Goal: Information Seeking & Learning: Compare options

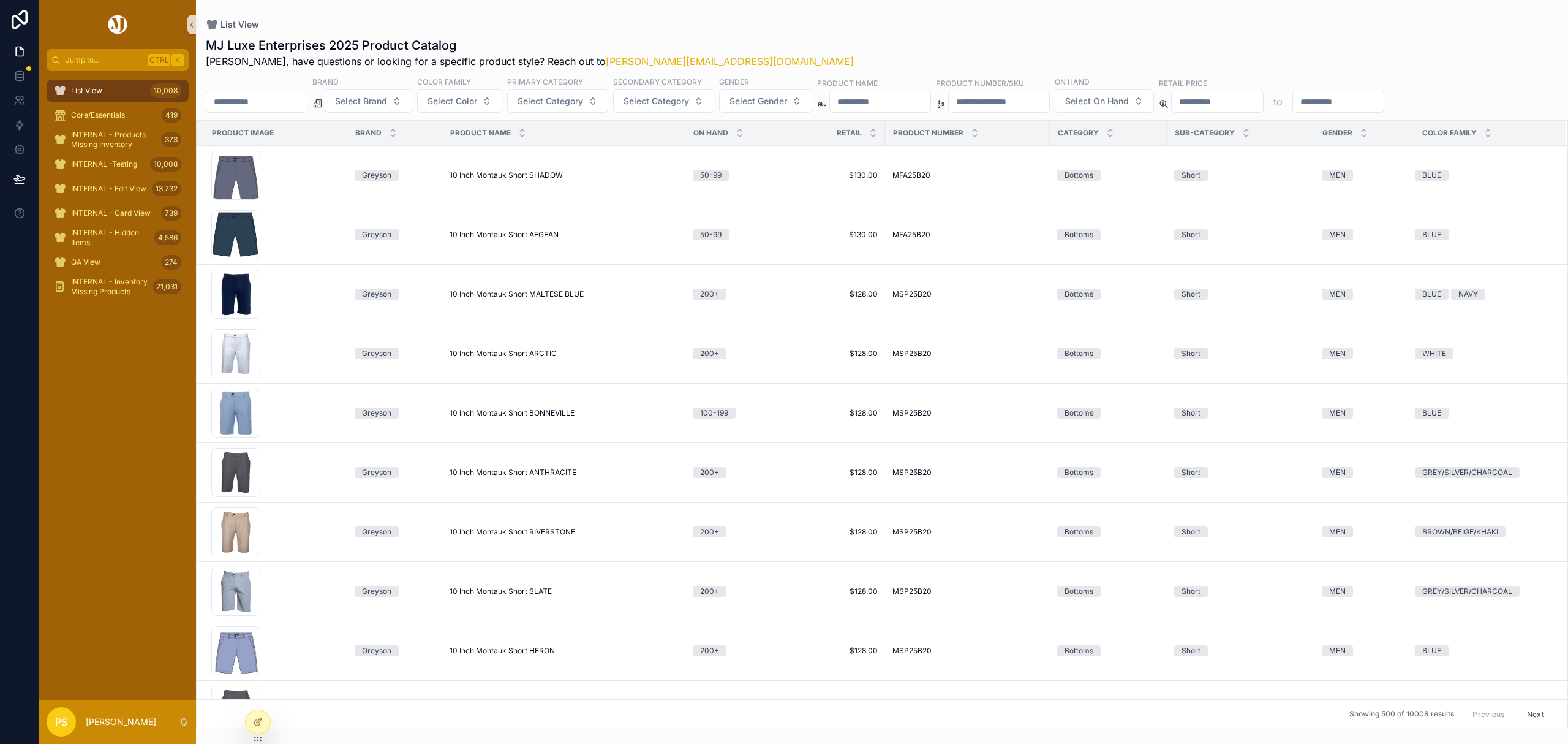
click at [540, 32] on div "MJ Luxe Enterprises 2025 Product Catalog Philip, have questions or looking for …" at bounding box center [882, 379] width 1372 height 699
click at [802, 43] on div "MJ Luxe Enterprises 2025 Product Catalog Philip, have questions or looking for …" at bounding box center [882, 53] width 1352 height 32
click at [305, 106] on input "scrollable content" at bounding box center [256, 101] width 100 height 17
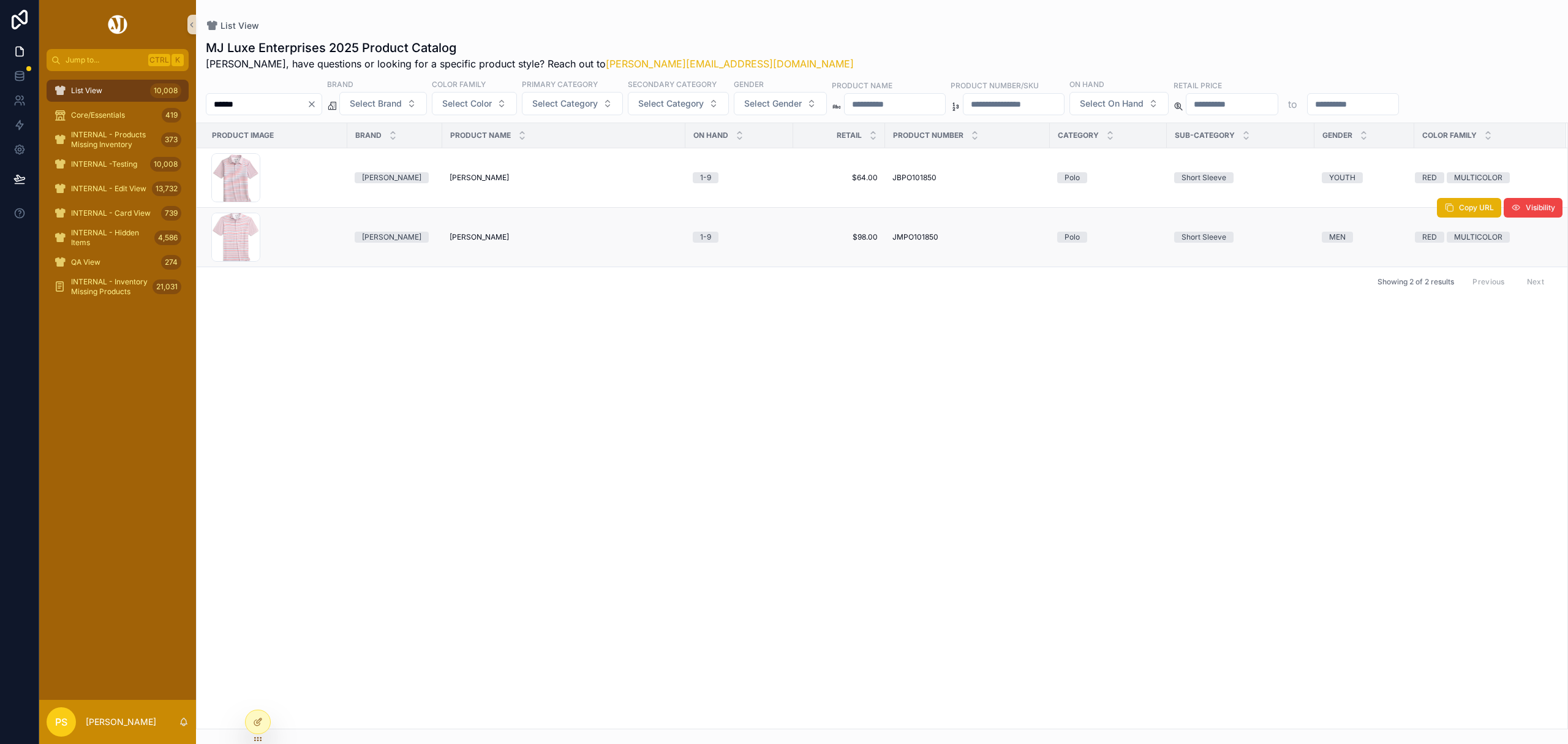
click at [476, 240] on span "KAMDON LOBSTER" at bounding box center [479, 236] width 60 height 10
drag, startPoint x: 113, startPoint y: 87, endPoint x: 201, endPoint y: 96, distance: 88.5
click at [113, 87] on div "List View 10,008" at bounding box center [117, 91] width 128 height 20
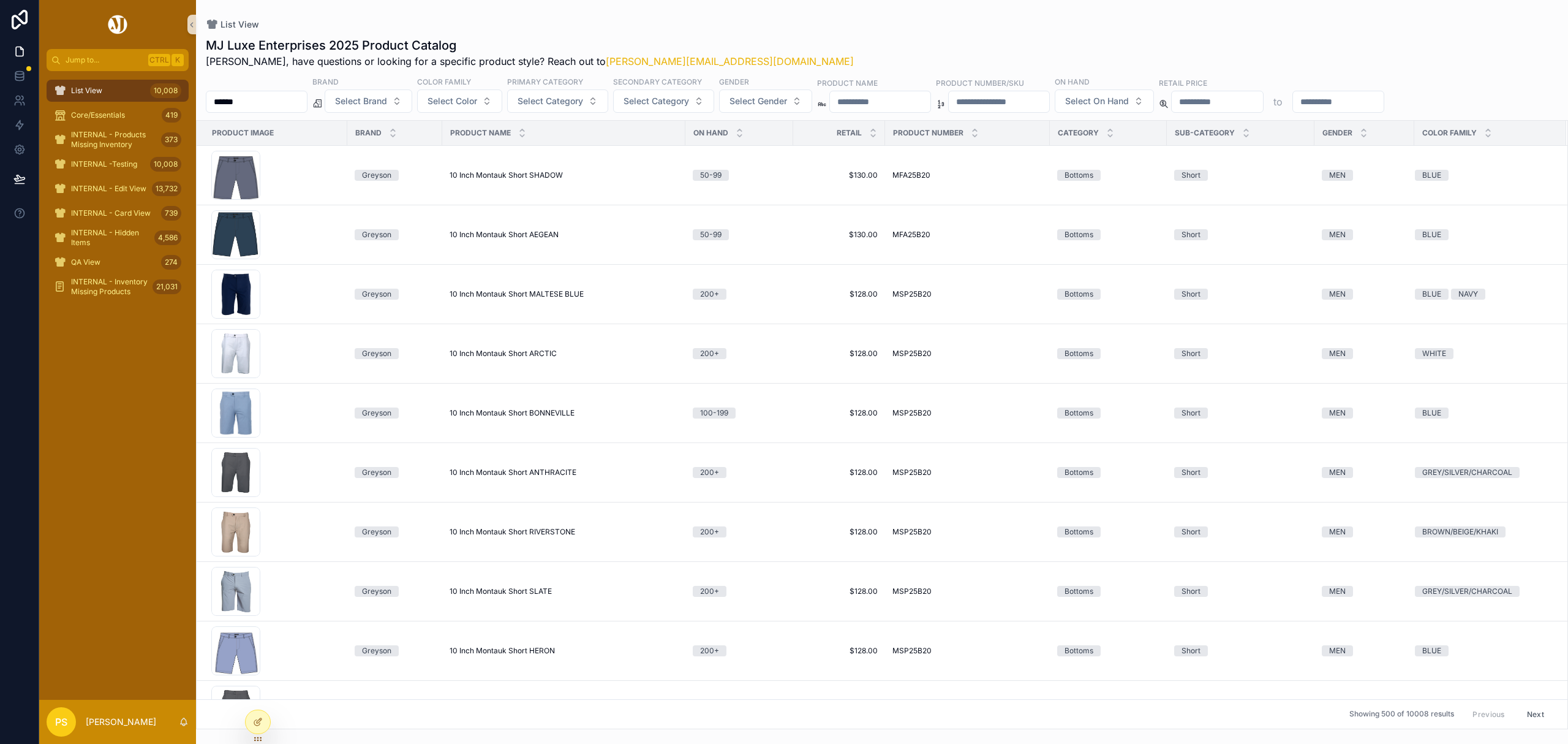
click at [283, 103] on input "******" at bounding box center [256, 101] width 100 height 17
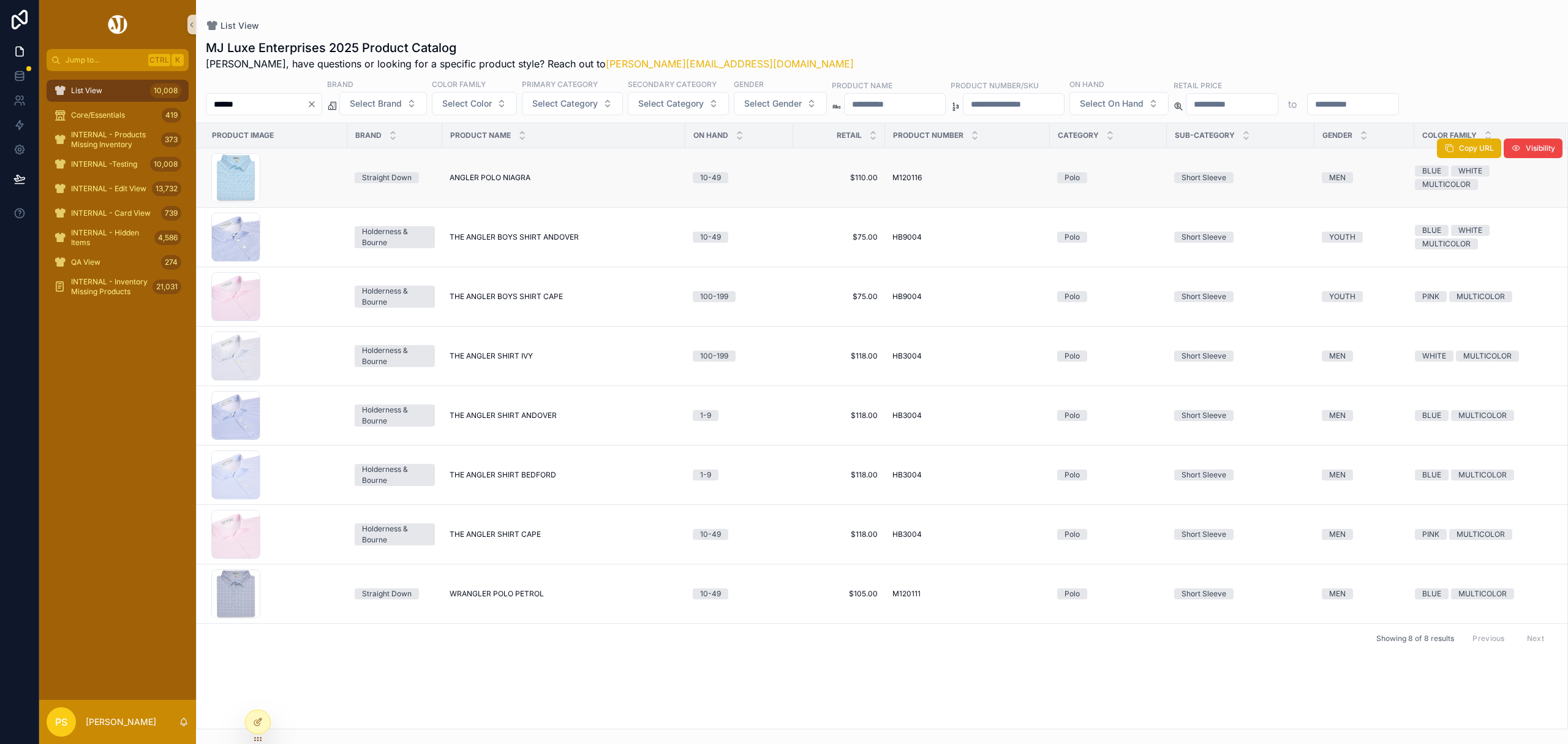
click at [494, 181] on span "ANGLER POLO NIAGRA" at bounding box center [489, 178] width 81 height 10
drag, startPoint x: 96, startPoint y: 93, endPoint x: 140, endPoint y: 91, distance: 44.0
click at [96, 93] on span "List View" at bounding box center [86, 91] width 31 height 10
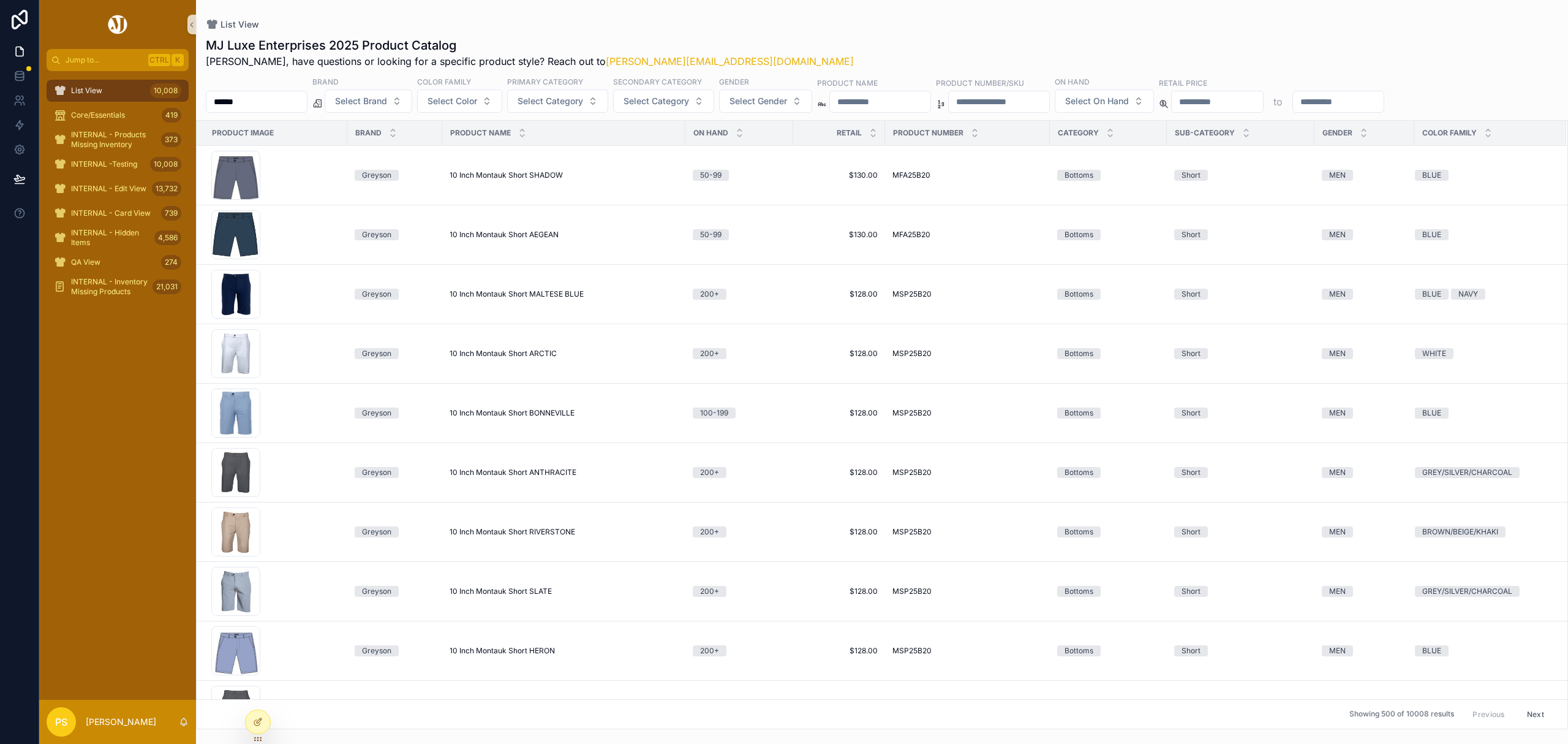
click at [256, 94] on input "******" at bounding box center [256, 101] width 100 height 17
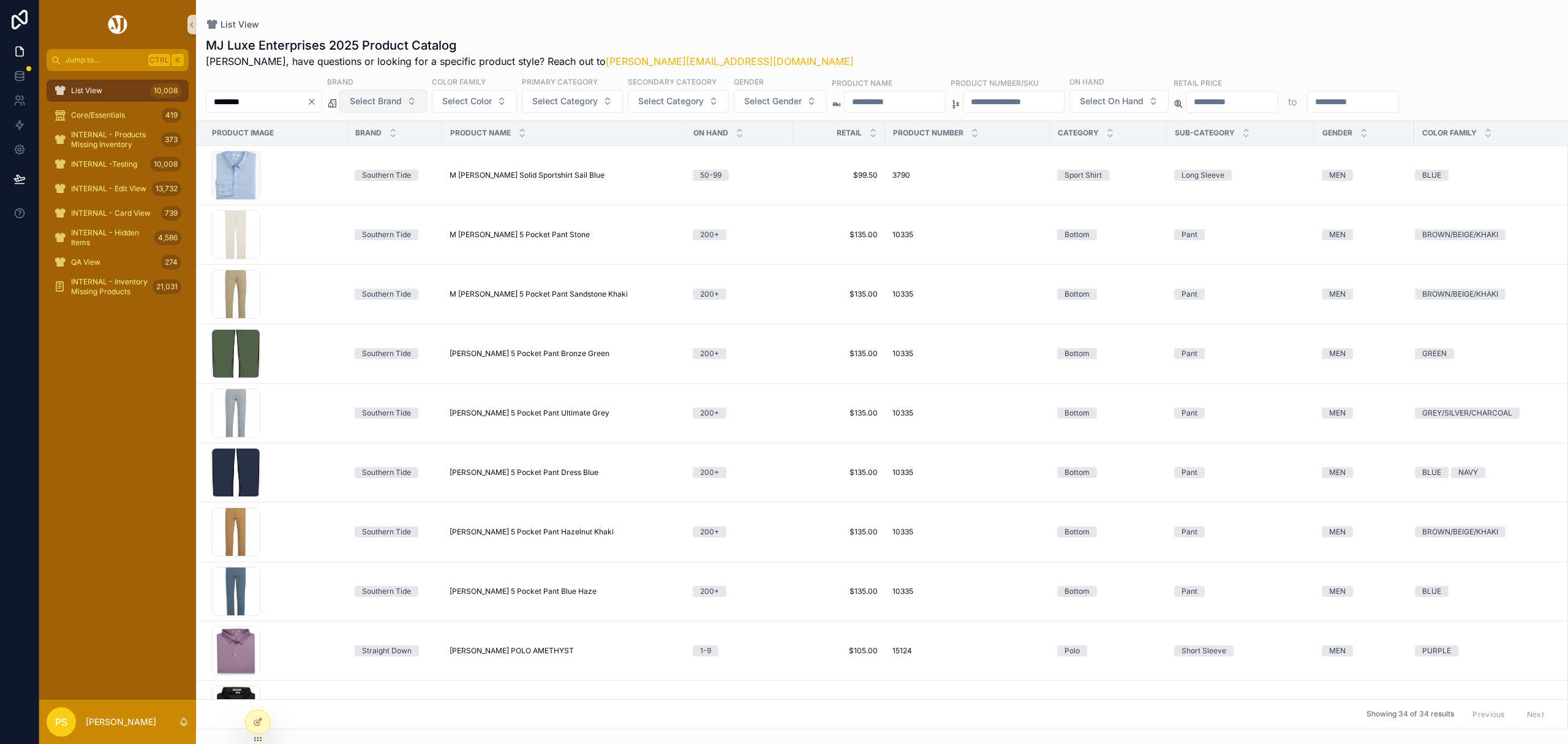
click at [402, 103] on span "Select Brand" at bounding box center [375, 101] width 52 height 12
click at [392, 191] on div "Holderness & Bourne" at bounding box center [414, 190] width 147 height 20
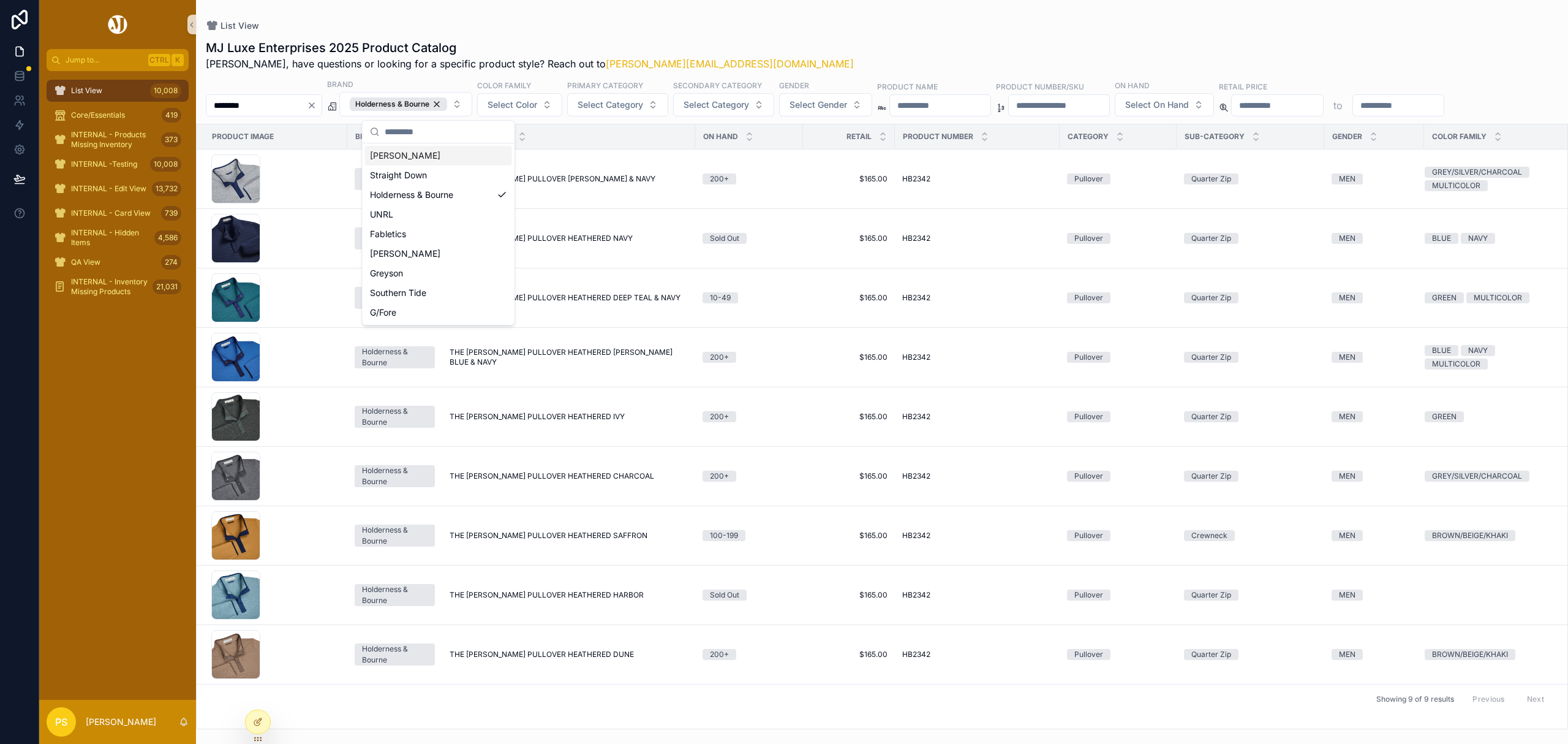
click at [765, 35] on div "MJ Luxe Enterprises 2025 Product Catalog Philip, have questions or looking for …" at bounding box center [882, 380] width 1372 height 697
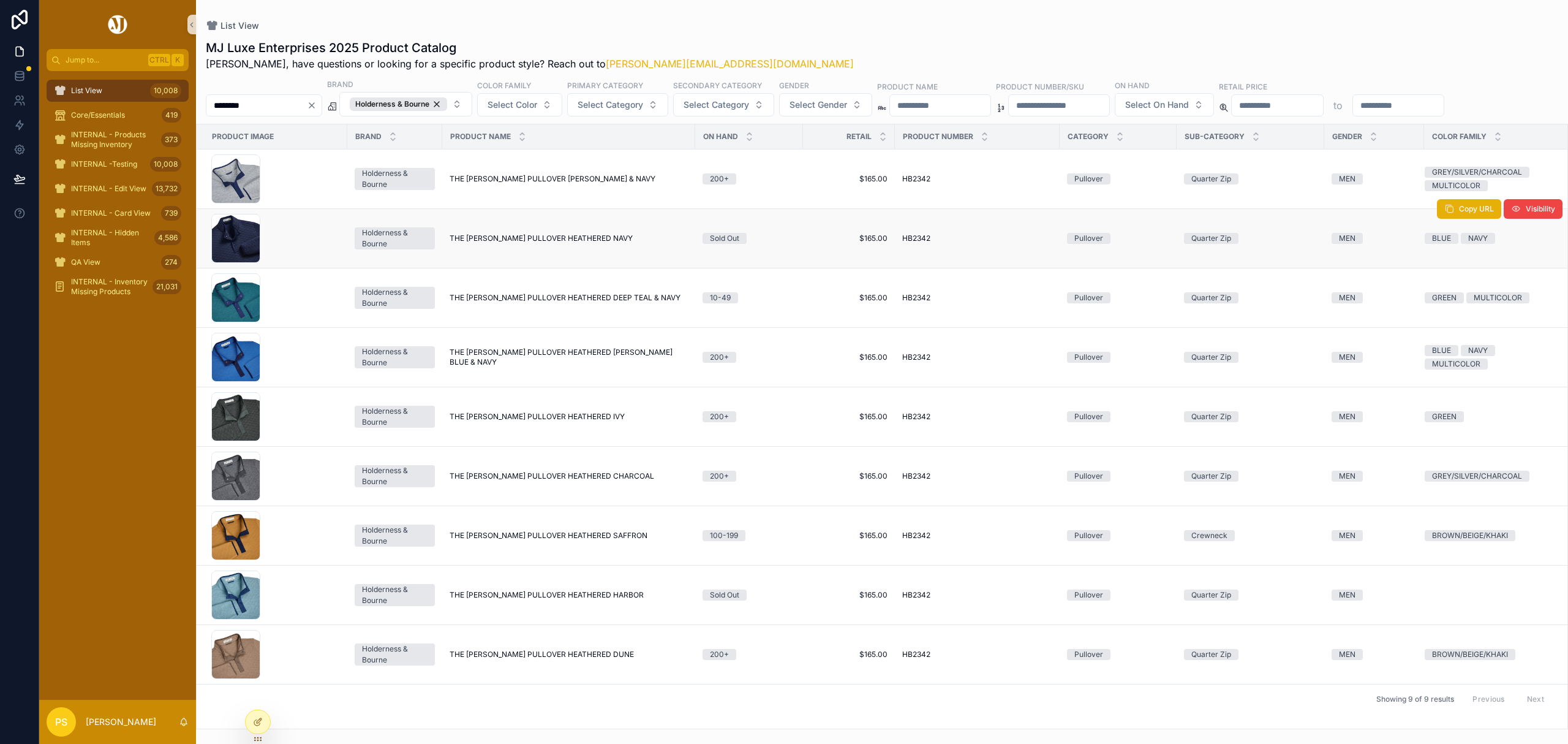
click at [518, 236] on span "THE SULLIVAN PULLOVER HEATHERED NAVY" at bounding box center [541, 238] width 183 height 10
click at [258, 103] on input "********" at bounding box center [256, 105] width 100 height 17
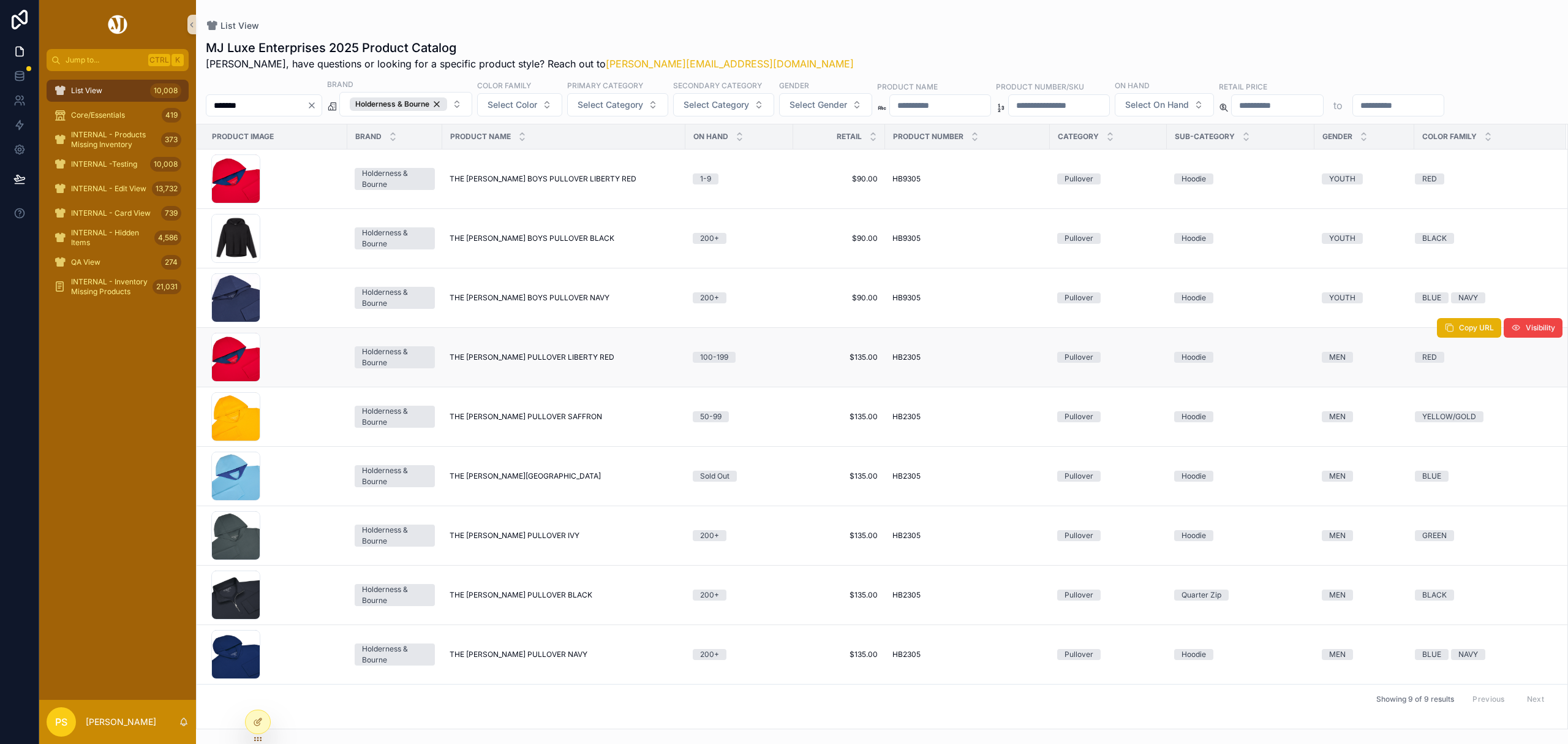
click at [482, 359] on span "THE JACKSON PULLOVER LIBERTY RED" at bounding box center [531, 357] width 165 height 10
click at [447, 101] on div "Holderness & Bourne" at bounding box center [398, 104] width 97 height 14
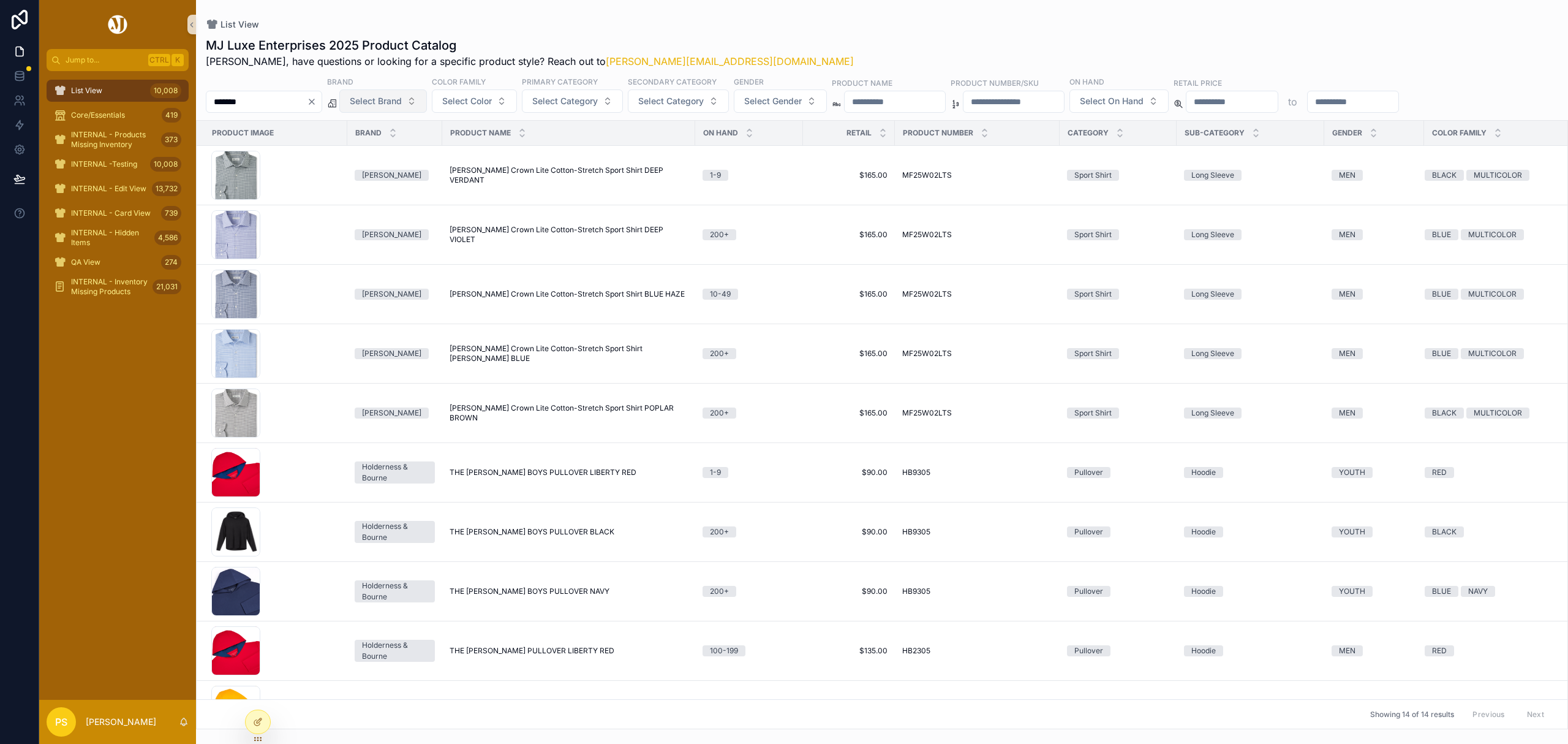
click at [402, 103] on span "Select Brand" at bounding box center [375, 101] width 52 height 12
click at [376, 264] on div "Greyson" at bounding box center [414, 269] width 147 height 20
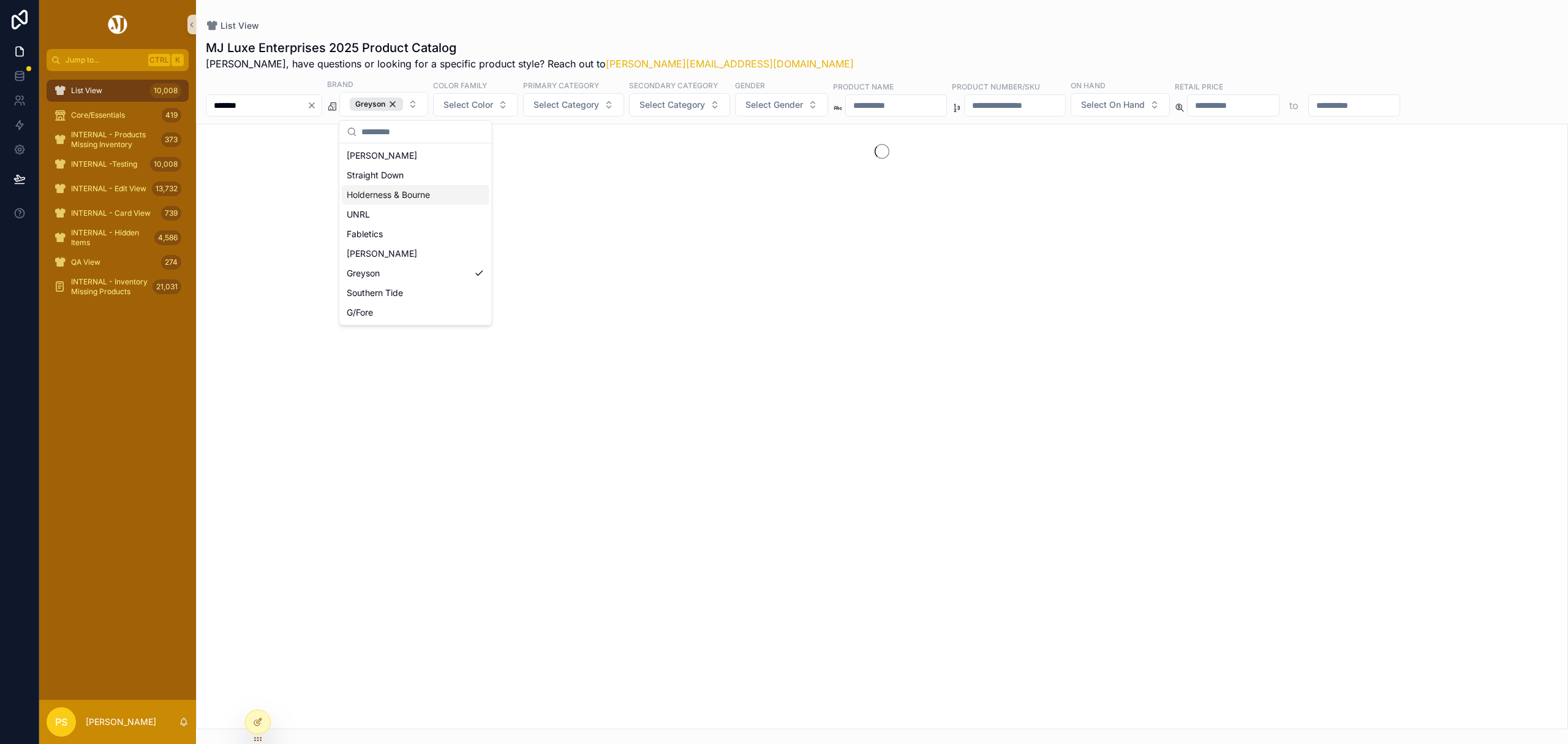
click at [291, 104] on input "*******" at bounding box center [256, 105] width 100 height 17
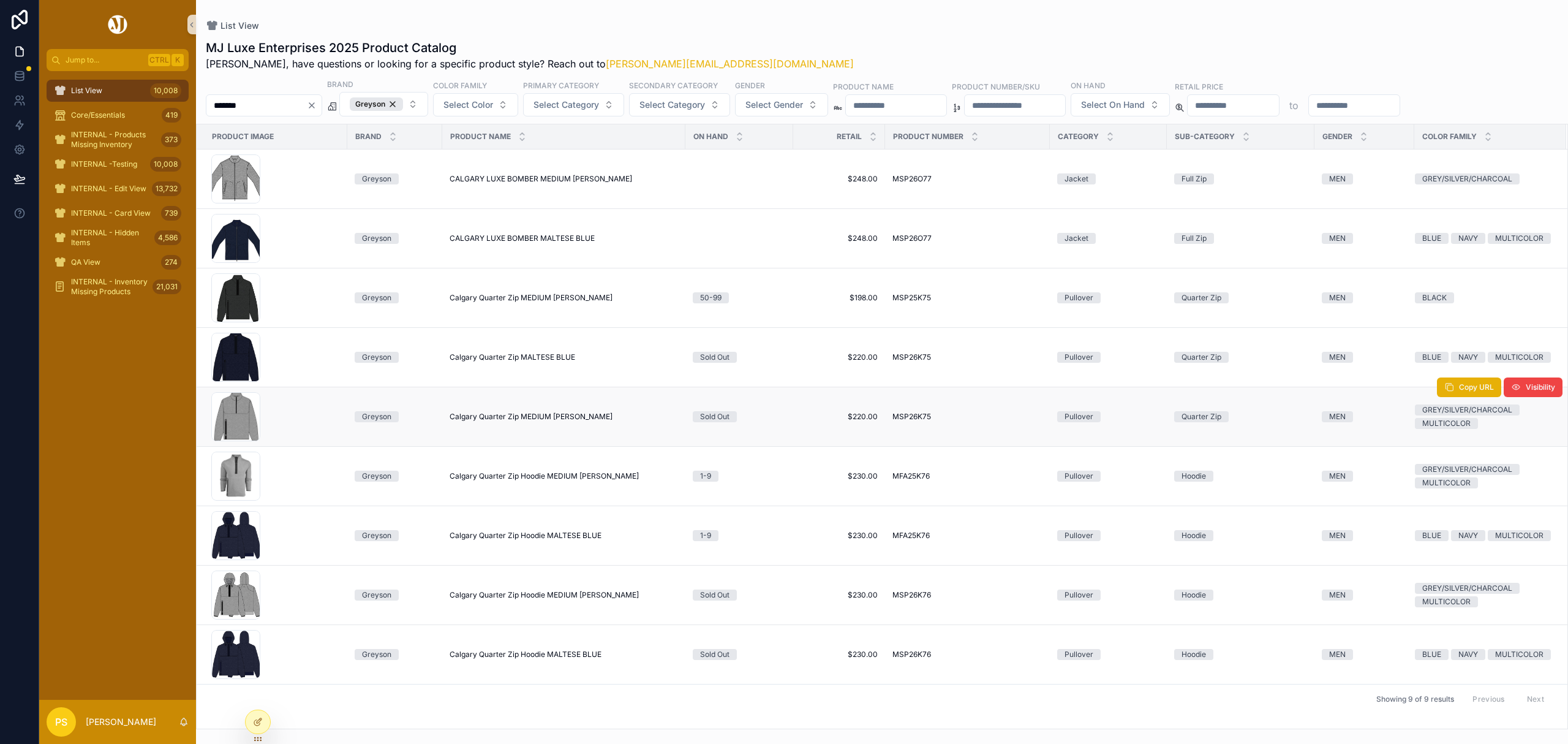
click at [513, 413] on span "Calgary Quarter Zip MEDIUM GREY HEATHER" at bounding box center [531, 416] width 163 height 10
click at [273, 107] on input "*******" at bounding box center [256, 105] width 100 height 17
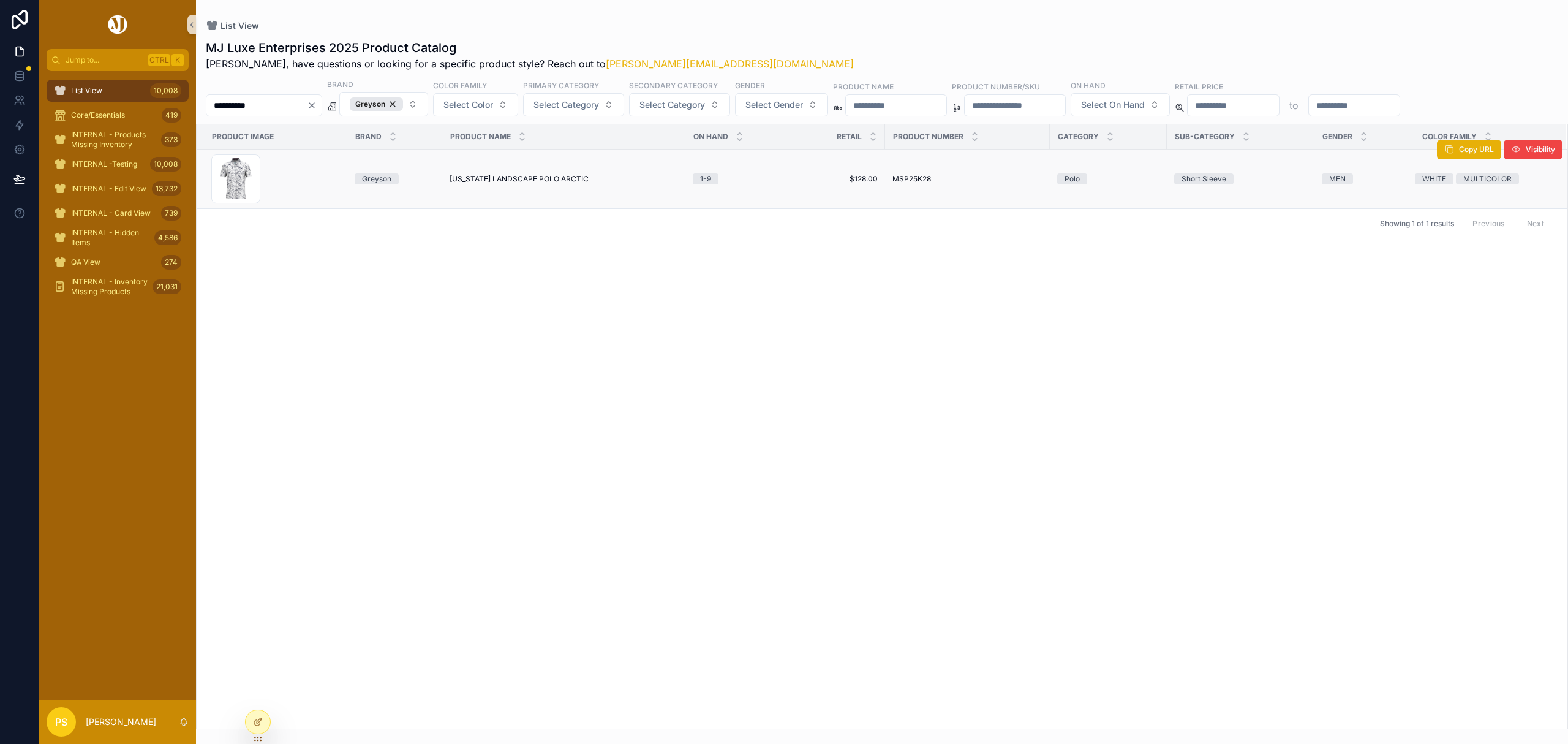
click at [471, 177] on span "UTAH LANDSCAPE POLO ARCTIC" at bounding box center [519, 178] width 139 height 10
click at [252, 99] on input "**********" at bounding box center [256, 105] width 100 height 17
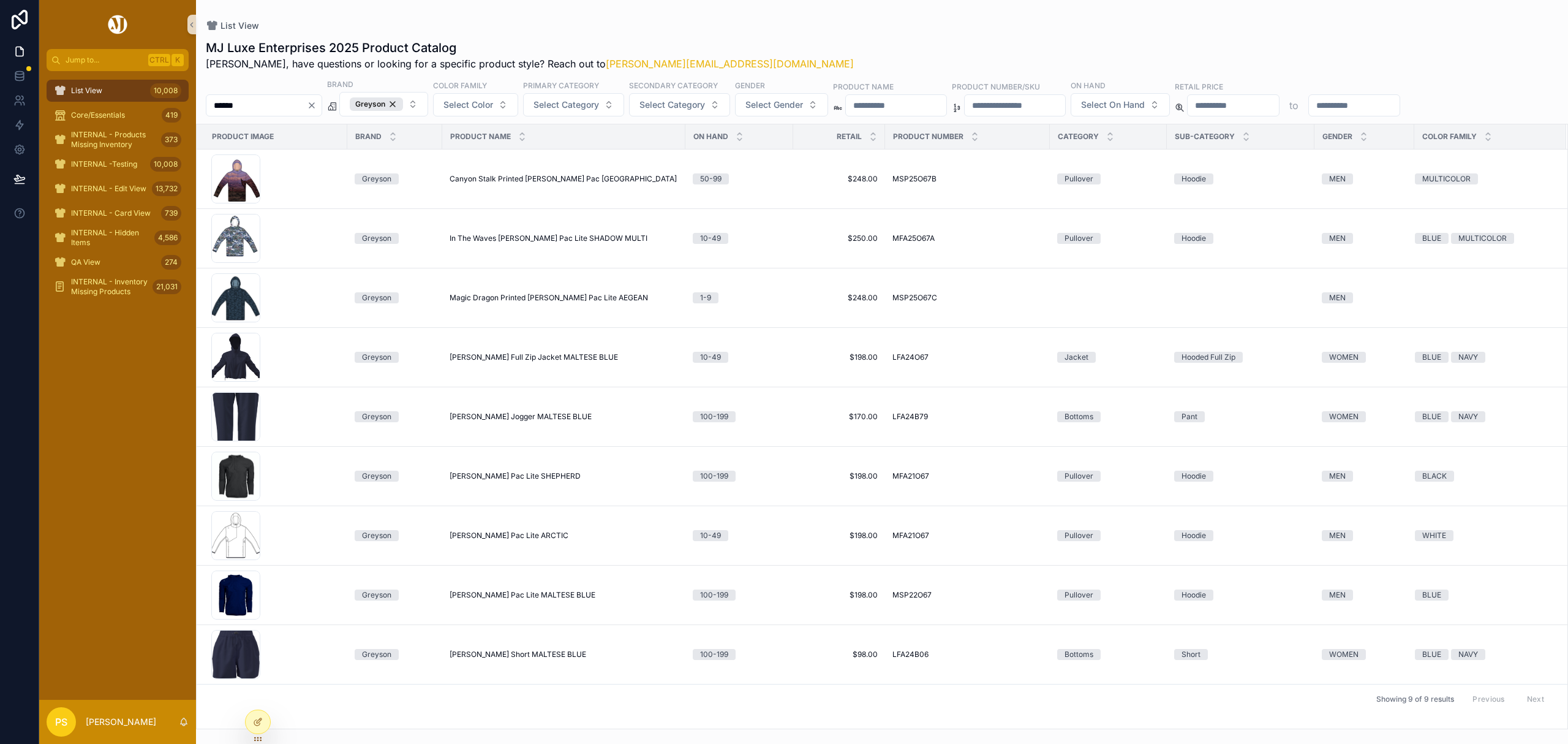
click at [273, 103] on input "******" at bounding box center [256, 105] width 100 height 17
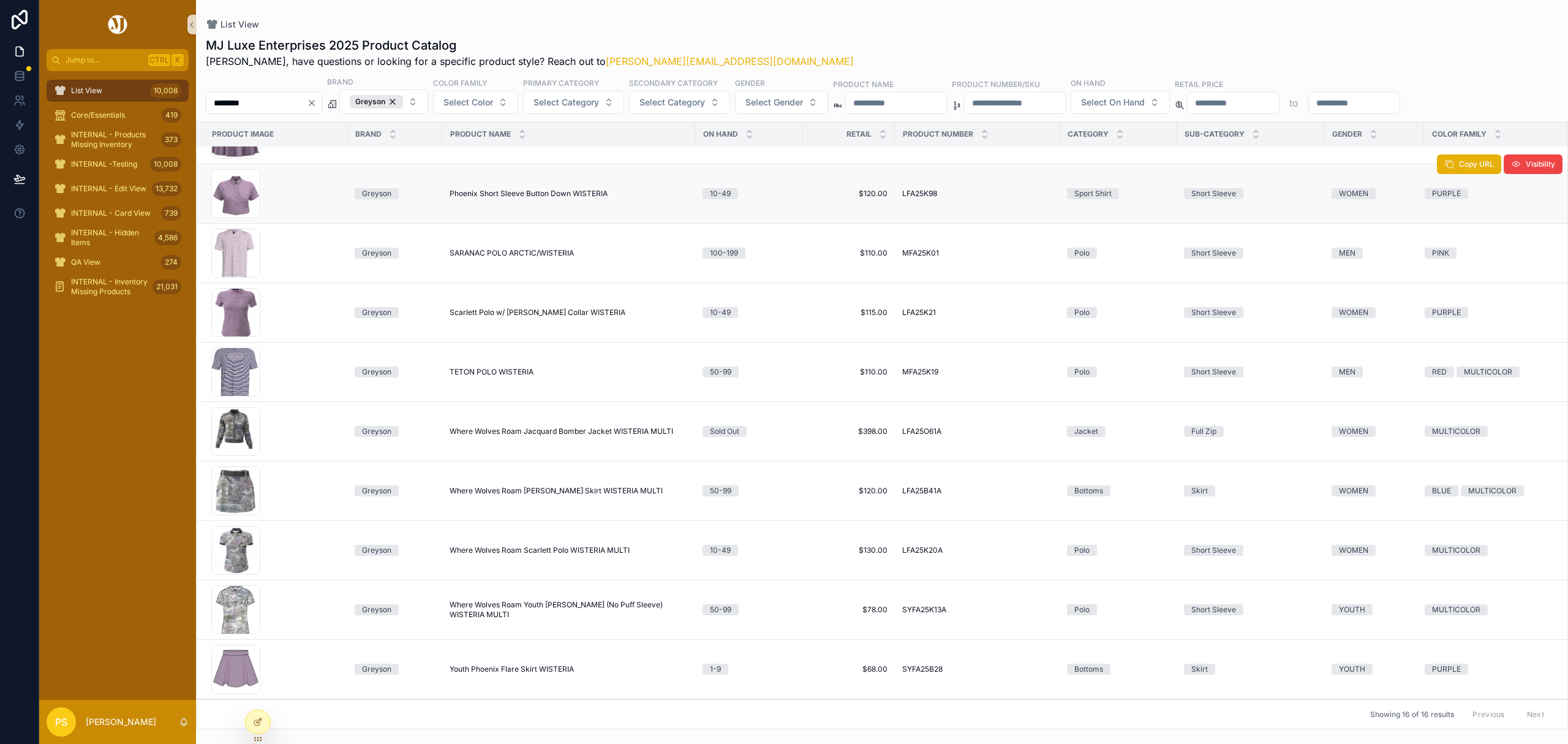
scroll to position [245, 0]
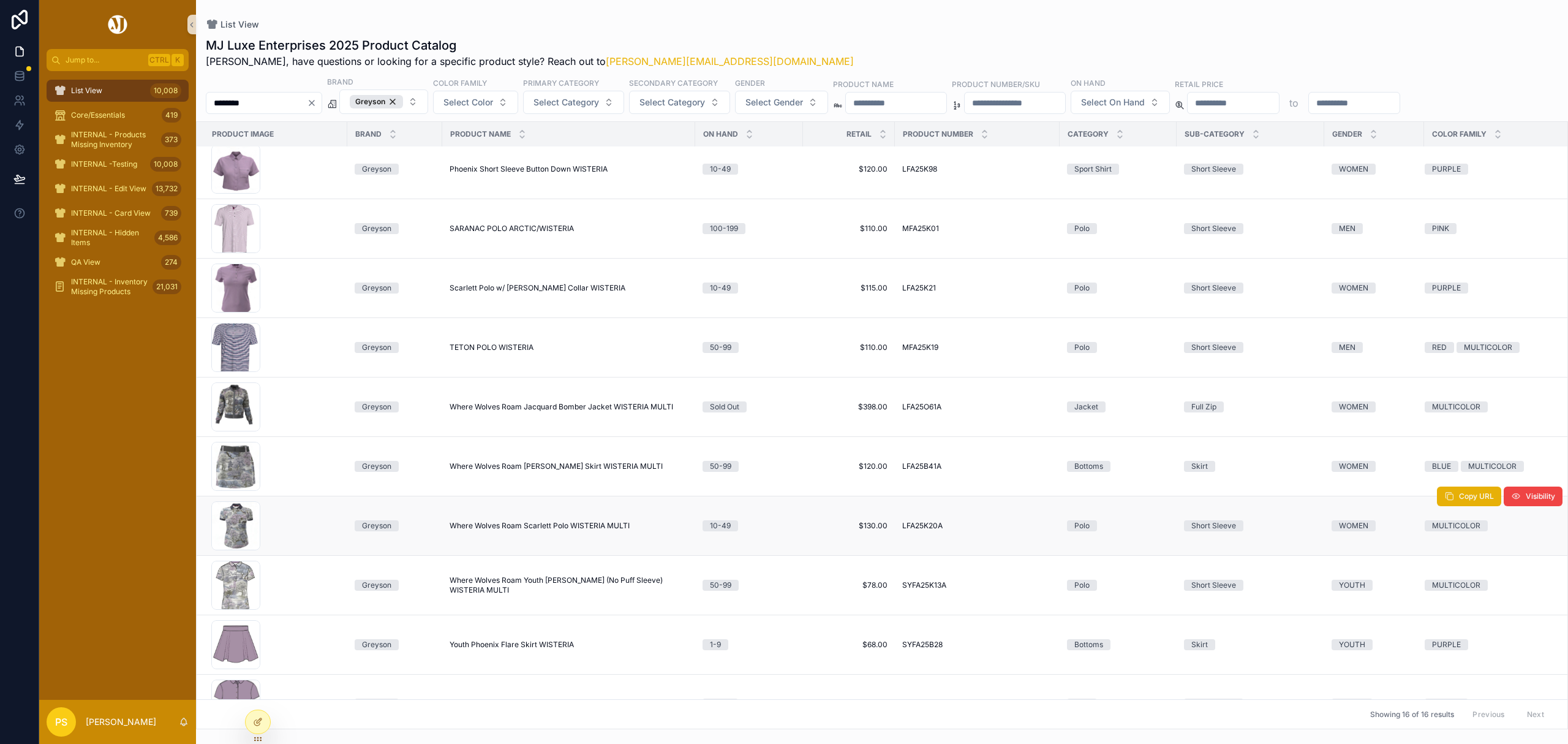
type input "********"
click at [542, 528] on span "Where Wolves Roam Scarlett Polo WISTERIA MULTI" at bounding box center [539, 526] width 180 height 10
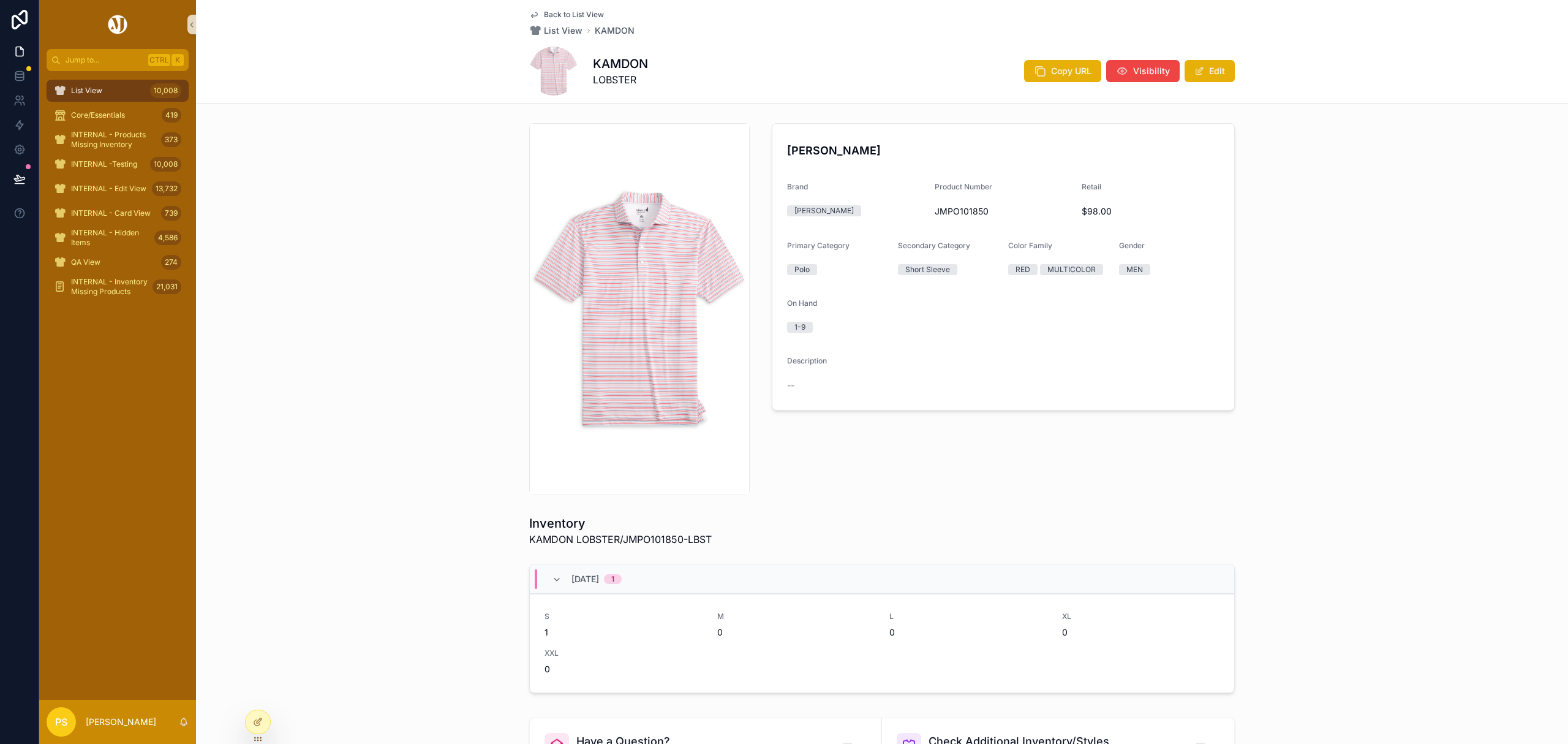
click at [120, 91] on div "List View 10,008" at bounding box center [117, 91] width 128 height 20
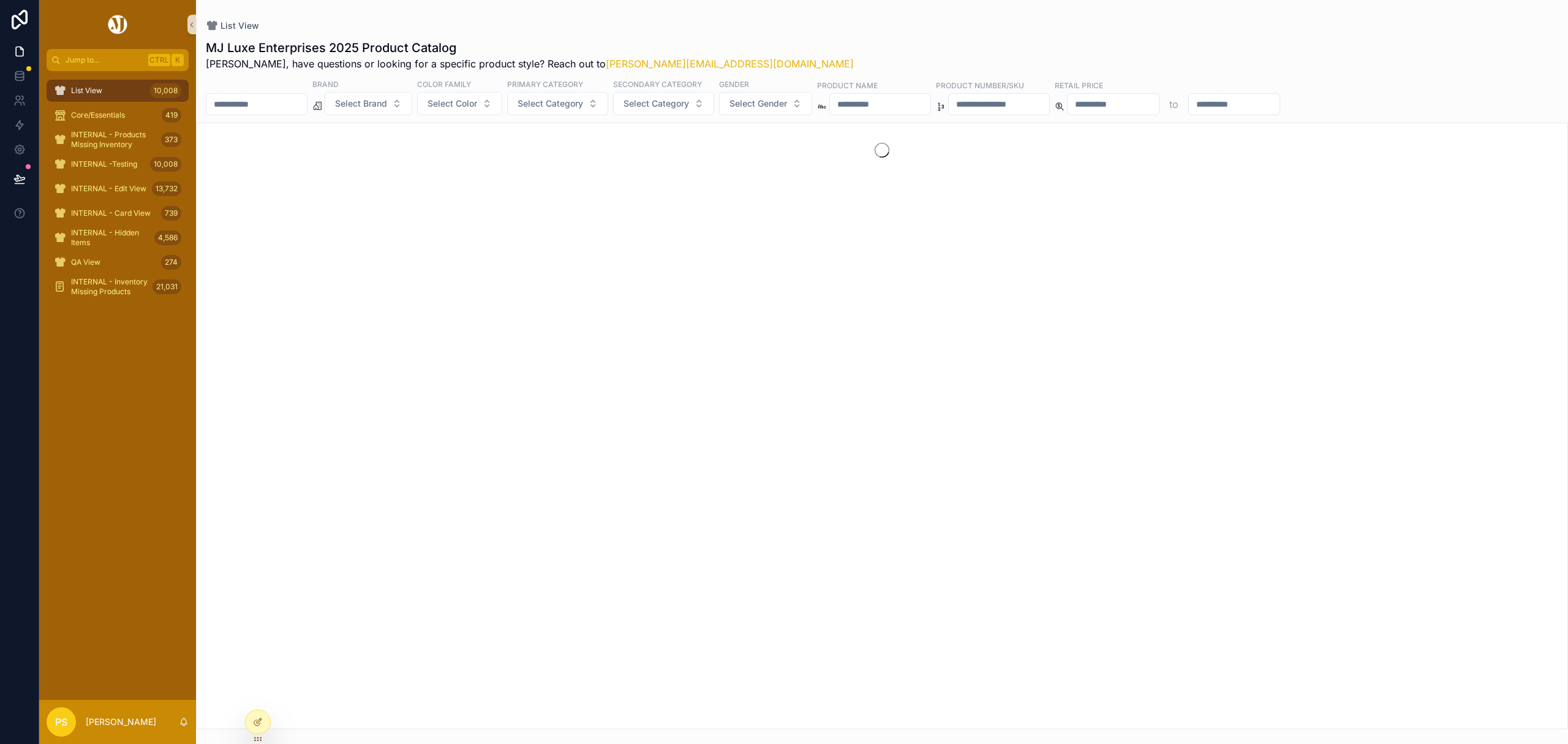
click at [270, 101] on input "scrollable content" at bounding box center [256, 104] width 100 height 17
type input "*****"
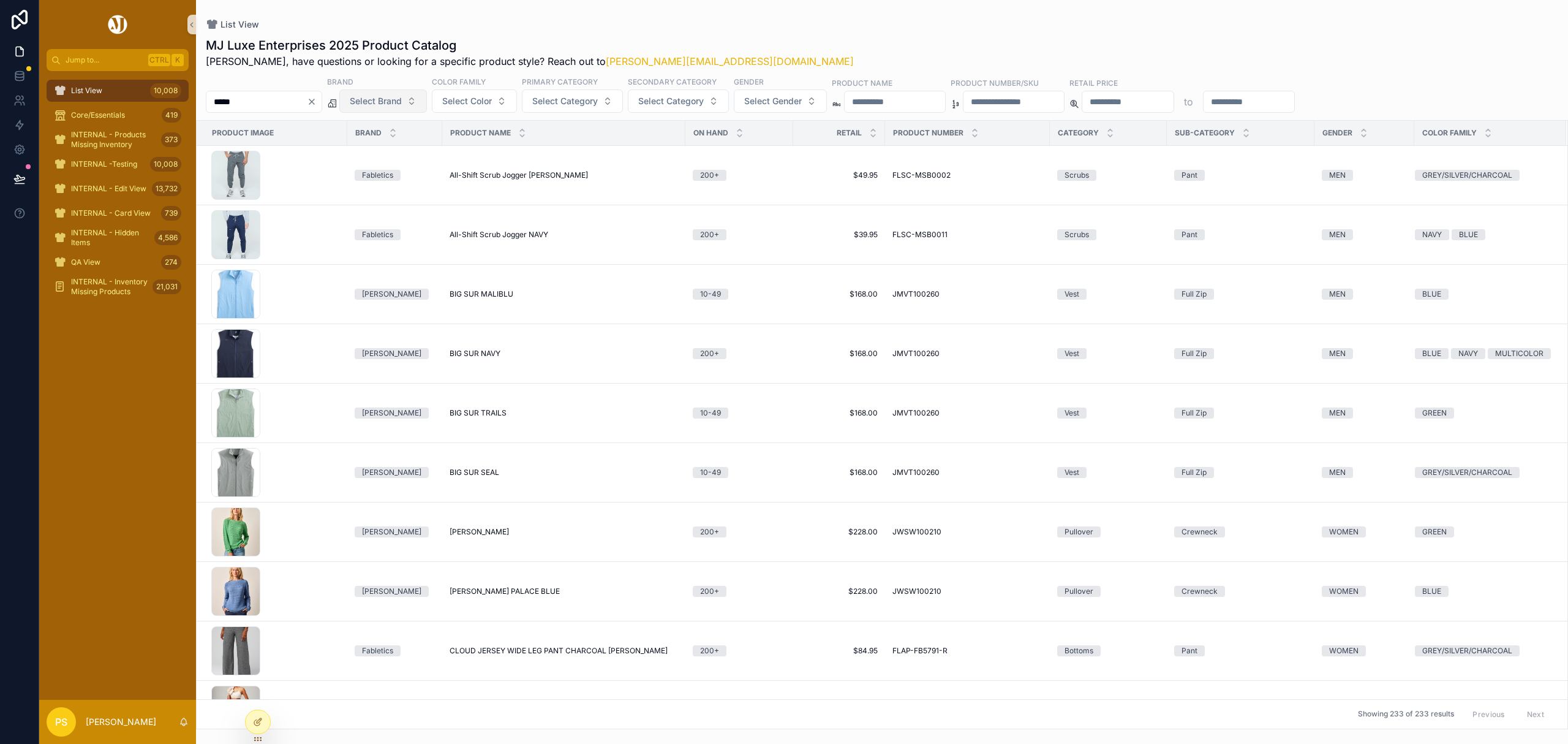
click at [427, 98] on button "Select Brand" at bounding box center [383, 100] width 88 height 23
click at [399, 249] on div "[PERSON_NAME]" at bounding box center [414, 249] width 147 height 20
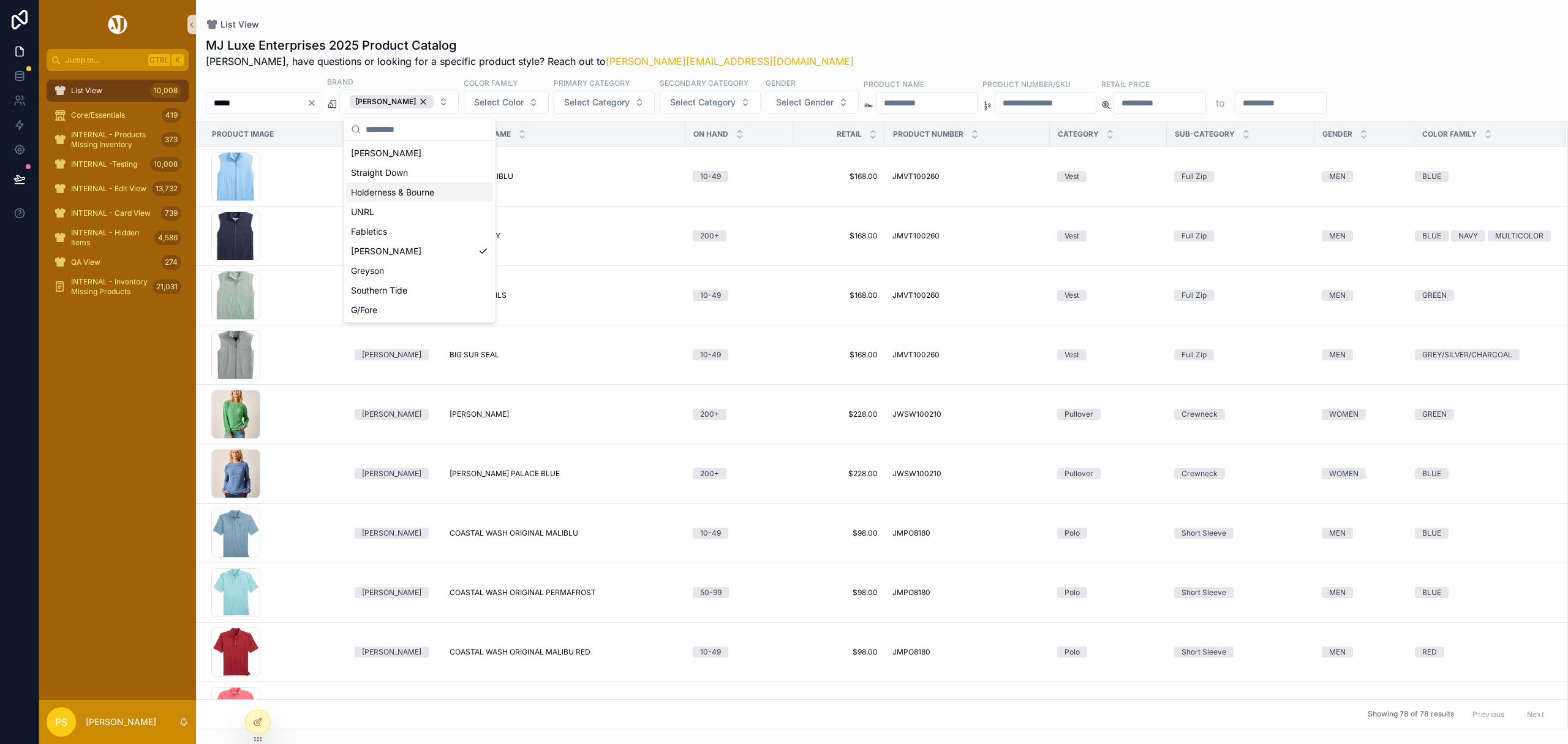
click at [780, 18] on div "List View MJ Luxe Enterprises 2025 Product Catalog Philip, have questions or lo…" at bounding box center [882, 364] width 1372 height 729
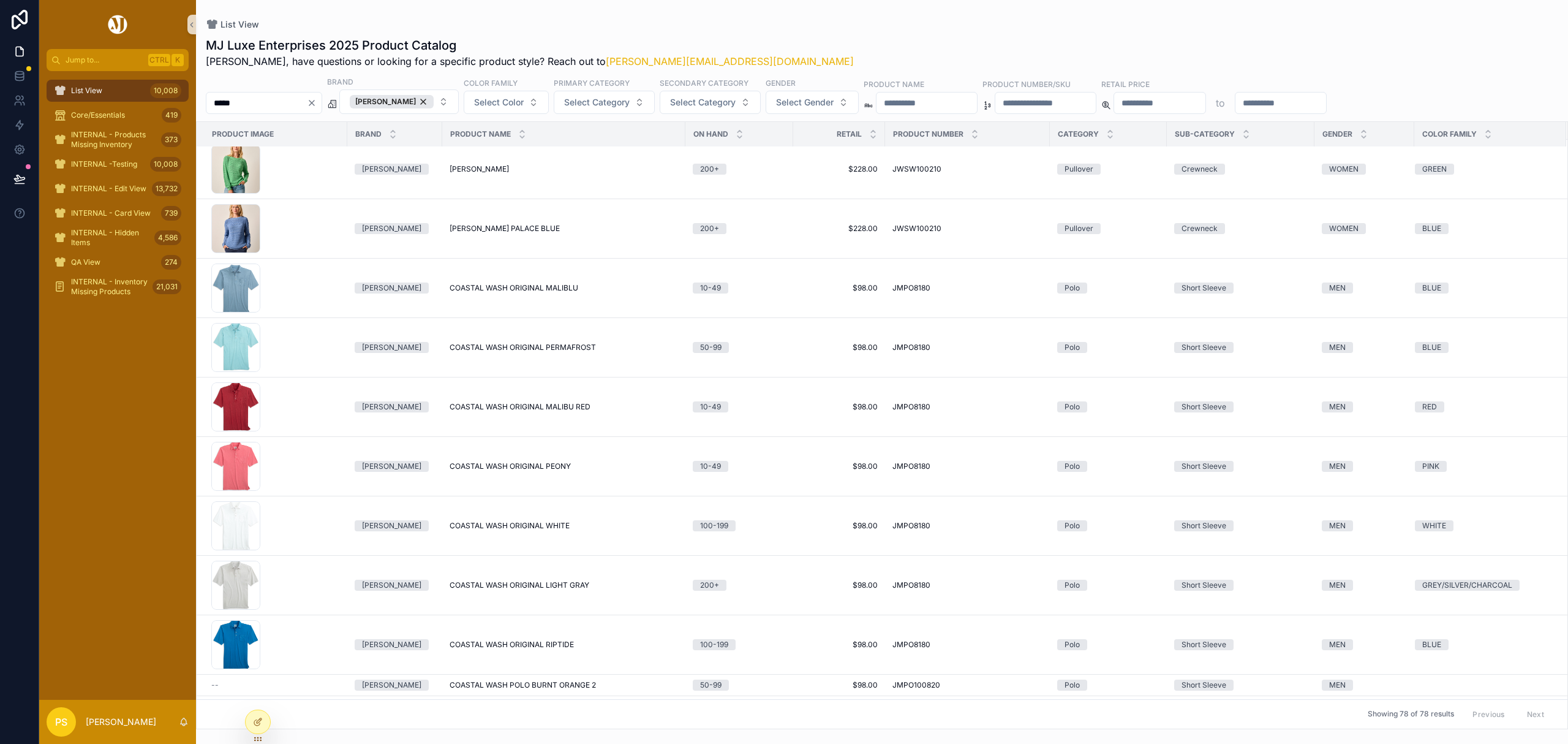
scroll to position [326, 0]
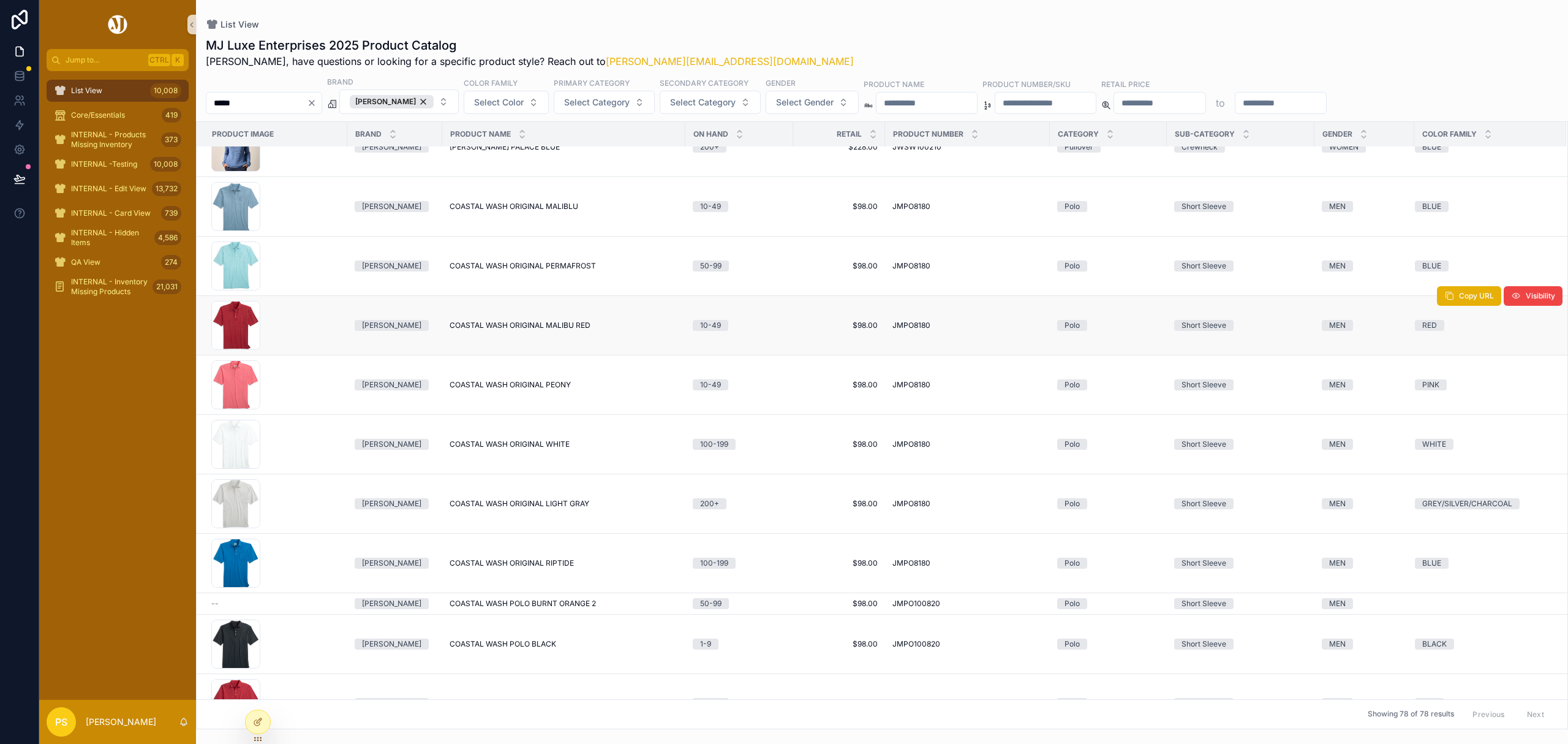
click at [519, 323] on span "COASTAL WASH ORIGINAL MALIBU RED" at bounding box center [519, 325] width 141 height 10
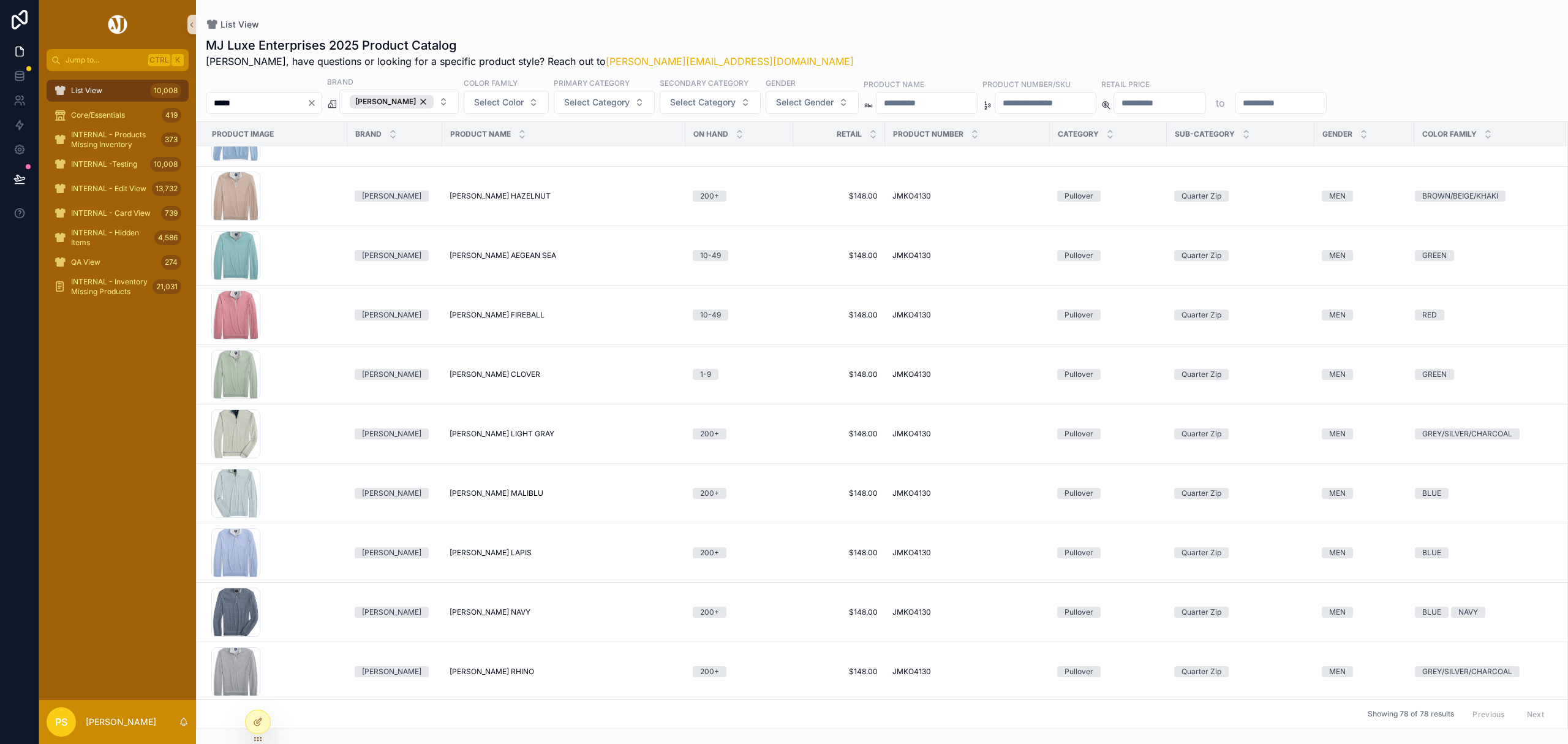
scroll to position [2362, 0]
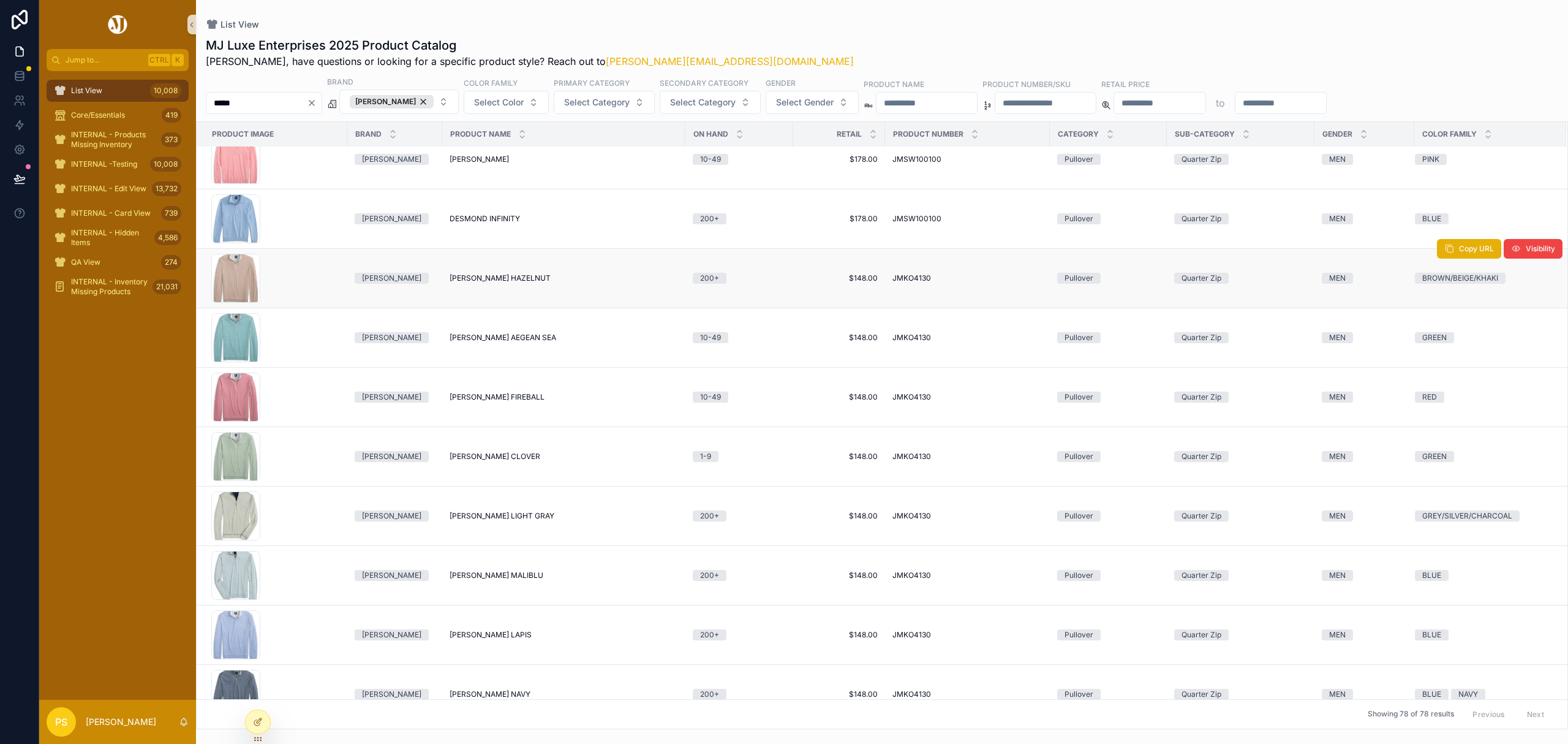
click at [482, 283] on span "HANKS HAZELNUT" at bounding box center [500, 278] width 101 height 10
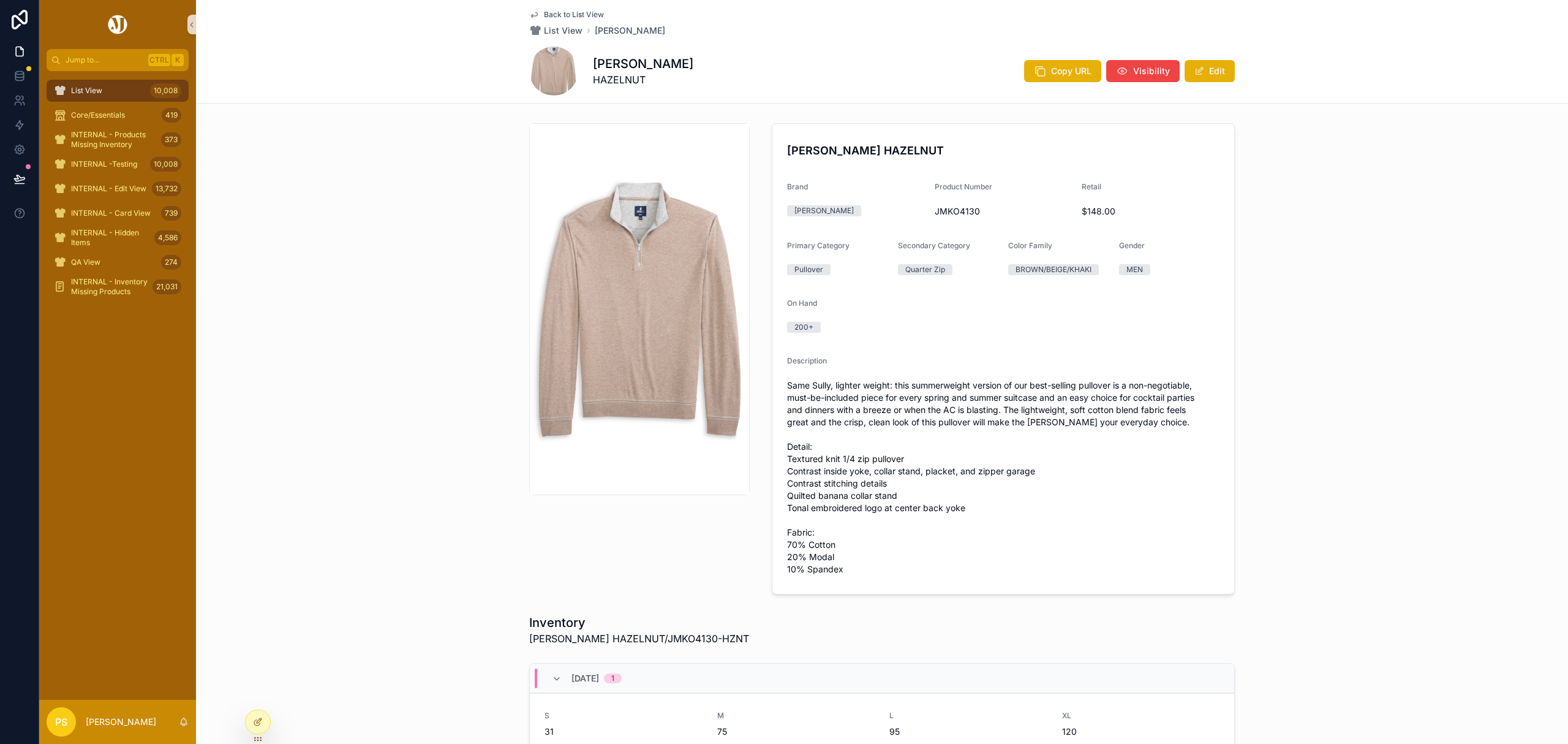
click at [121, 91] on div "List View 10,008" at bounding box center [117, 91] width 128 height 20
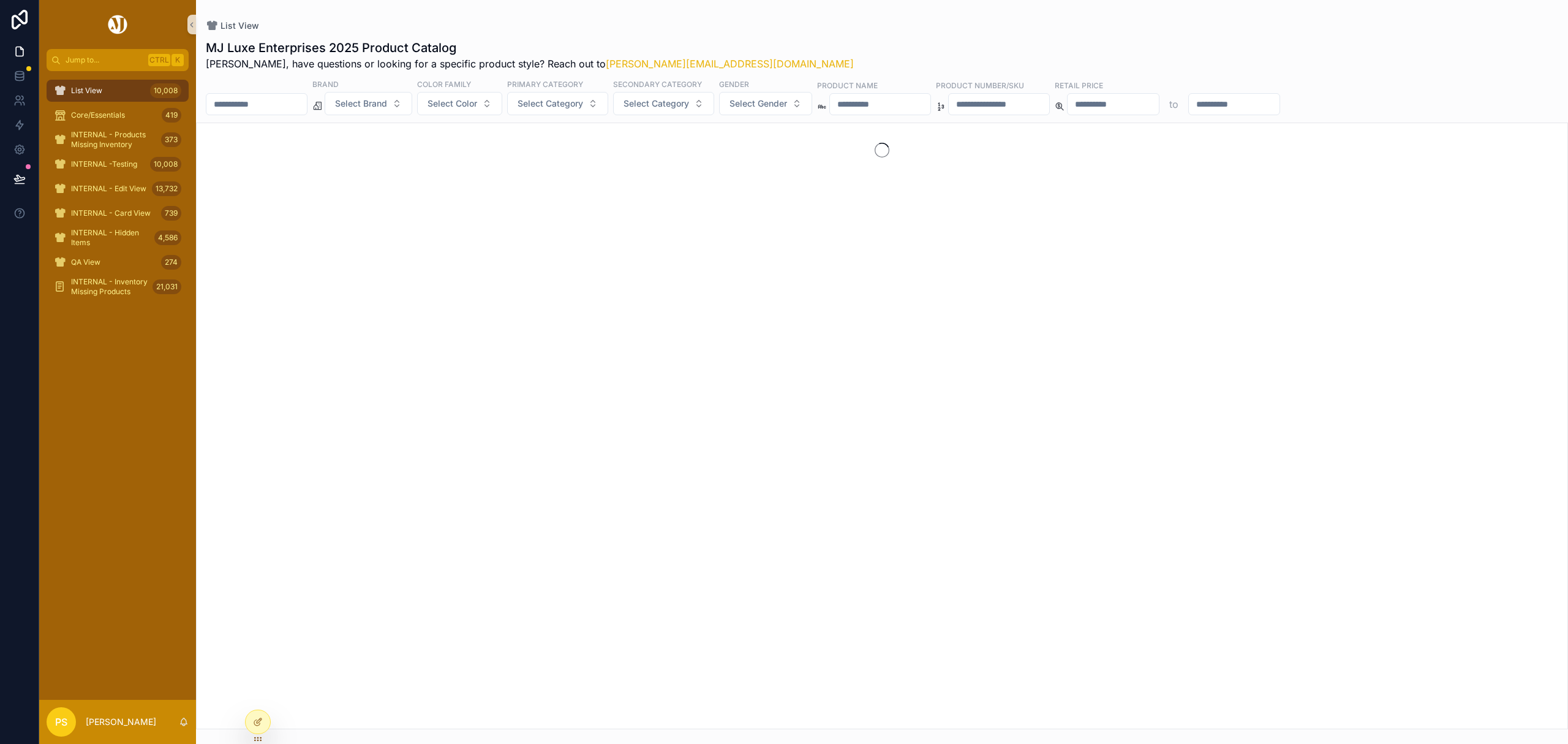
click at [291, 97] on input "scrollable content" at bounding box center [256, 104] width 100 height 17
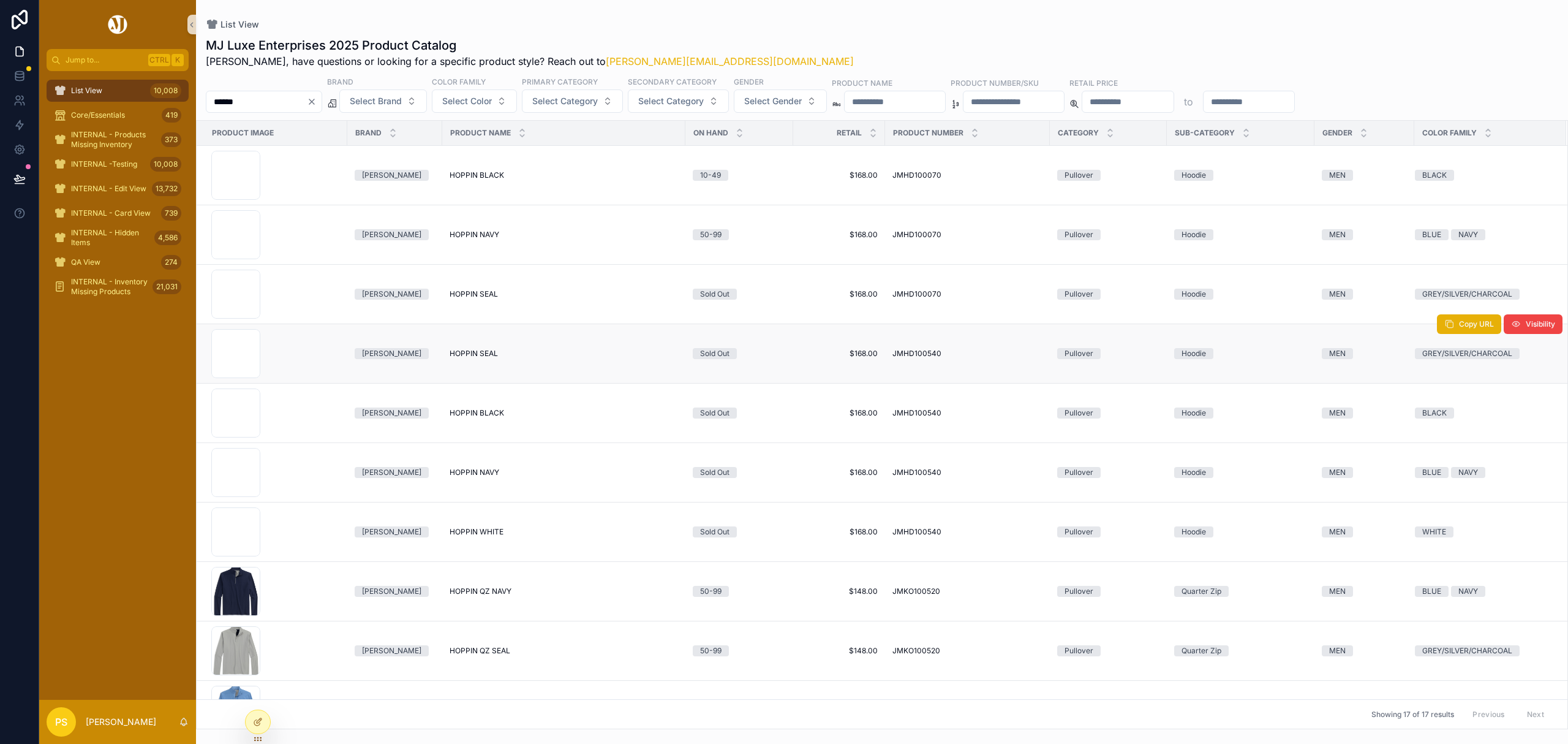
scroll to position [82, 0]
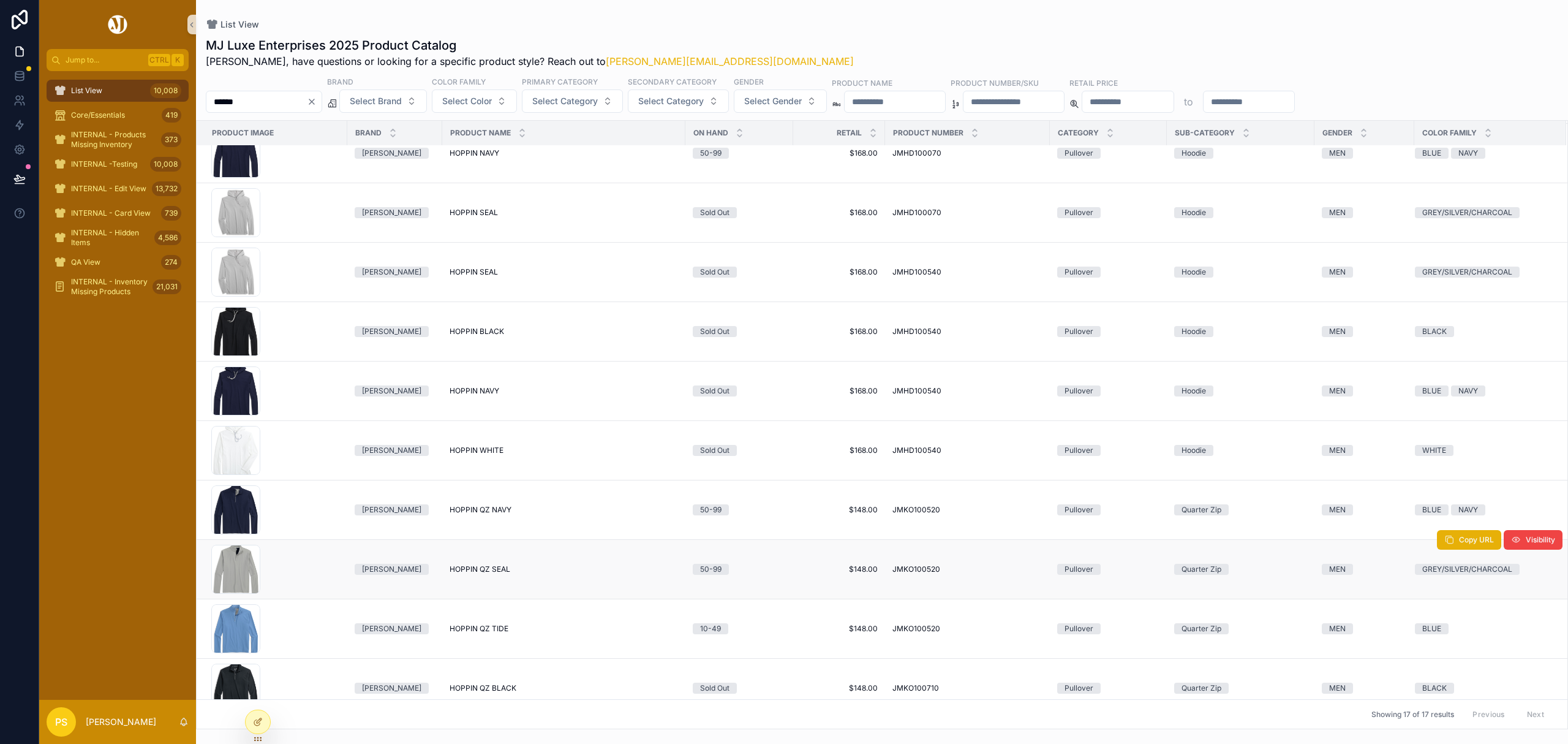
type input "******"
click at [493, 571] on span "HOPPIN QZ SEAL" at bounding box center [479, 569] width 60 height 10
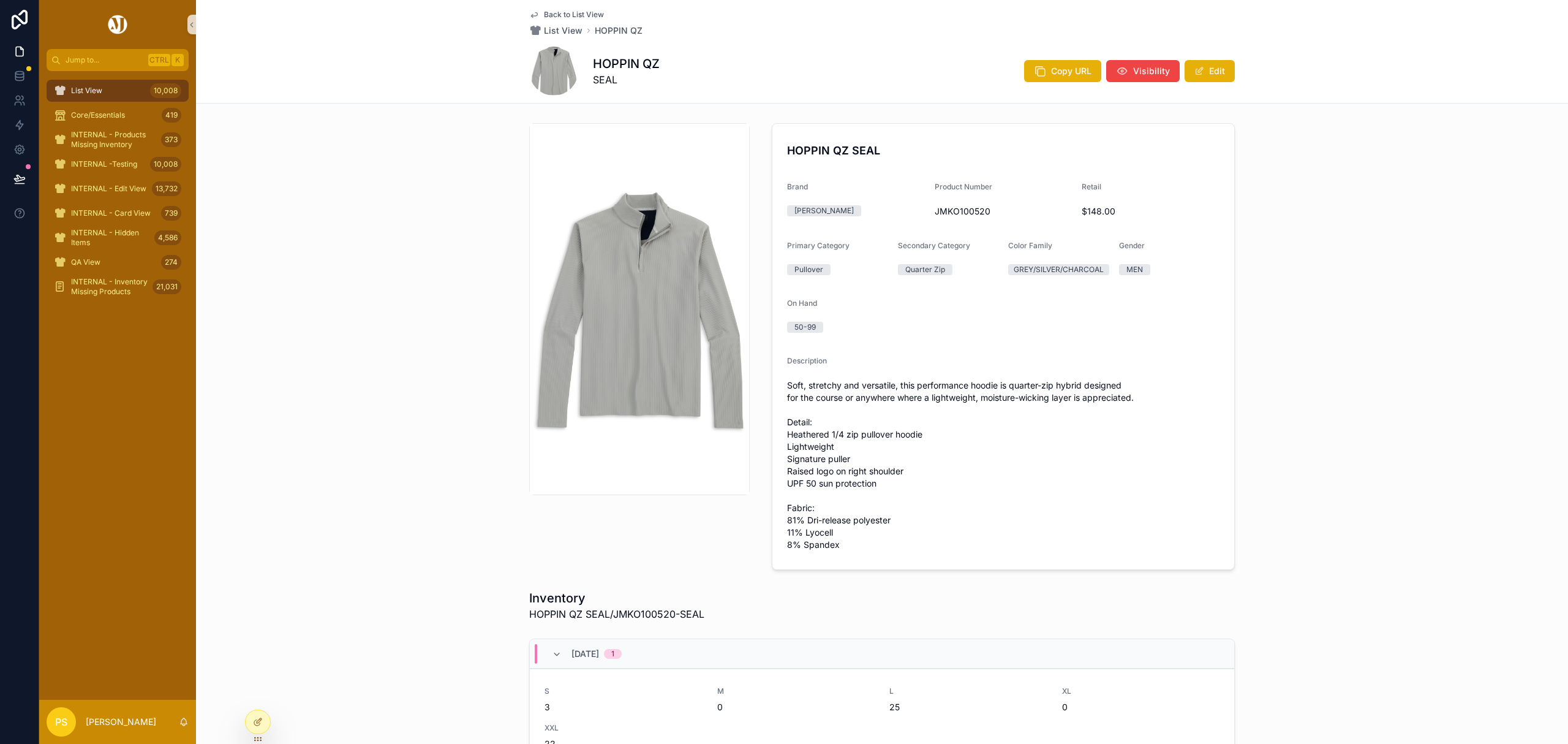
scroll to position [82, 0]
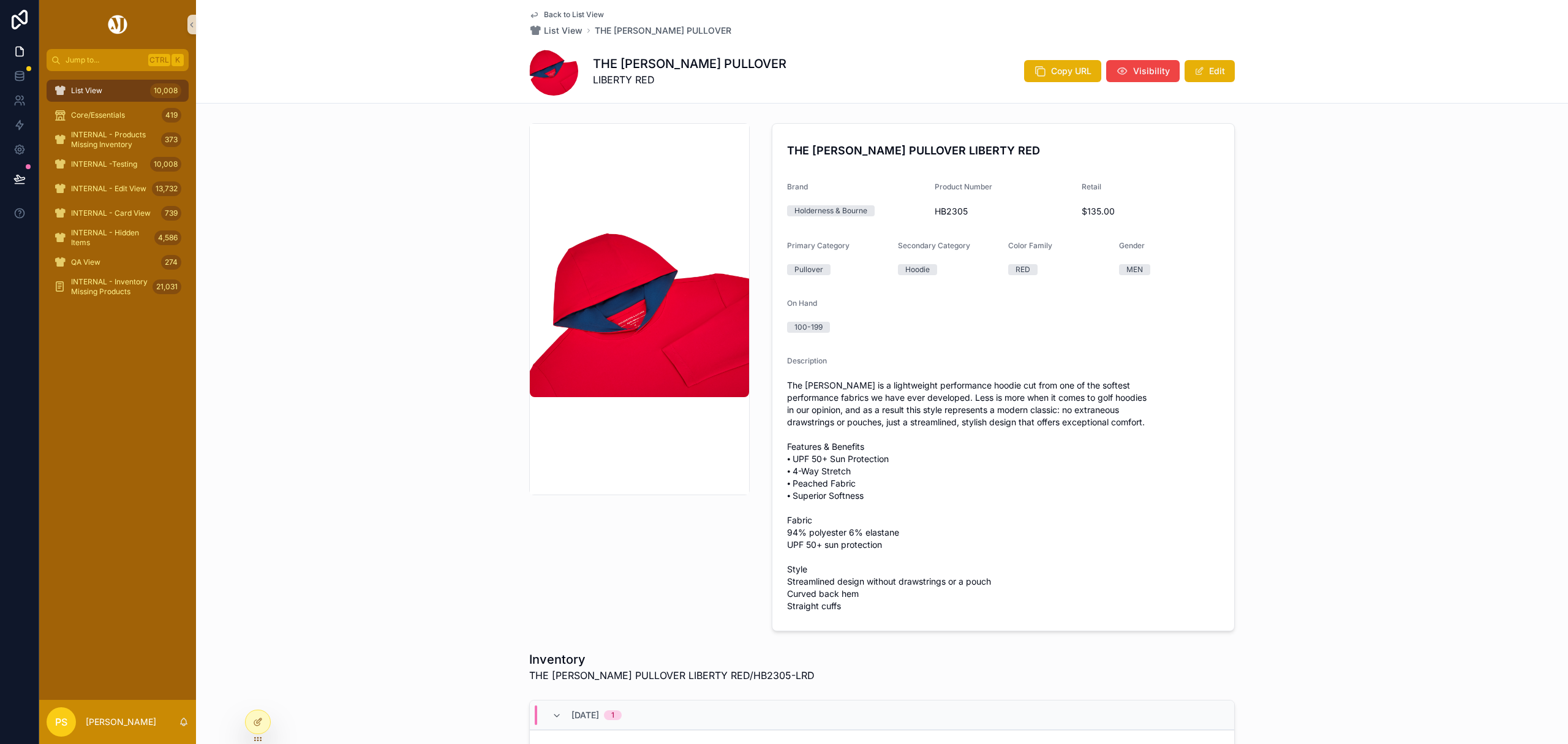
scroll to position [82, 0]
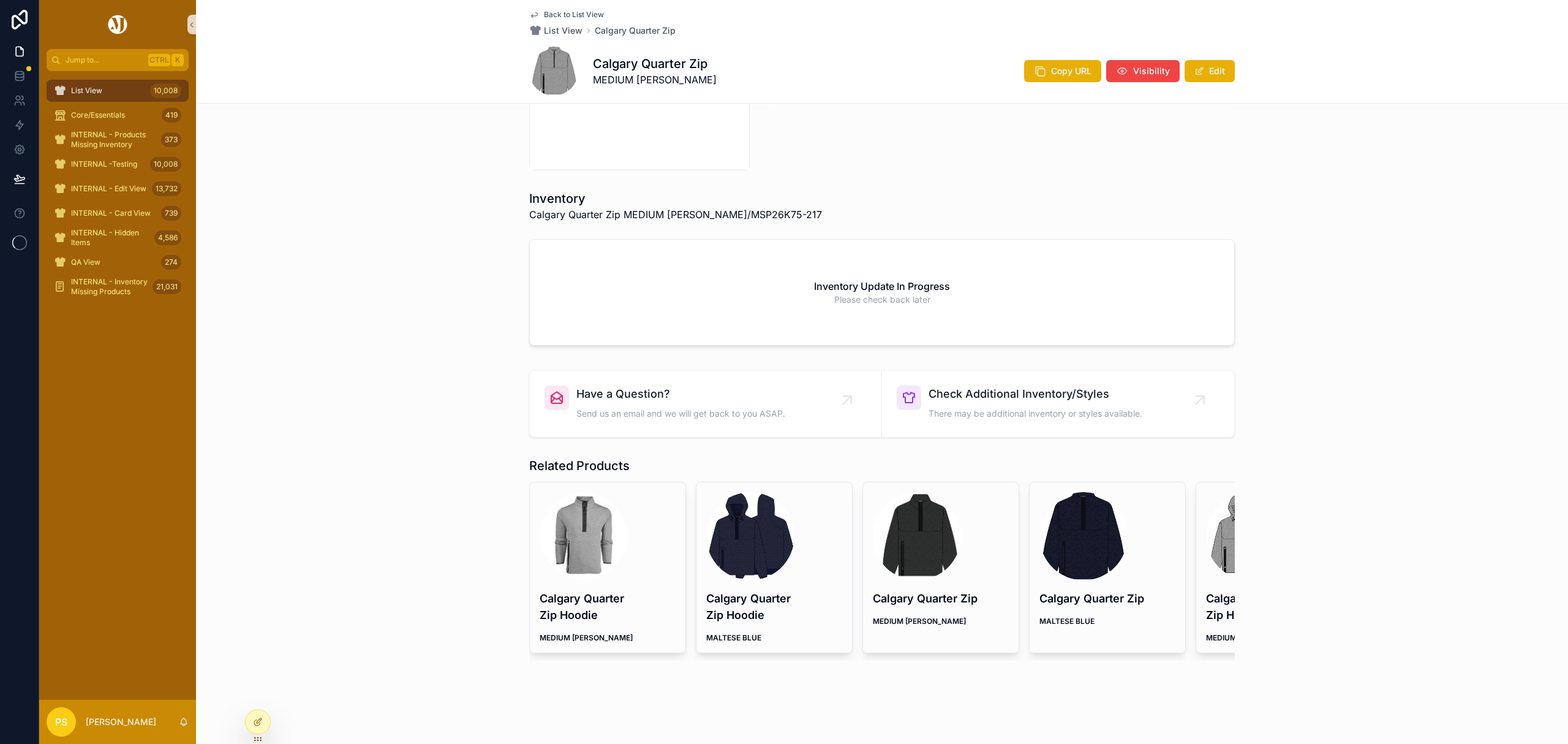
scroll to position [338, 0]
click at [569, 499] on div "scrollable content" at bounding box center [584, 536] width 88 height 88
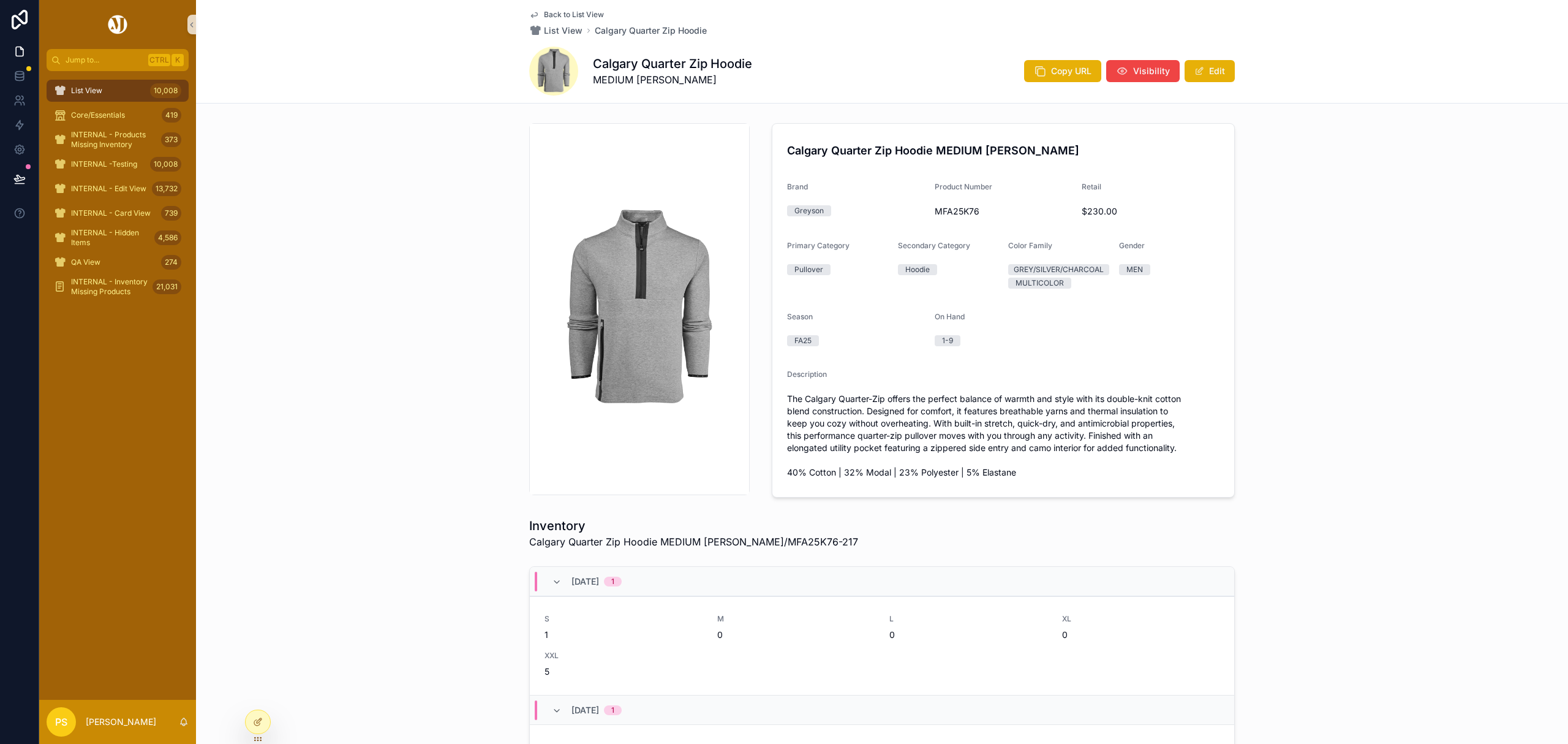
click at [86, 86] on span "List View" at bounding box center [86, 91] width 31 height 10
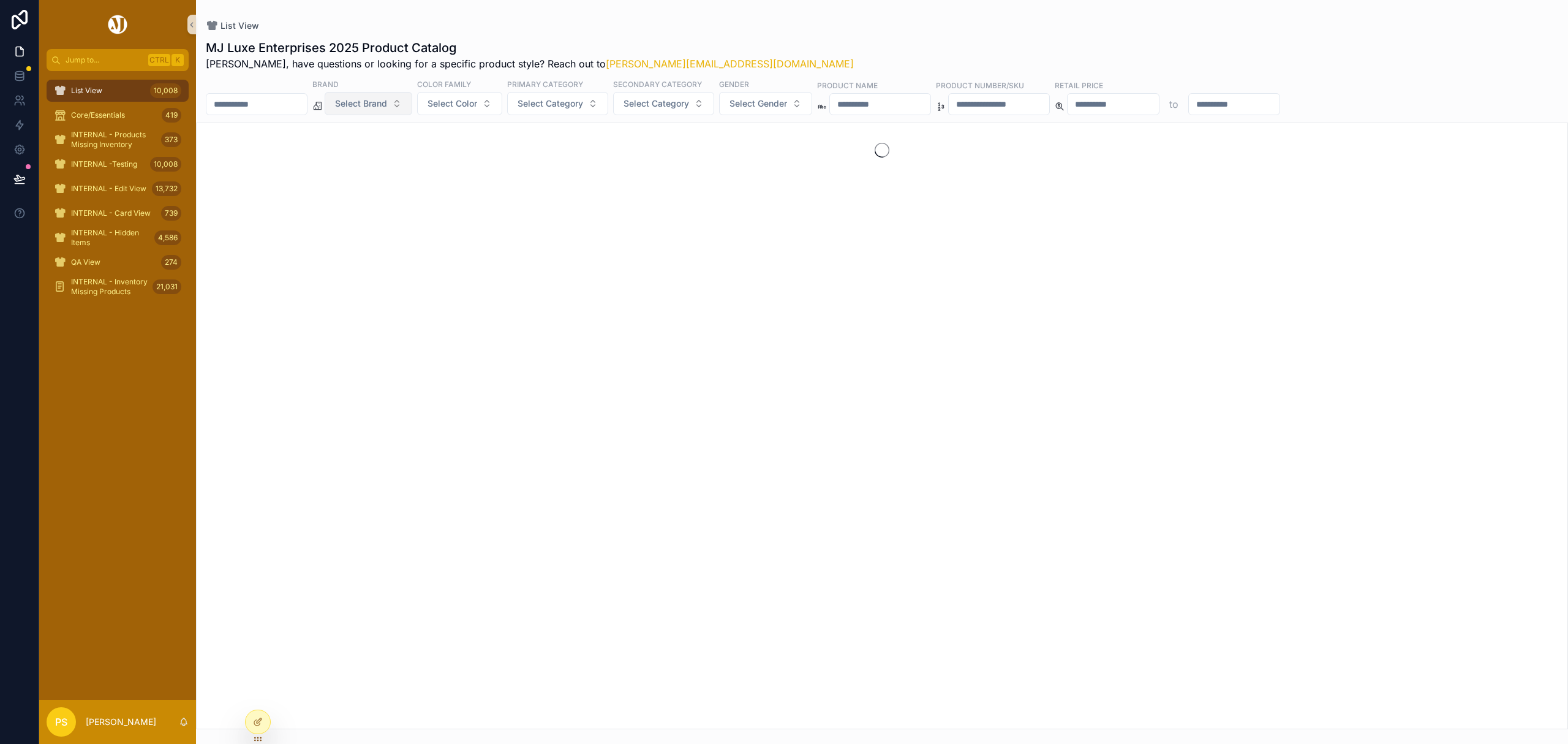
click at [387, 103] on span "Select Brand" at bounding box center [361, 103] width 52 height 12
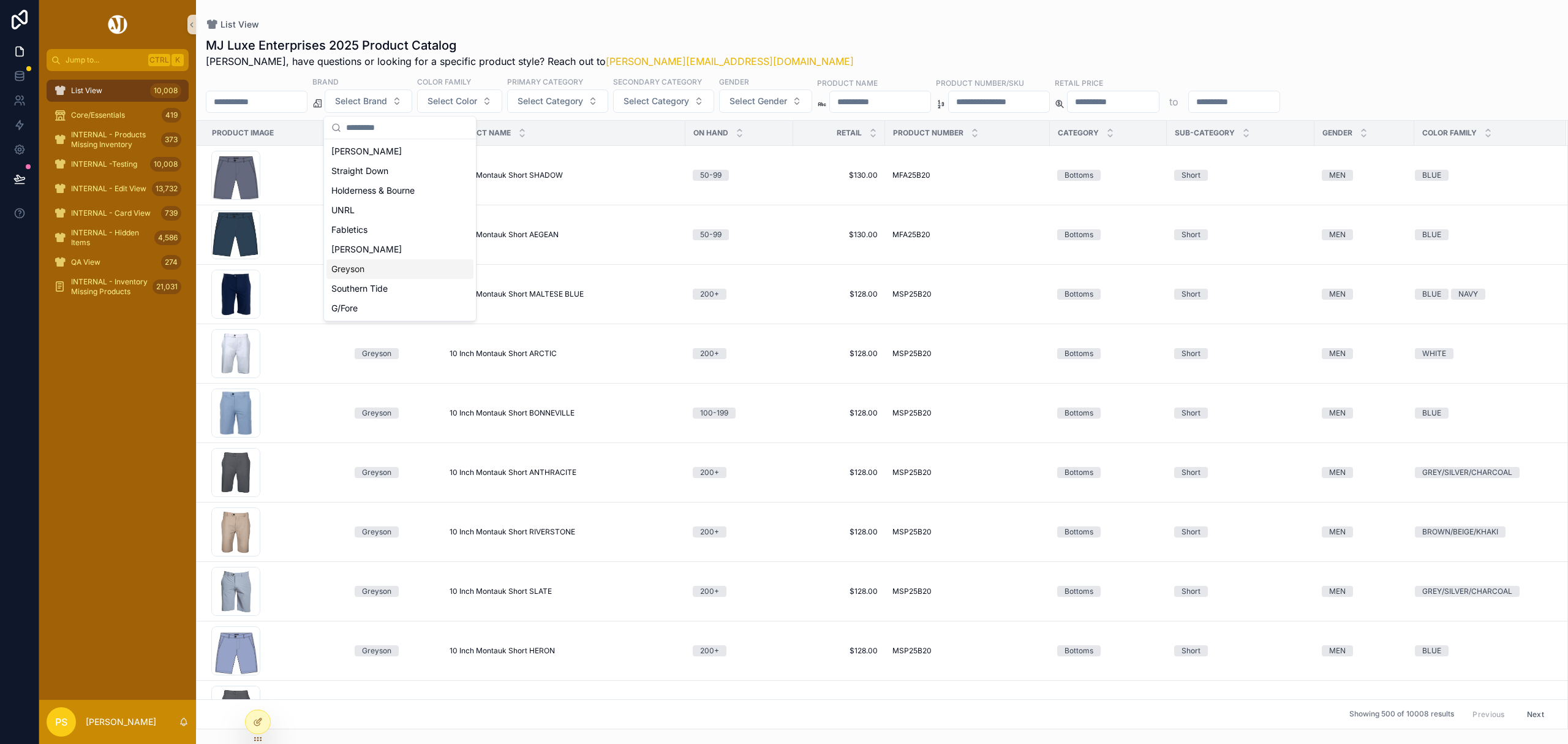
click at [360, 271] on div "Greyson" at bounding box center [399, 269] width 147 height 20
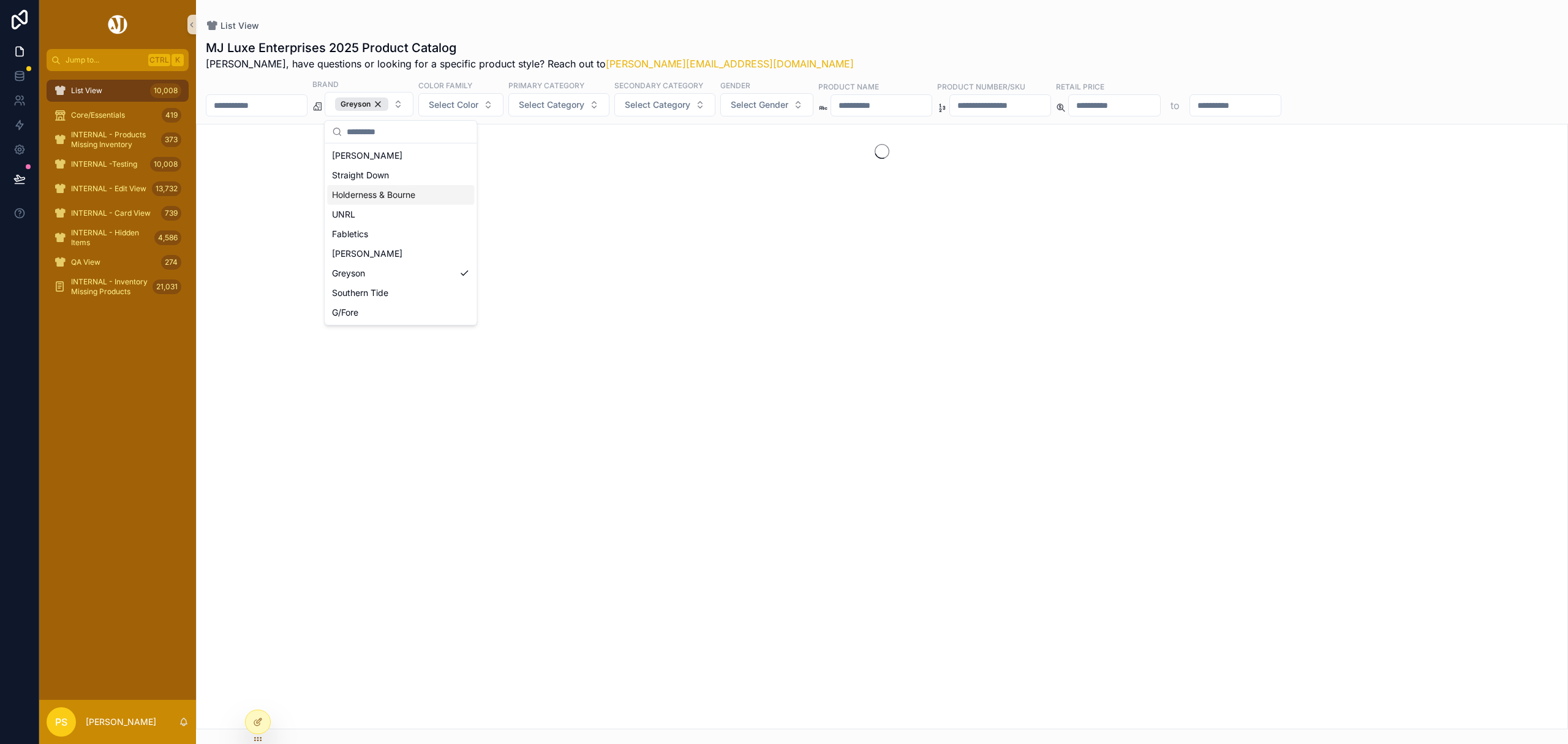
click at [254, 103] on input "scrollable content" at bounding box center [256, 105] width 100 height 17
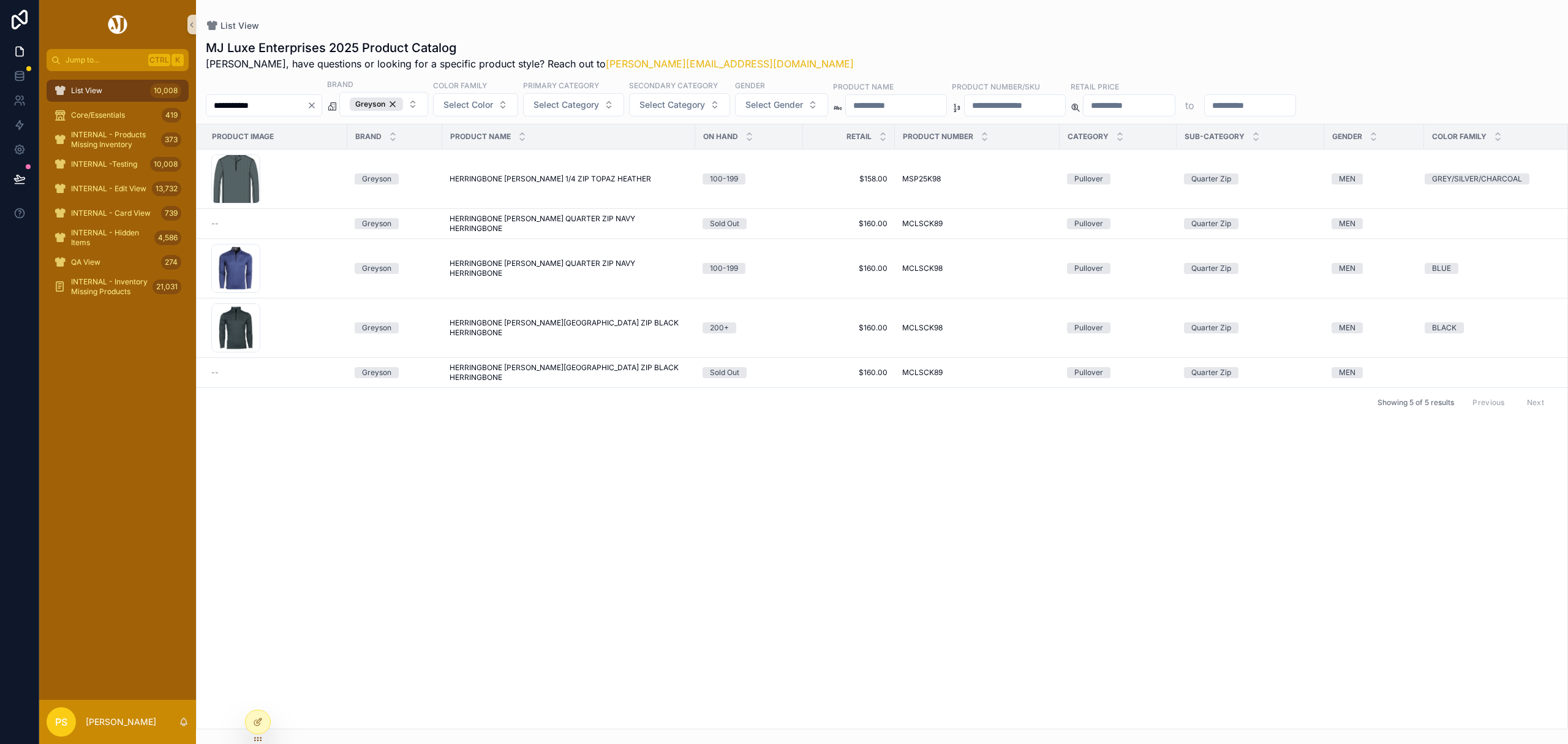
click at [307, 97] on input "**********" at bounding box center [256, 105] width 100 height 17
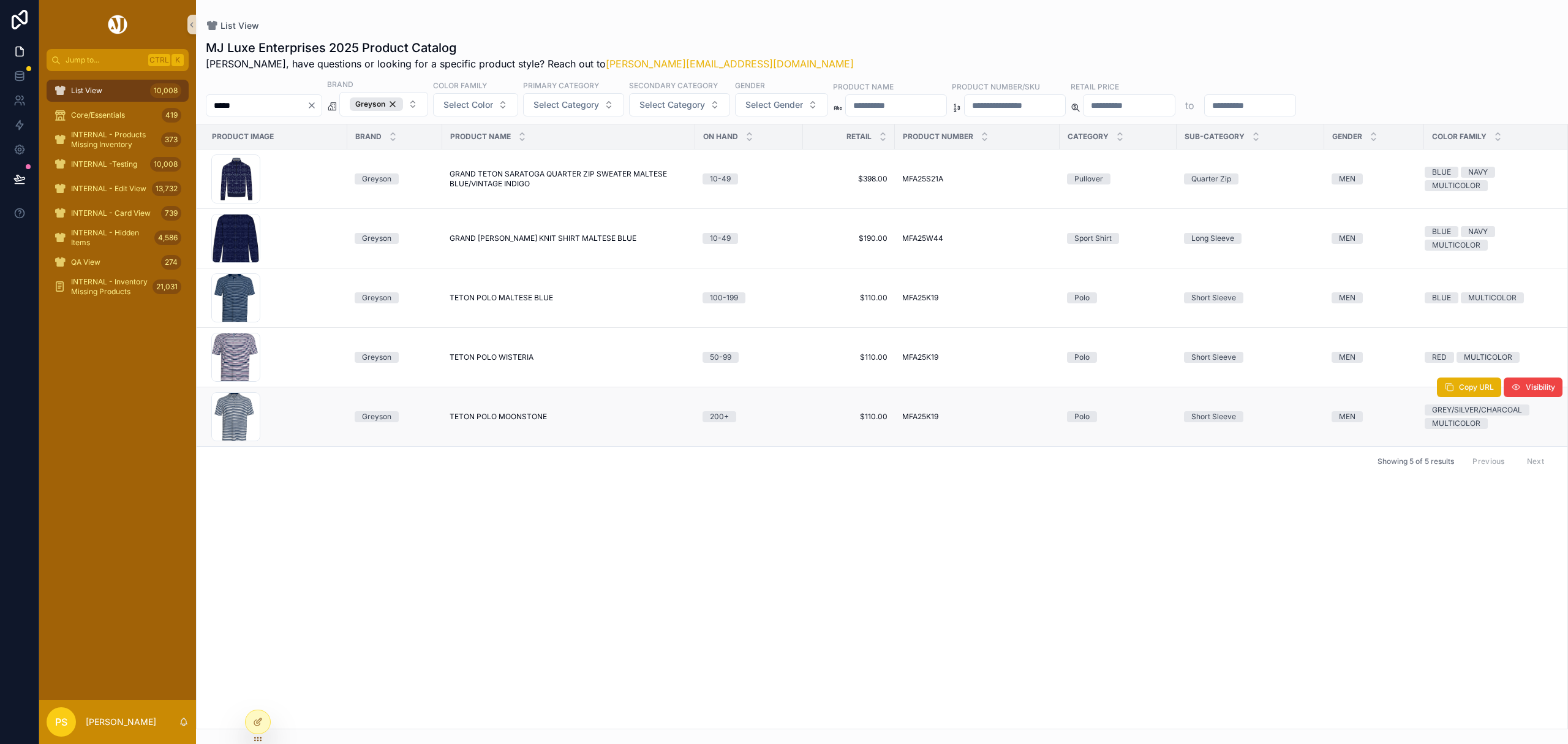
type input "*****"
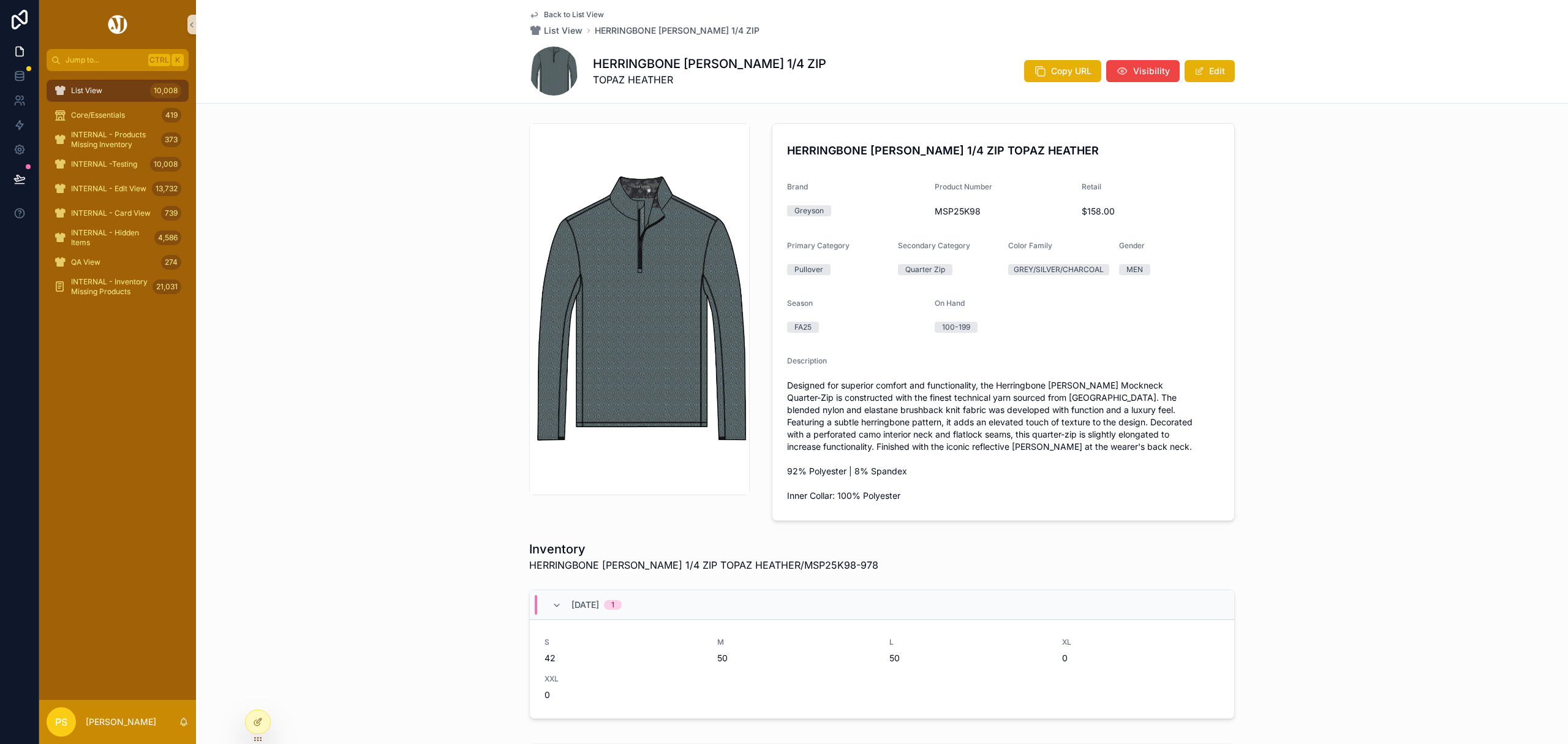
click at [126, 86] on div "List View 10,008" at bounding box center [117, 91] width 128 height 20
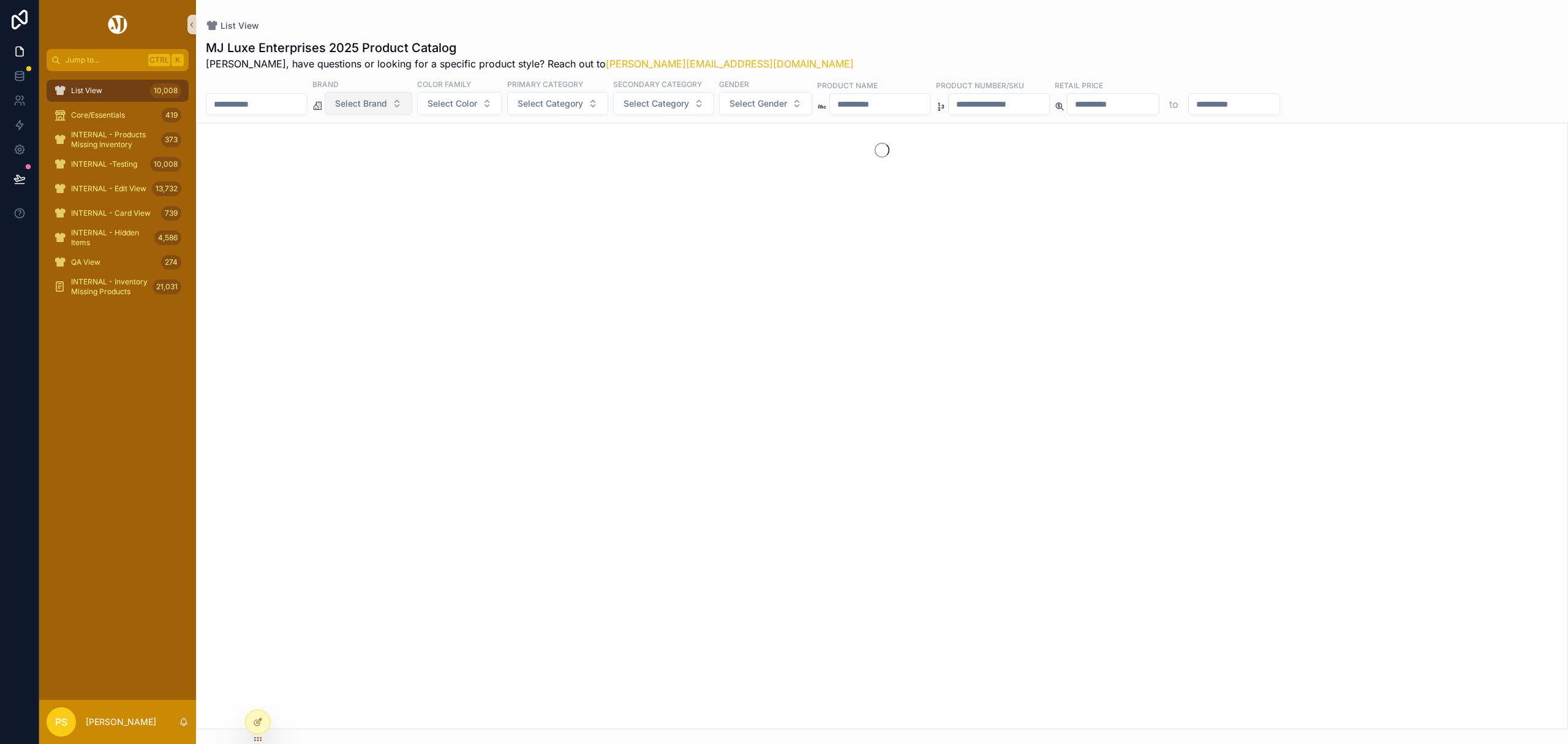
click at [383, 111] on button "Select Brand" at bounding box center [368, 103] width 88 height 23
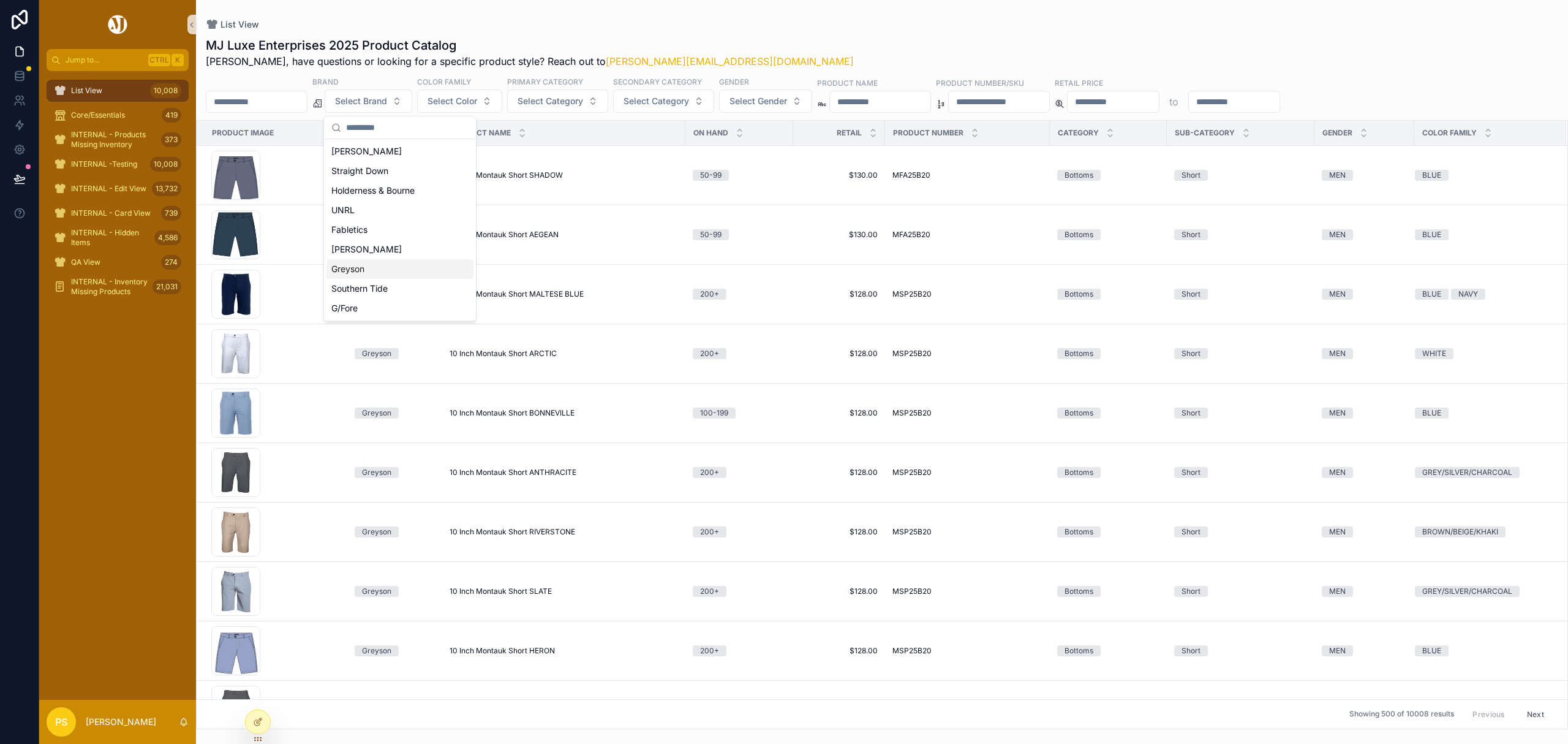
click at [356, 268] on div "Greyson" at bounding box center [399, 269] width 147 height 20
click at [280, 111] on input "scrollable content" at bounding box center [256, 103] width 100 height 17
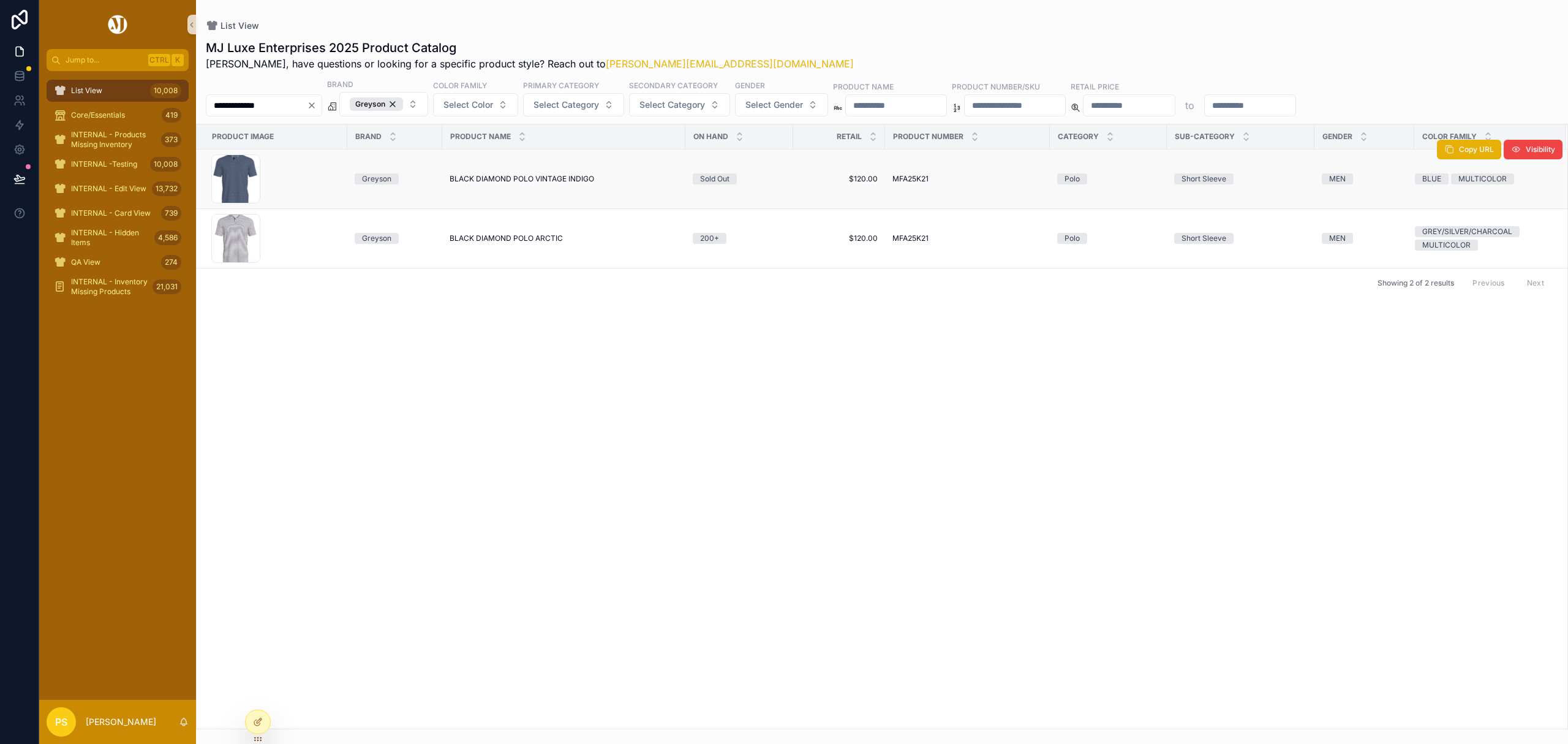
type input "**********"
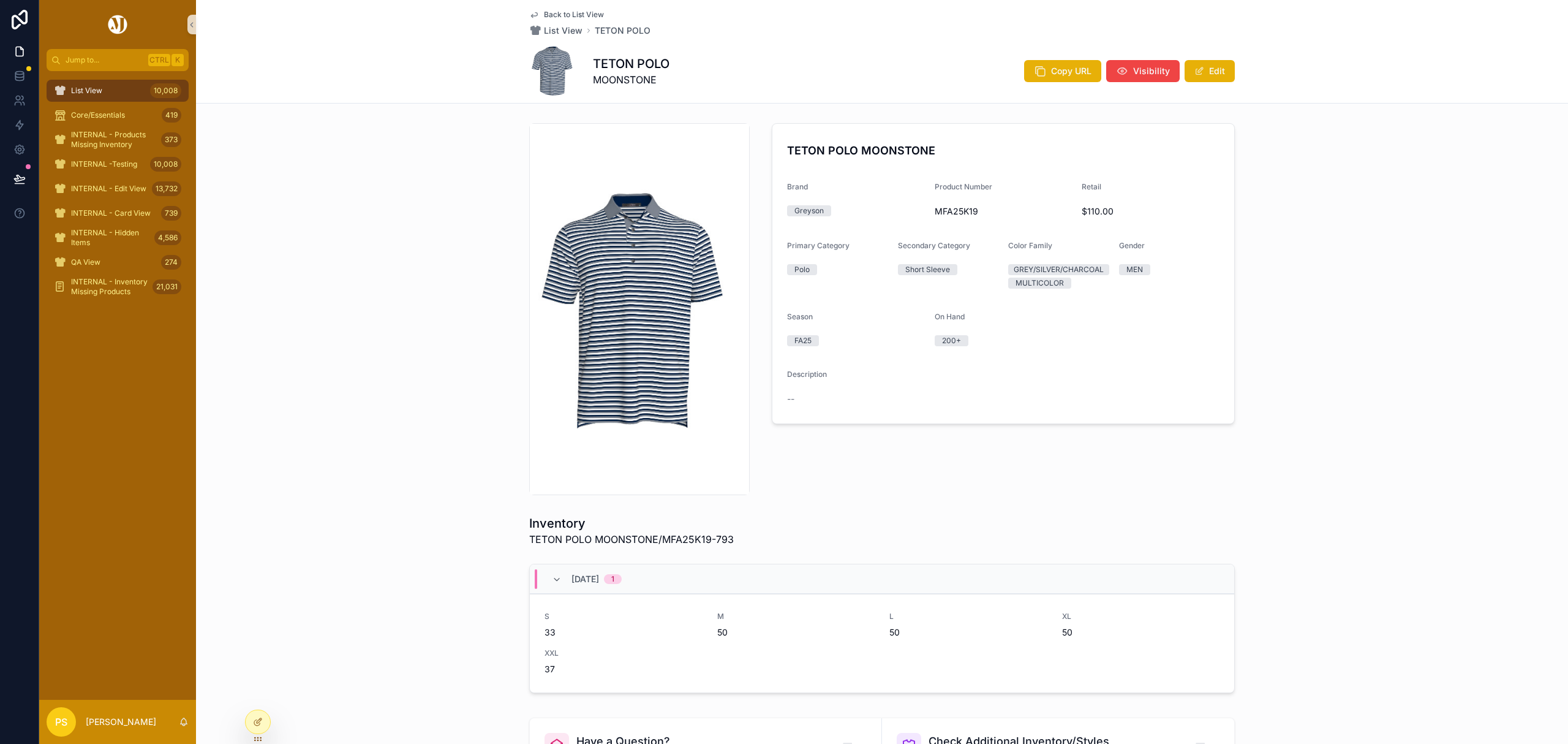
click at [106, 86] on div "List View 10,008" at bounding box center [117, 91] width 128 height 20
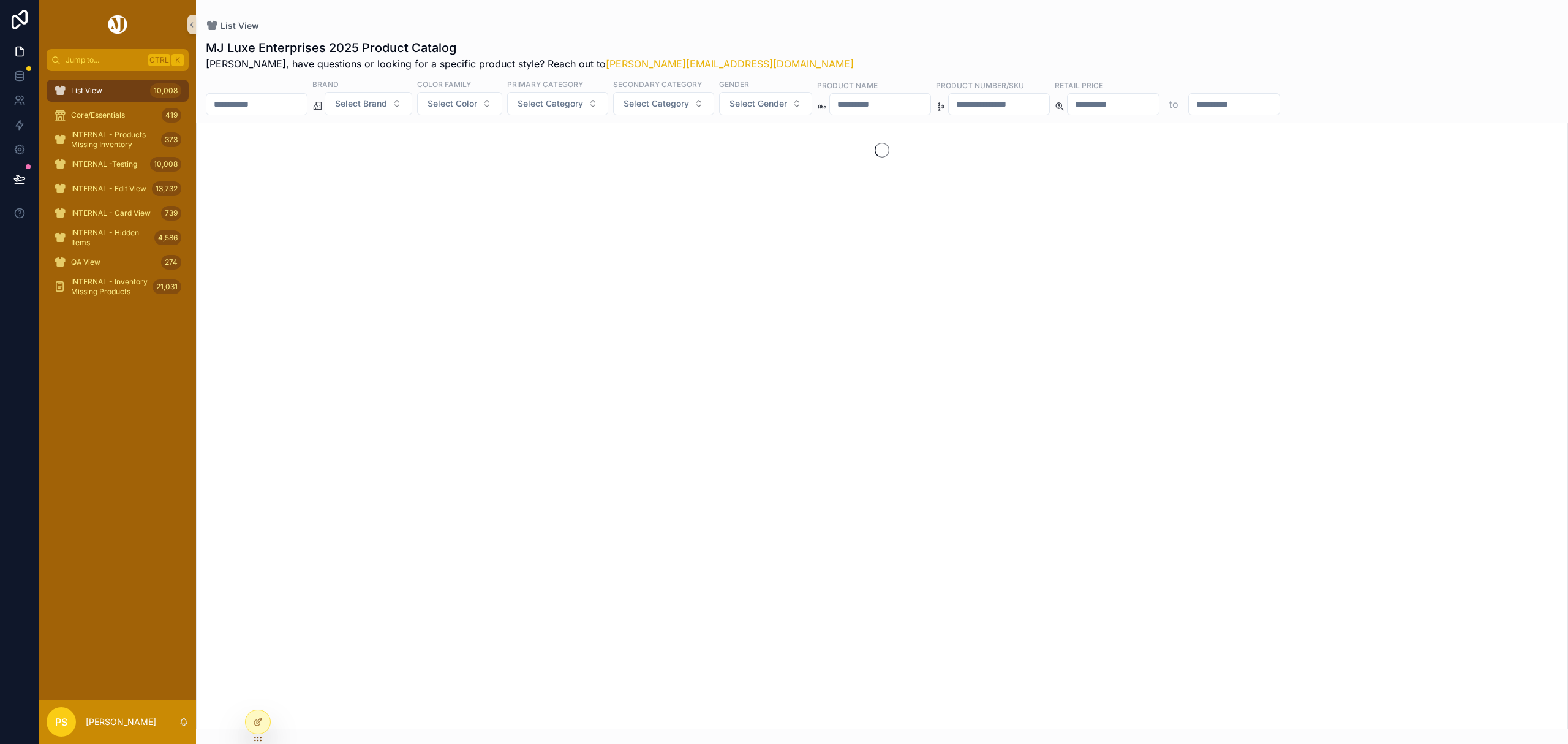
click at [303, 93] on div "scrollable content" at bounding box center [257, 103] width 102 height 22
click at [300, 99] on input "scrollable content" at bounding box center [256, 104] width 100 height 17
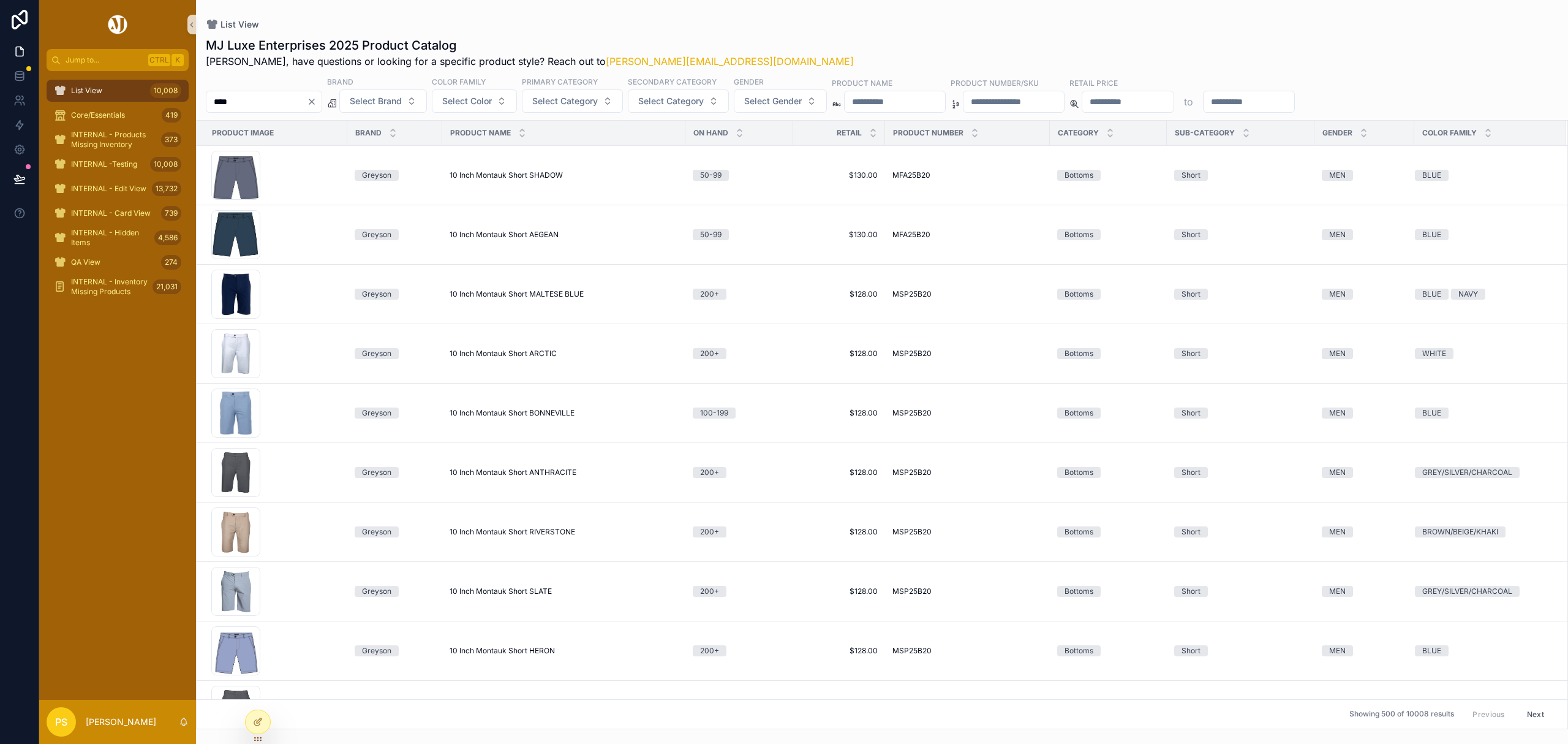
type input "****"
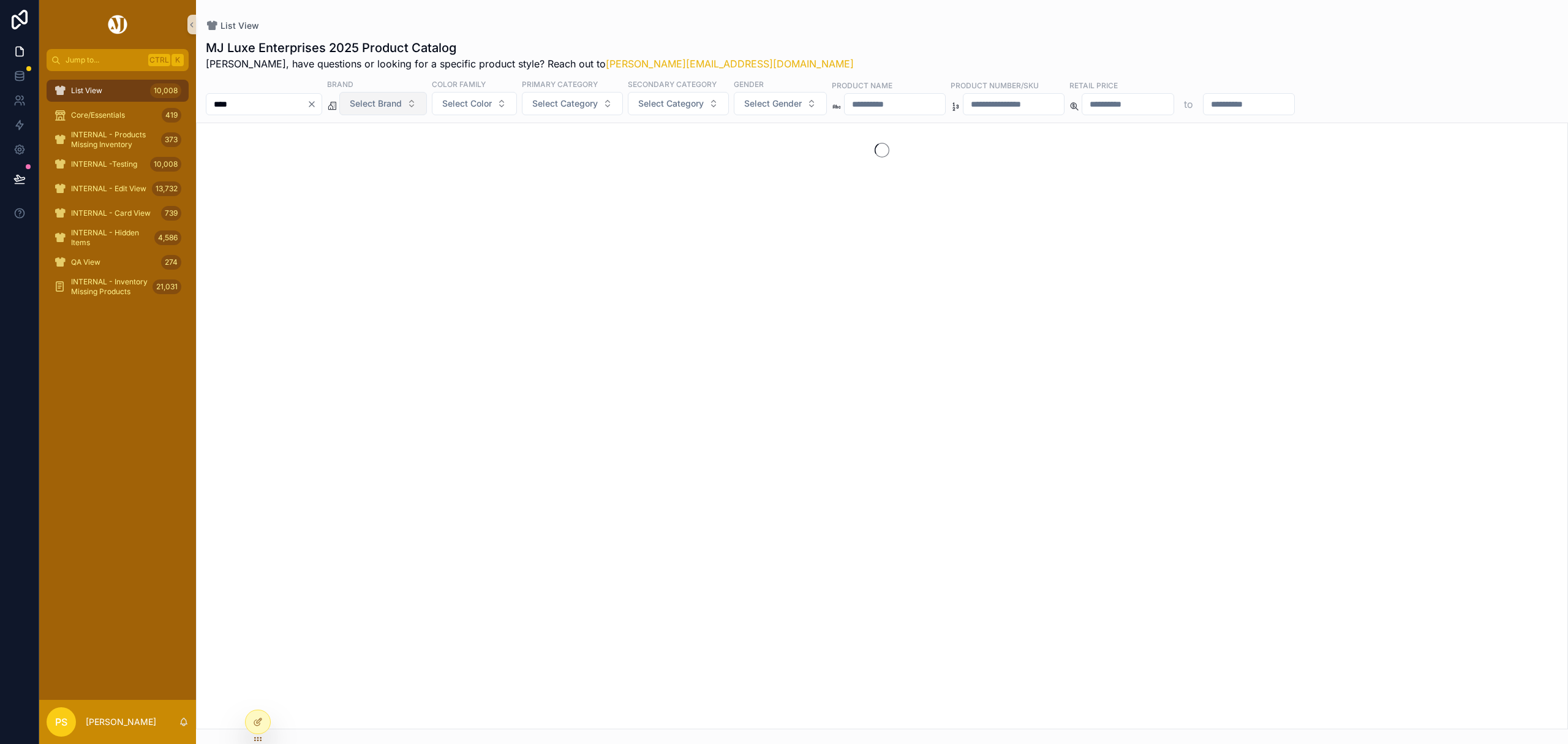
click at [402, 108] on span "Select Brand" at bounding box center [375, 103] width 52 height 12
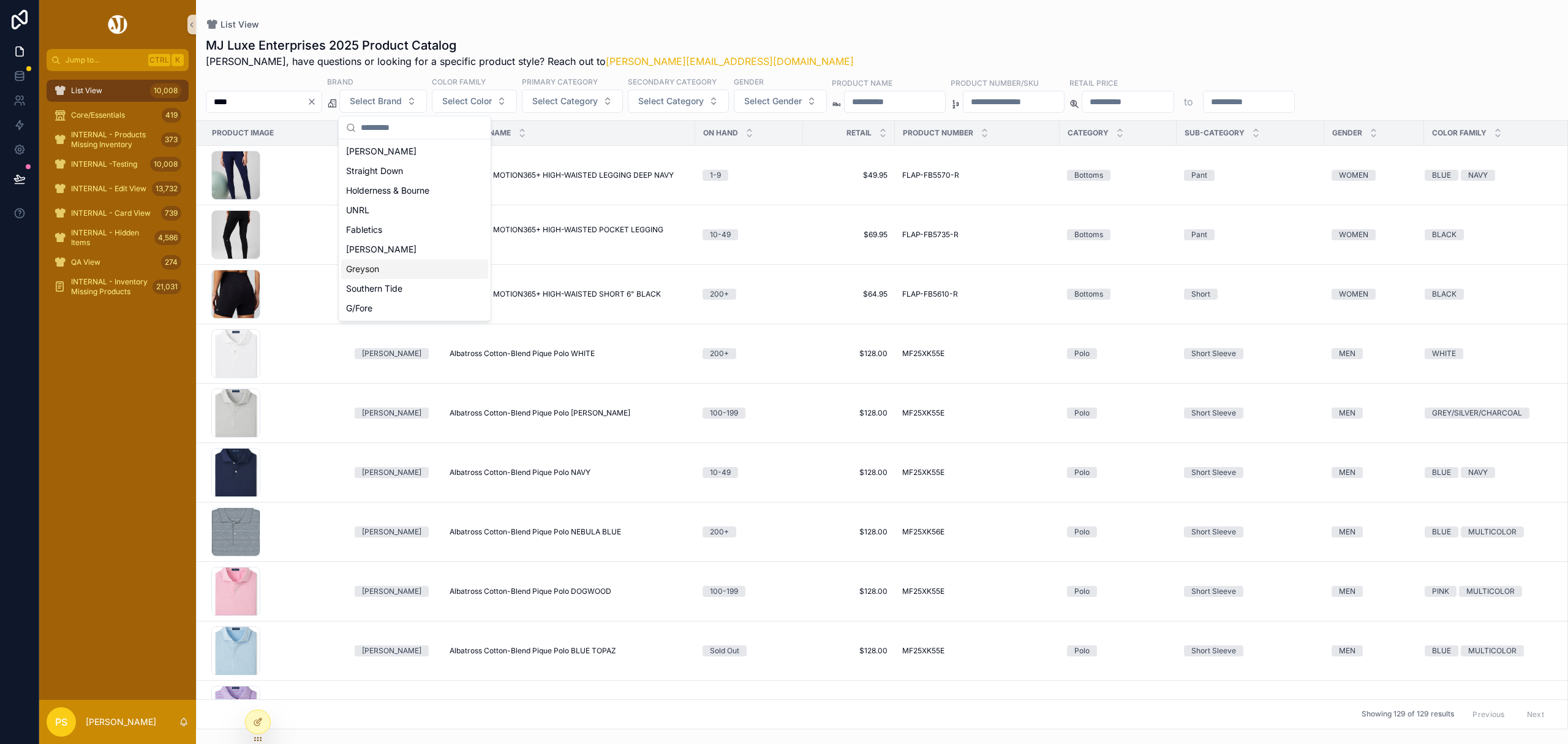
click at [377, 272] on div "Greyson" at bounding box center [414, 269] width 147 height 20
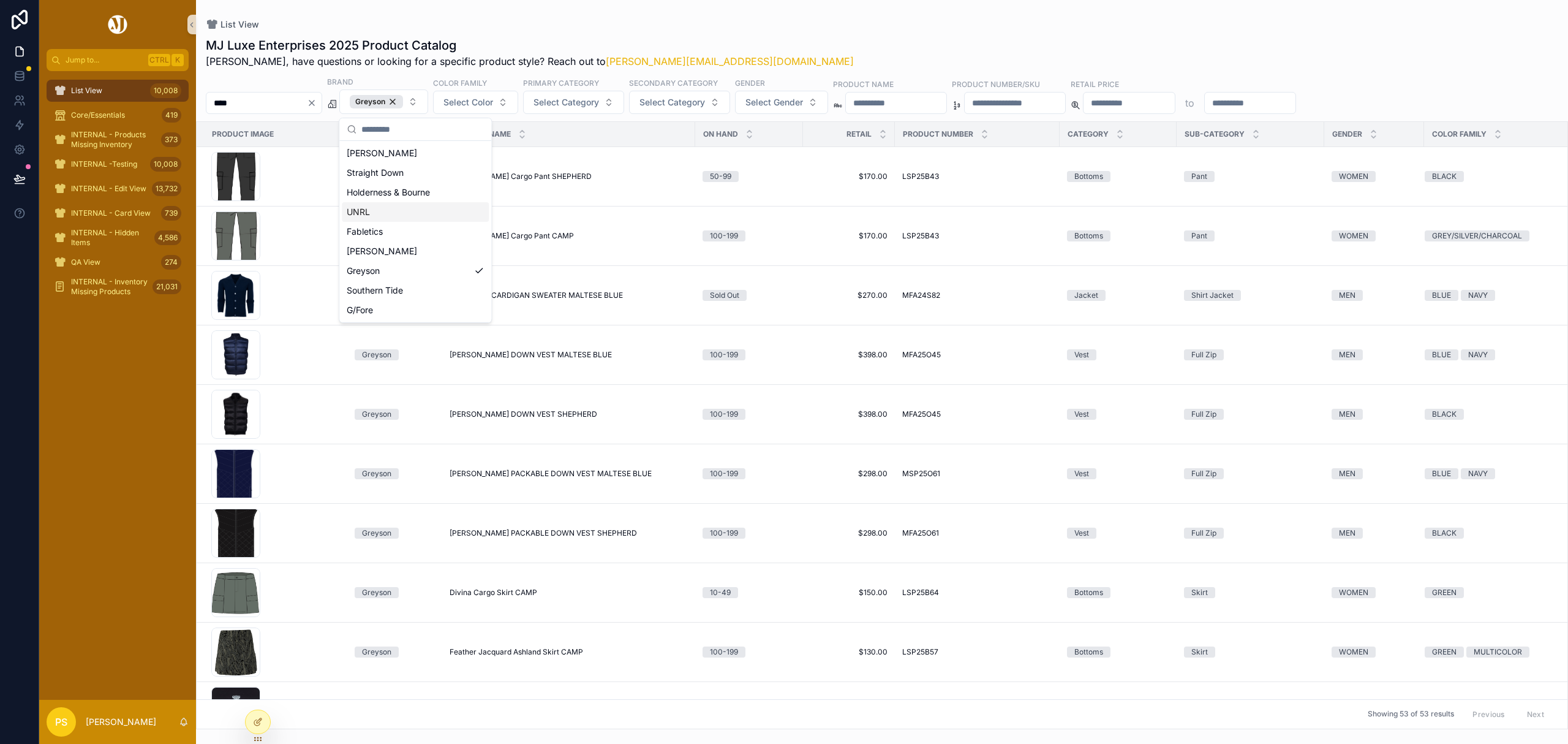
click at [787, 8] on div "List View MJ Luxe Enterprises 2025 Product Catalog Philip, have questions or lo…" at bounding box center [882, 364] width 1372 height 729
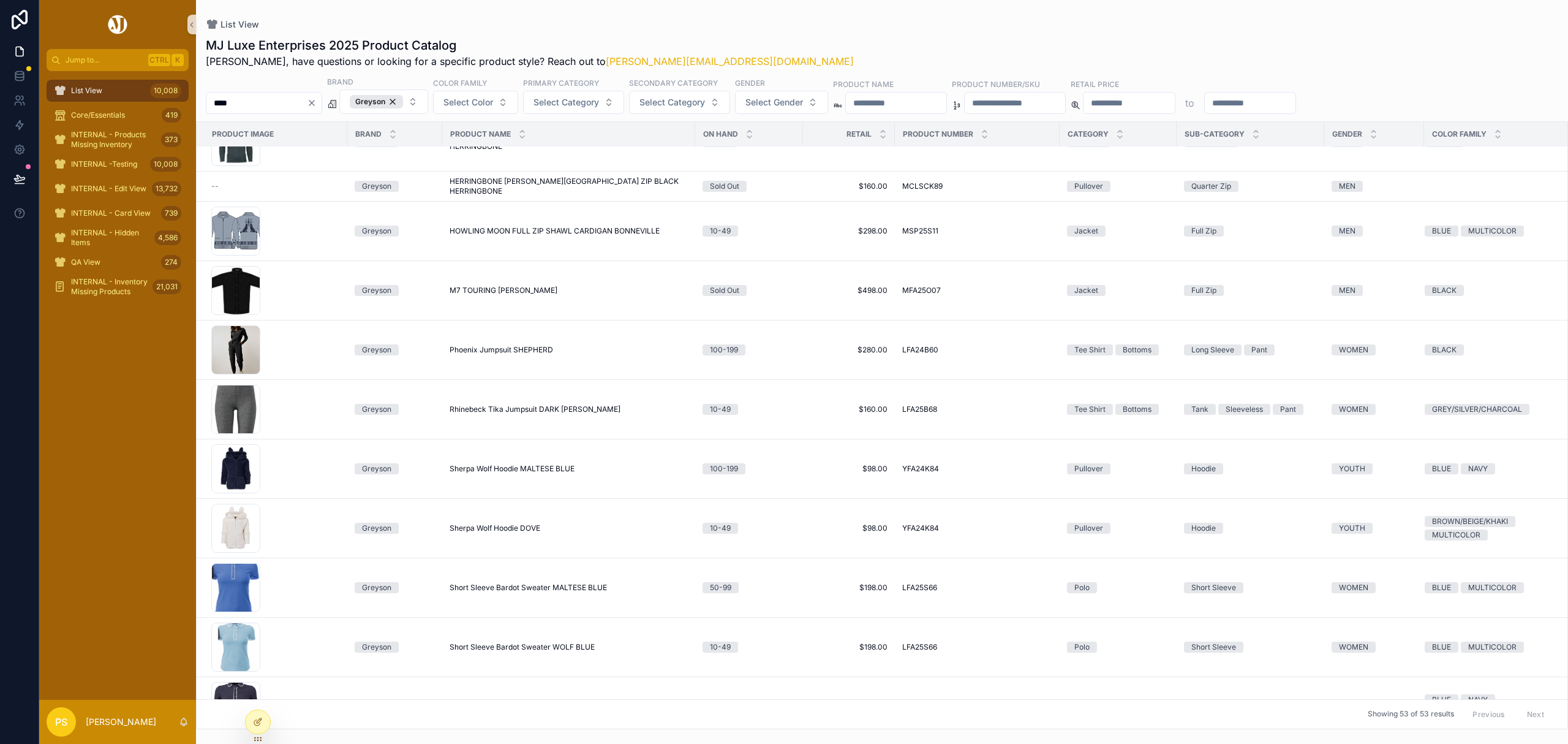
scroll to position [898, 0]
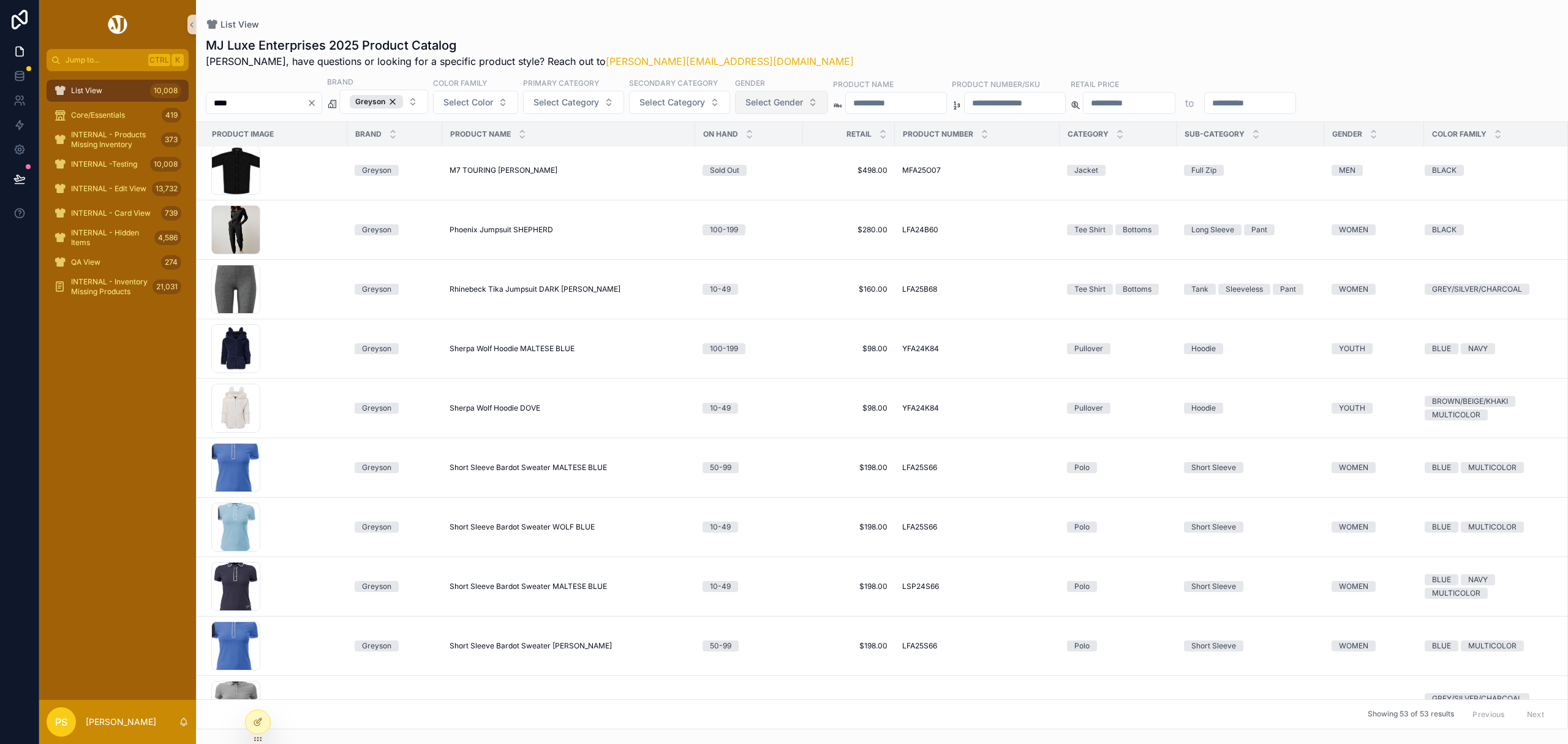
click at [803, 104] on span "Select Gender" at bounding box center [774, 102] width 57 height 12
click at [771, 157] on div "MEN" at bounding box center [816, 153] width 147 height 20
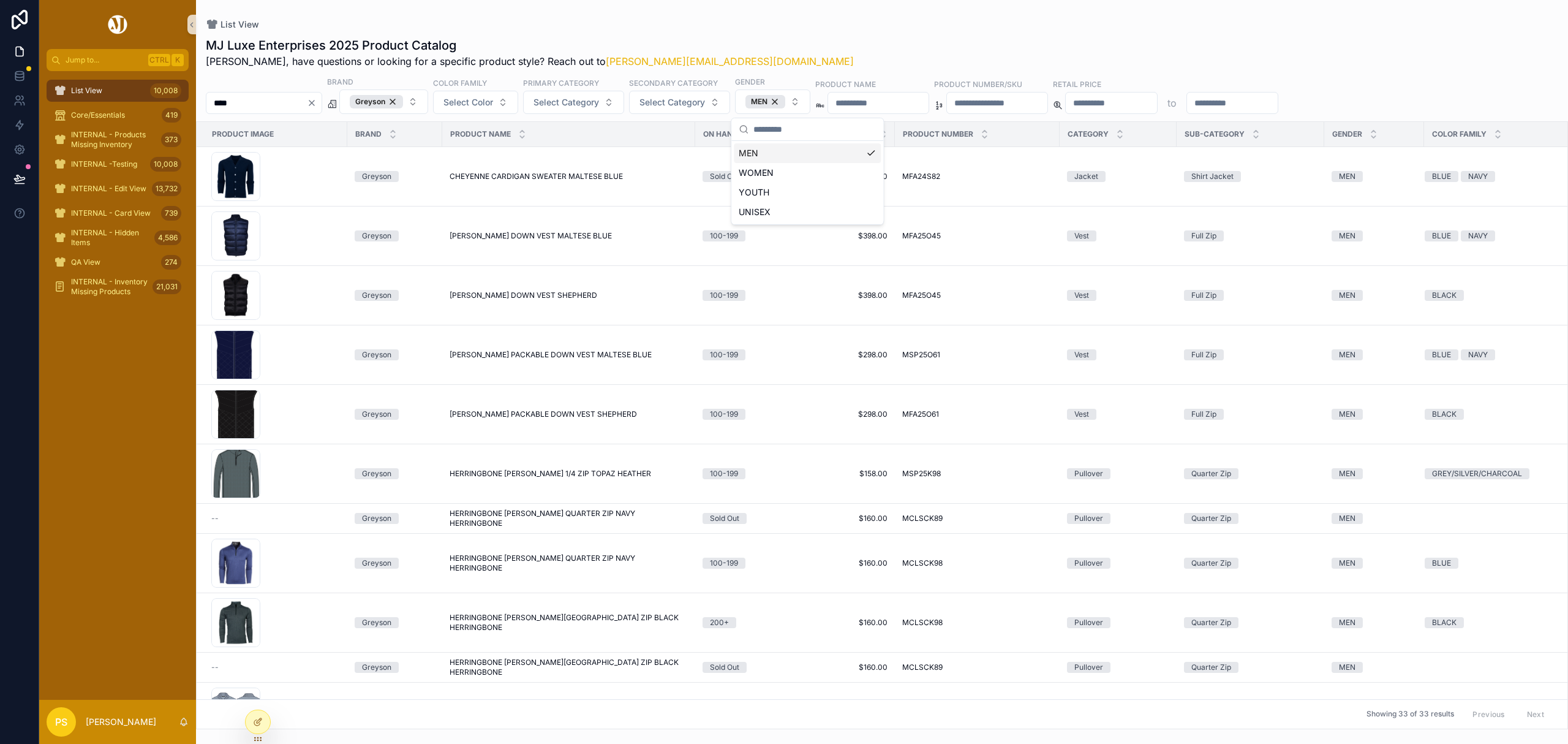
click at [849, 23] on div "List View" at bounding box center [882, 24] width 1352 height 10
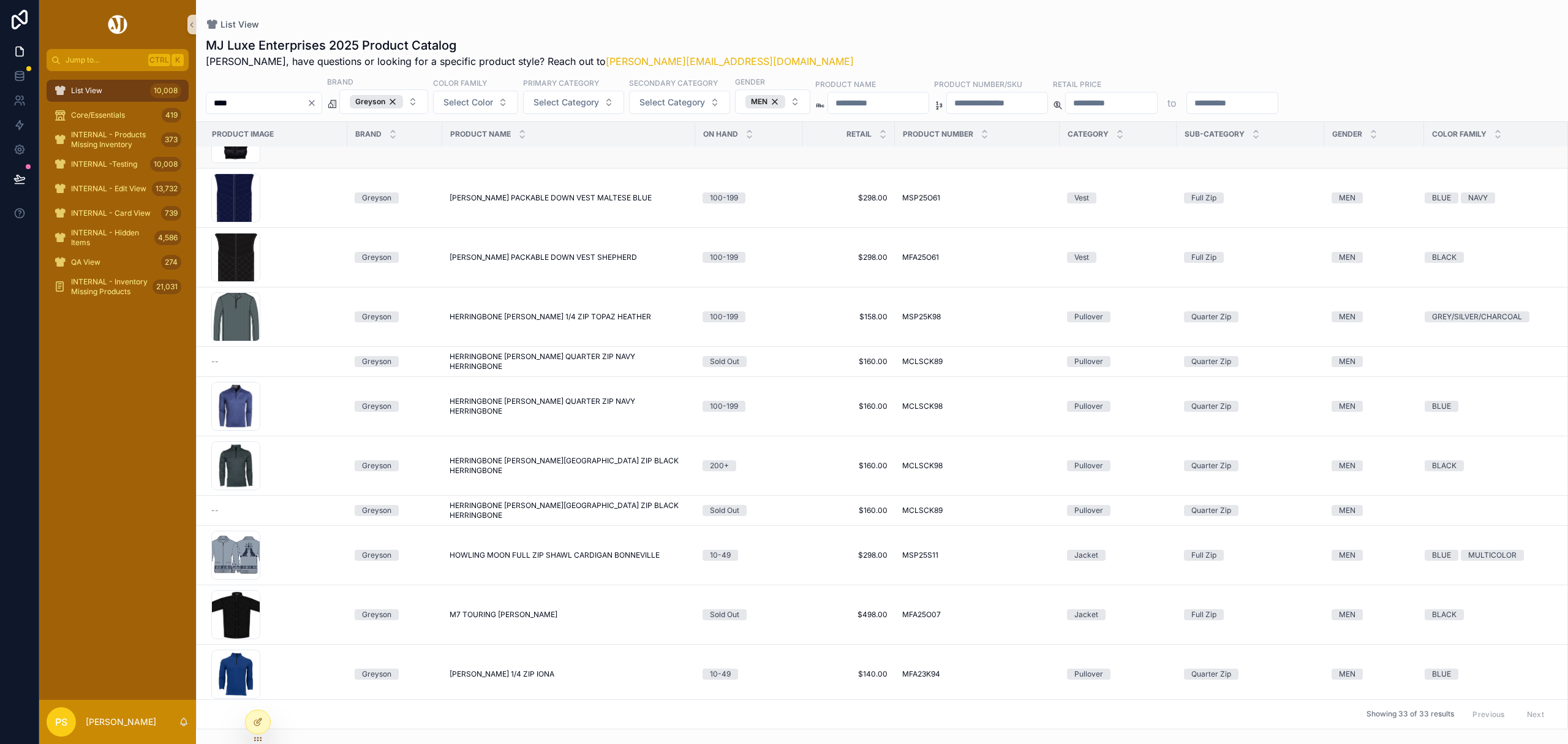
scroll to position [163, 0]
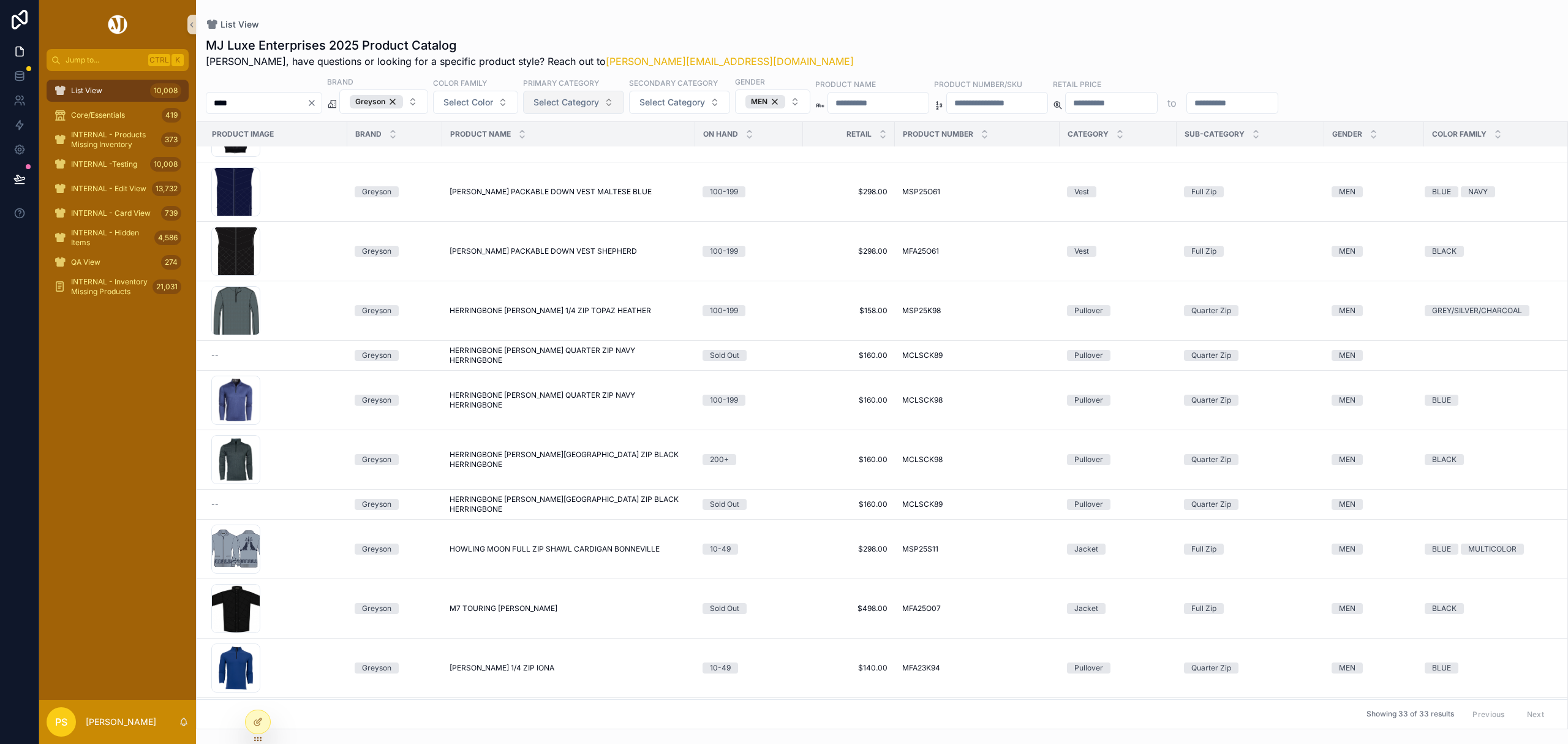
click at [624, 100] on button "Select Category" at bounding box center [574, 102] width 101 height 23
click at [567, 291] on div "Pullover" at bounding box center [606, 291] width 147 height 20
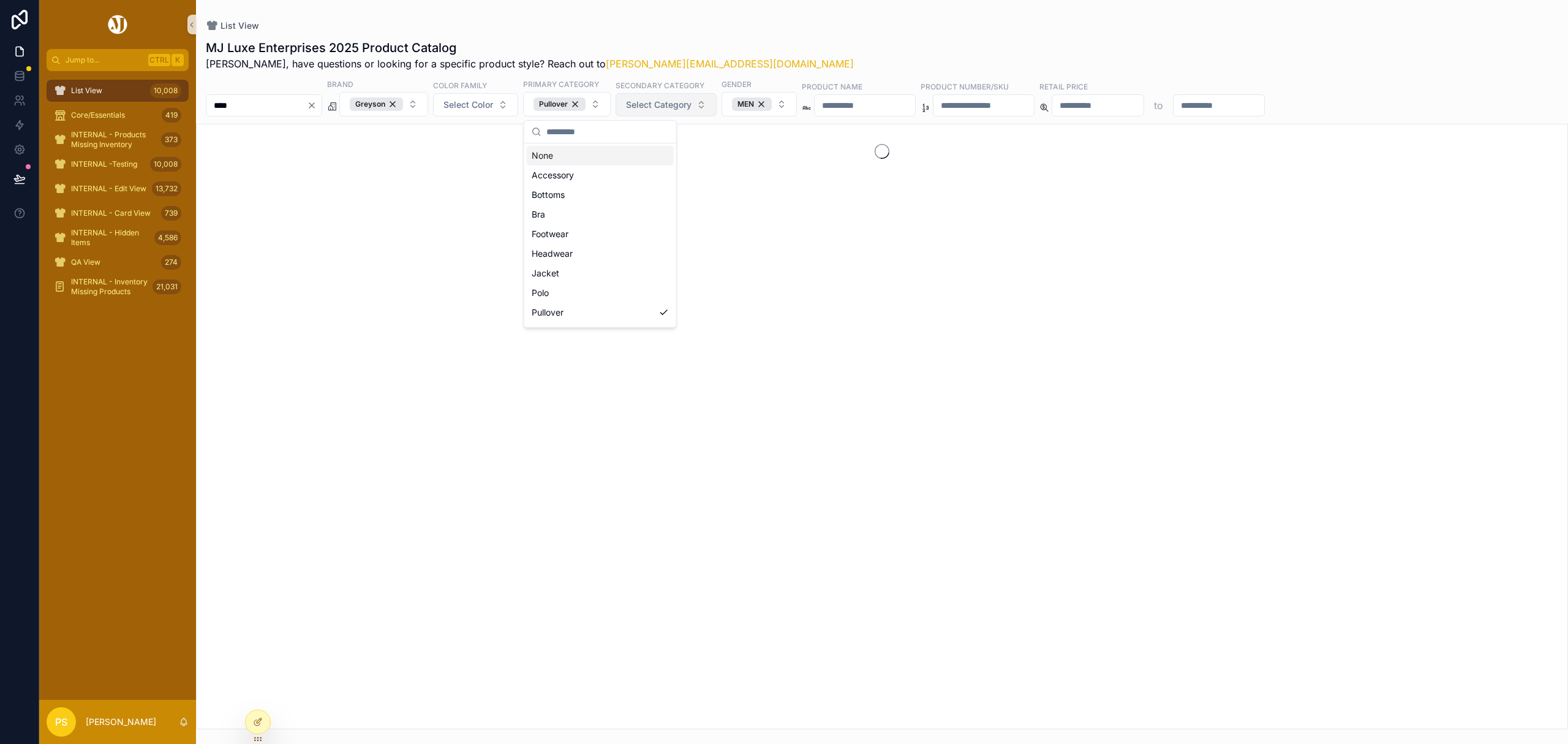
click at [692, 103] on span "Select Category" at bounding box center [658, 105] width 66 height 12
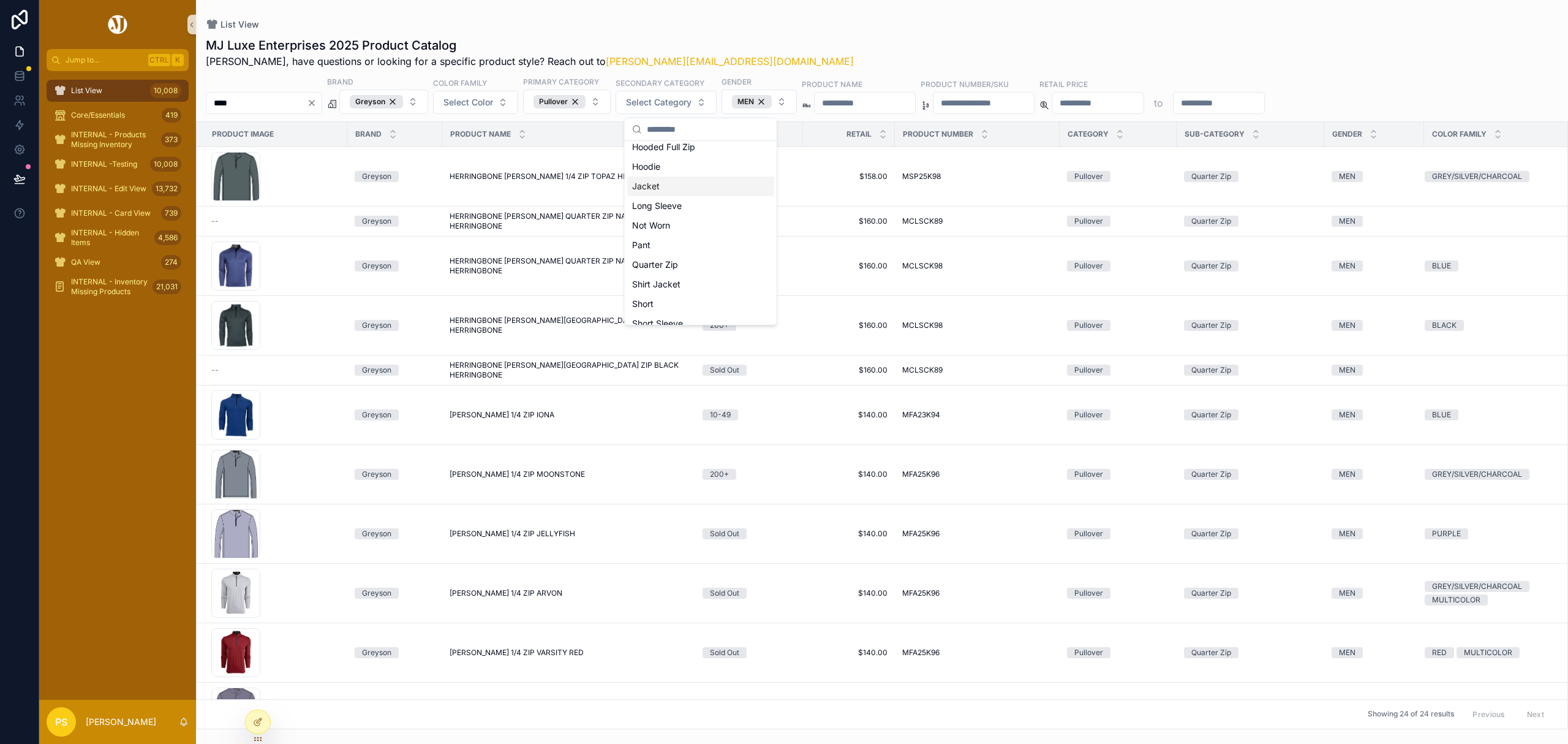
click at [676, 265] on div "Quarter Zip" at bounding box center [701, 264] width 147 height 20
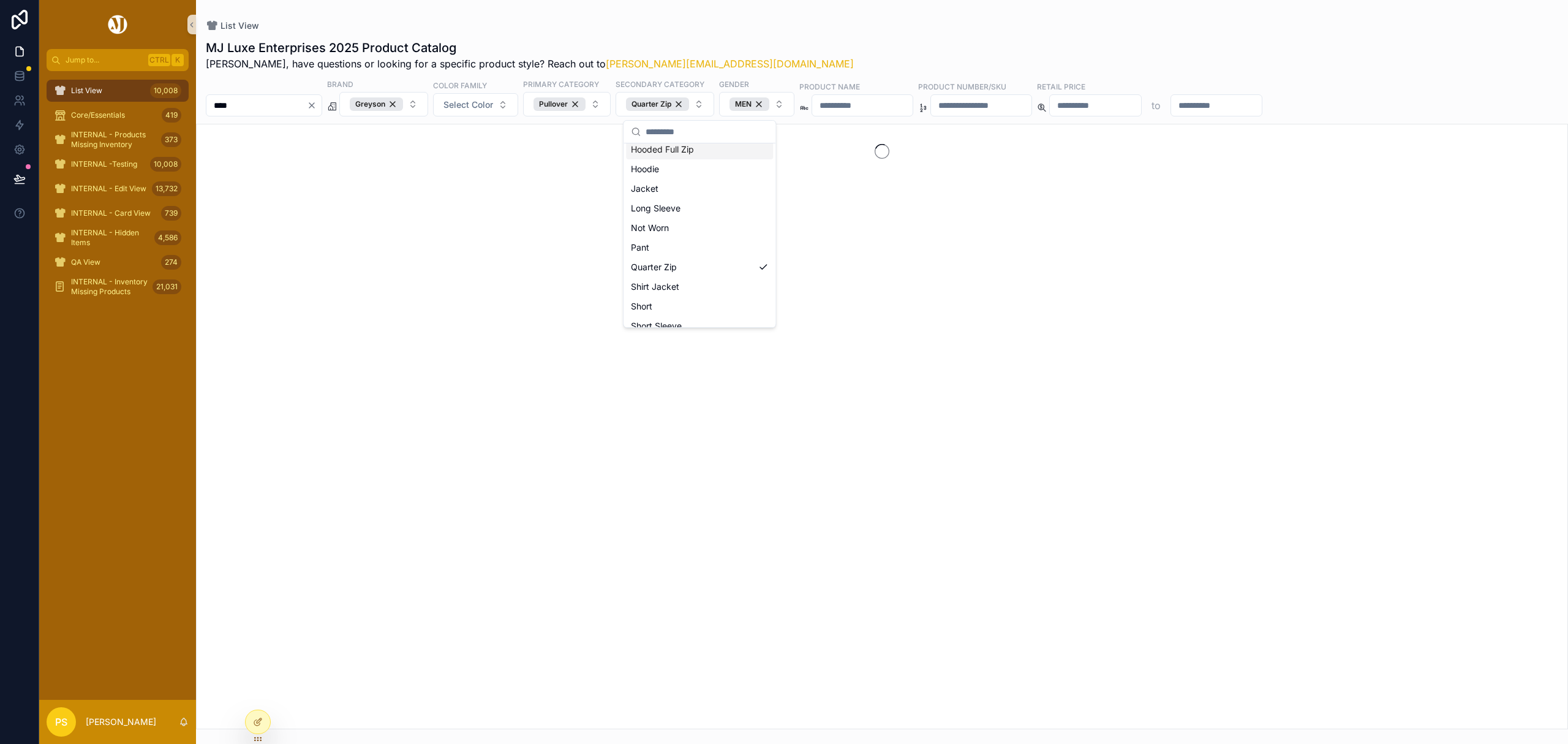
click at [793, 15] on div "List View MJ Luxe Enterprises 2025 Product Catalog Philip, have questions or lo…" at bounding box center [882, 364] width 1372 height 729
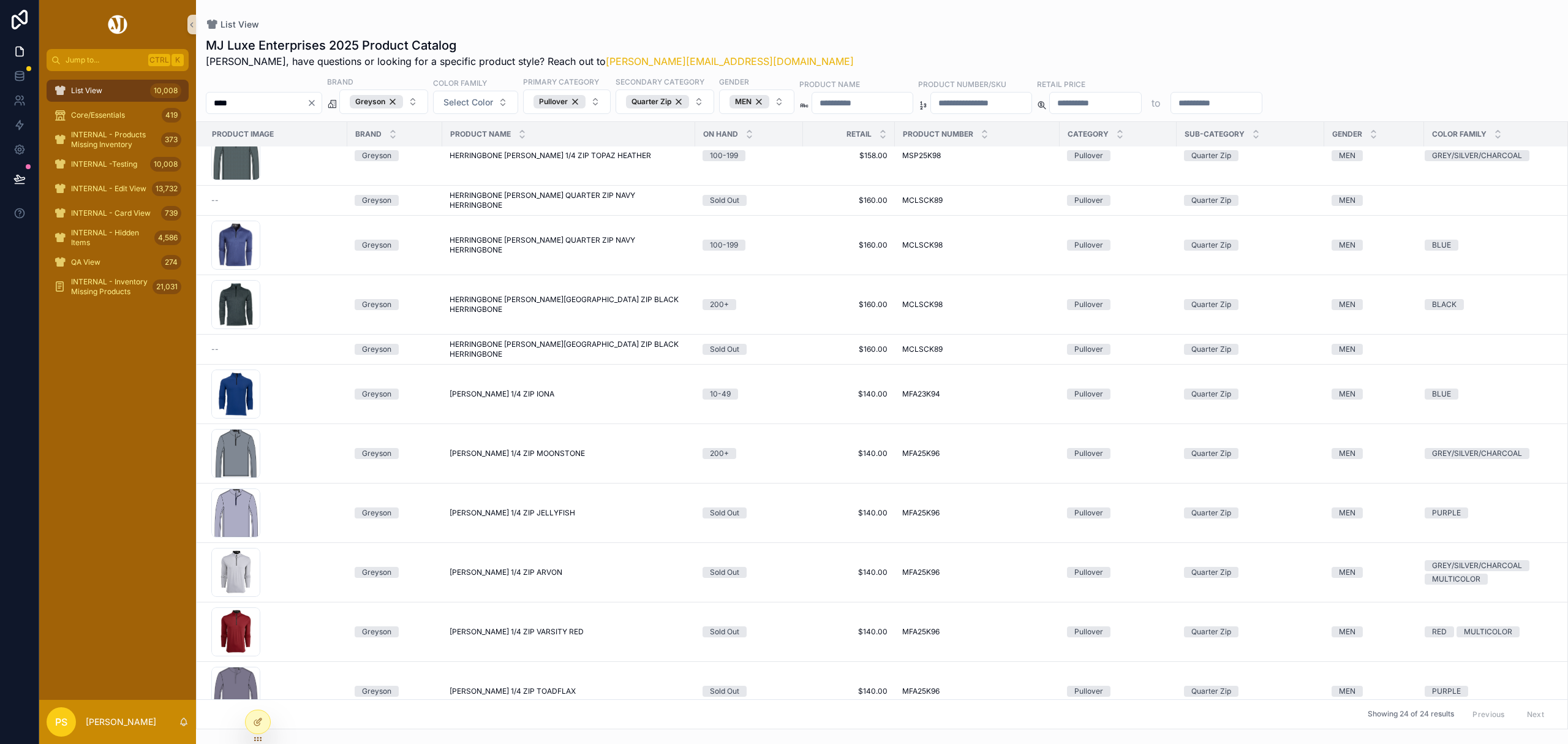
scroll to position [0, 0]
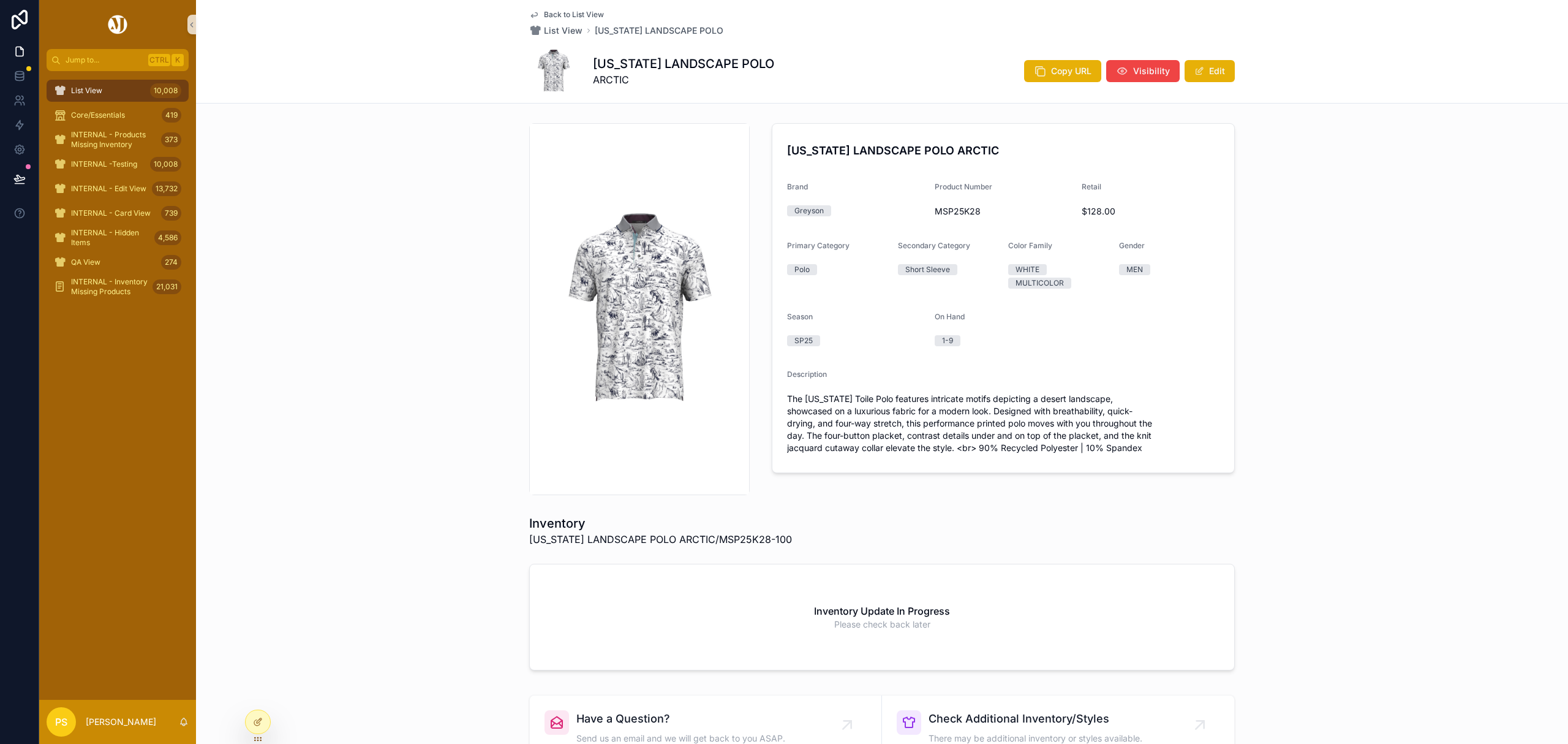
click at [92, 91] on span "List View" at bounding box center [86, 91] width 31 height 10
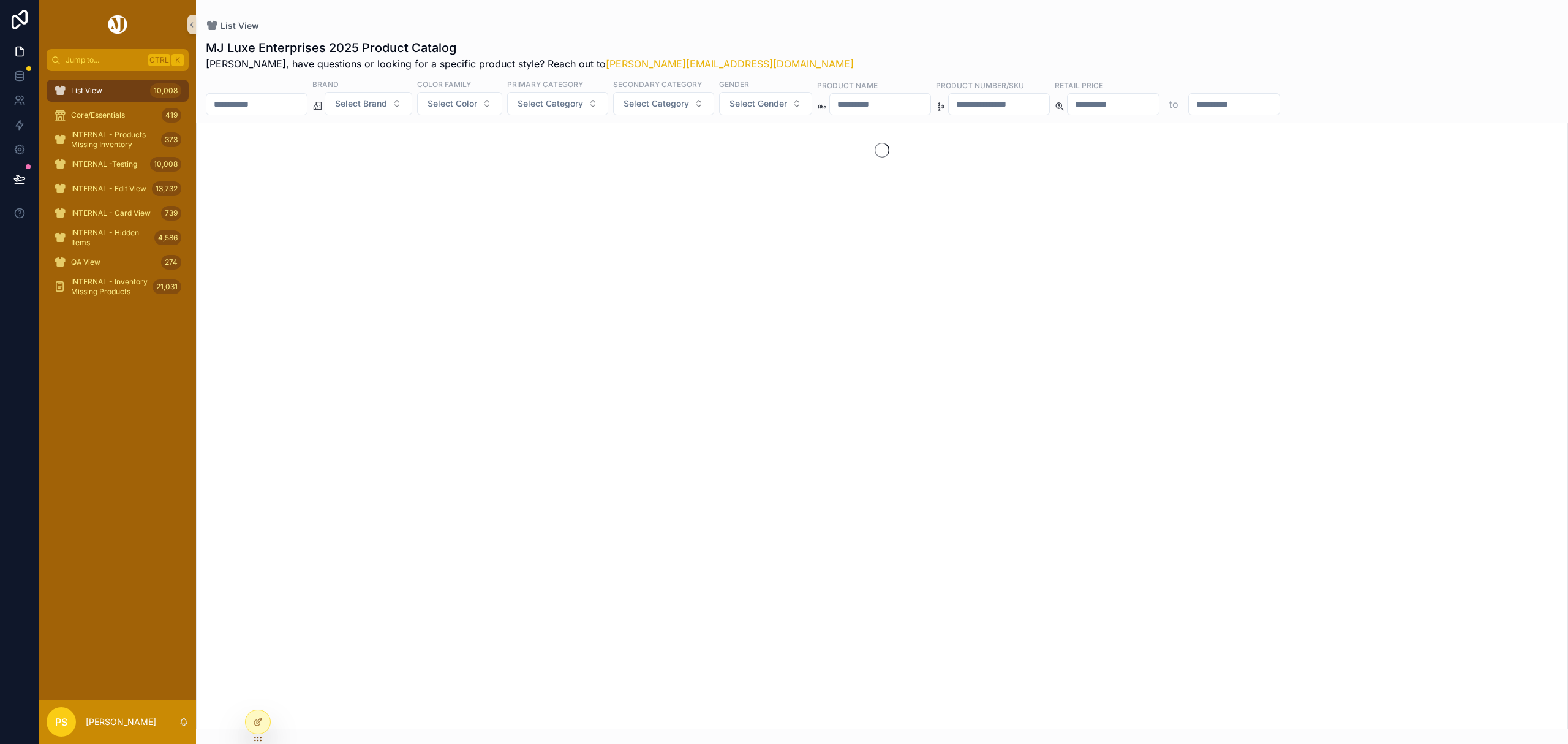
click at [293, 107] on input "scrollable content" at bounding box center [256, 104] width 100 height 17
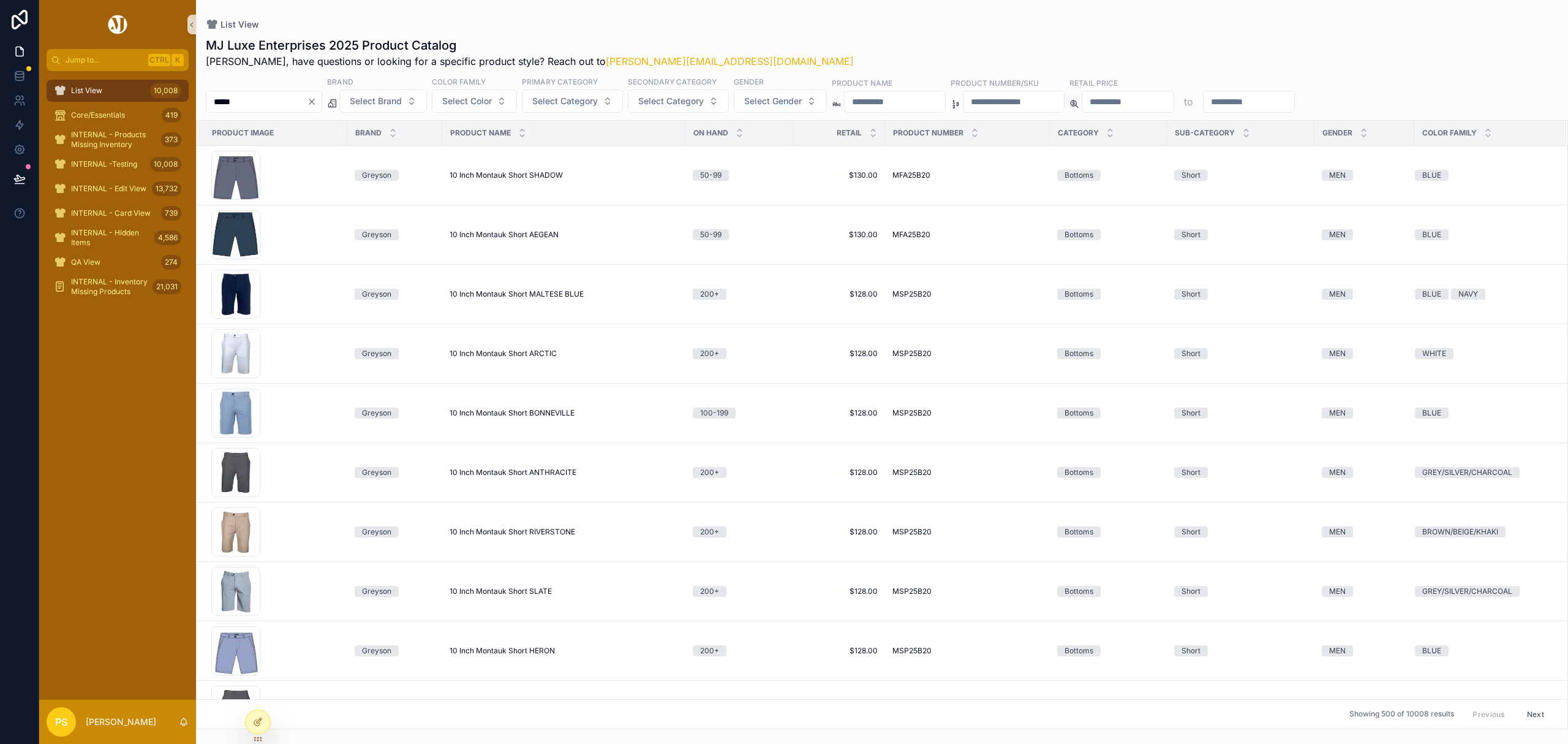
type input "*****"
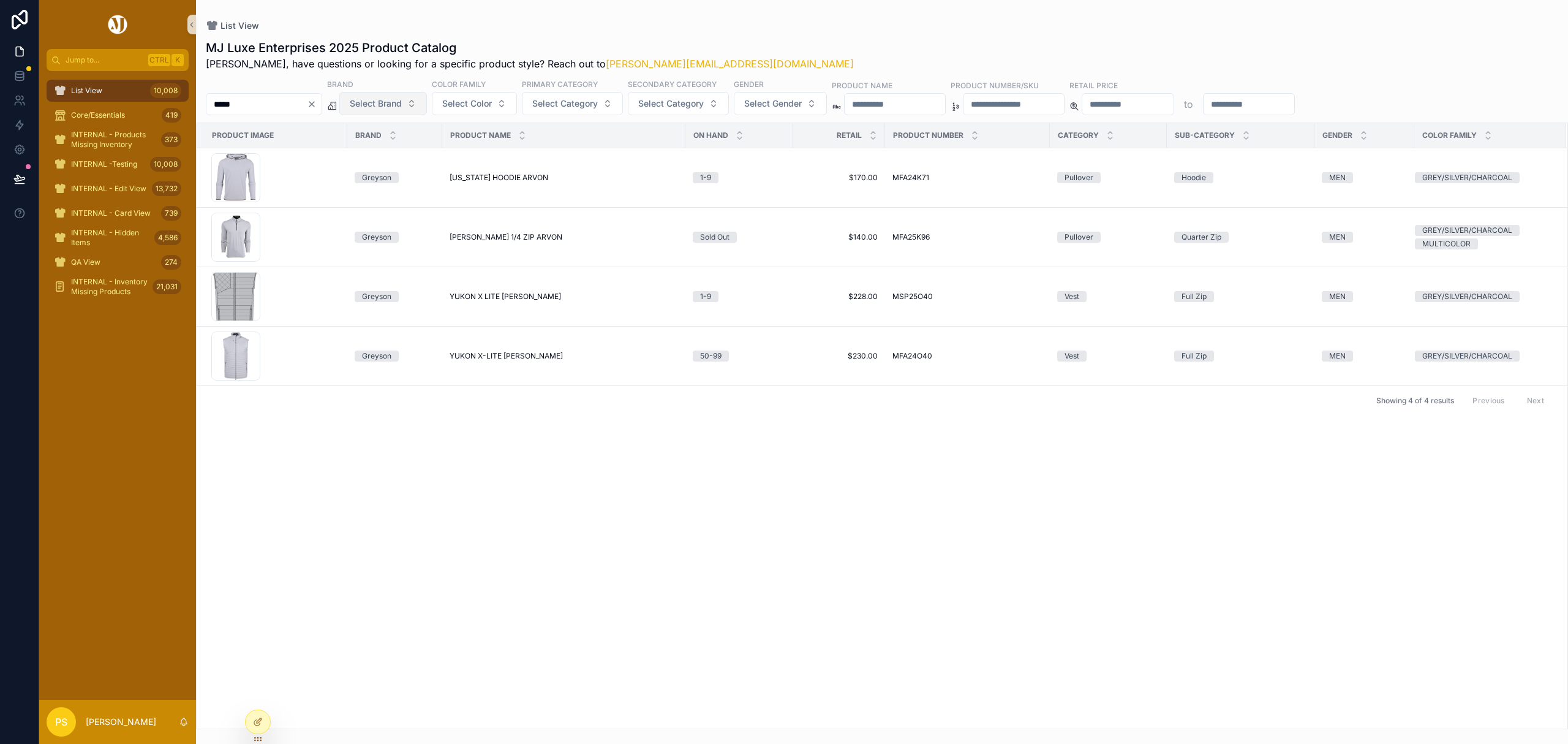
click at [417, 112] on button "Select Brand" at bounding box center [383, 103] width 88 height 23
click at [809, 8] on div "List View MJ Luxe Enterprises 2025 Product Catalog Philip, have questions or lo…" at bounding box center [882, 364] width 1372 height 729
click at [501, 354] on span "YUKON X-LITE VEST ARVON" at bounding box center [506, 356] width 113 height 10
click at [480, 300] on span "YUKON X LITE VEST ARVON" at bounding box center [505, 296] width 112 height 10
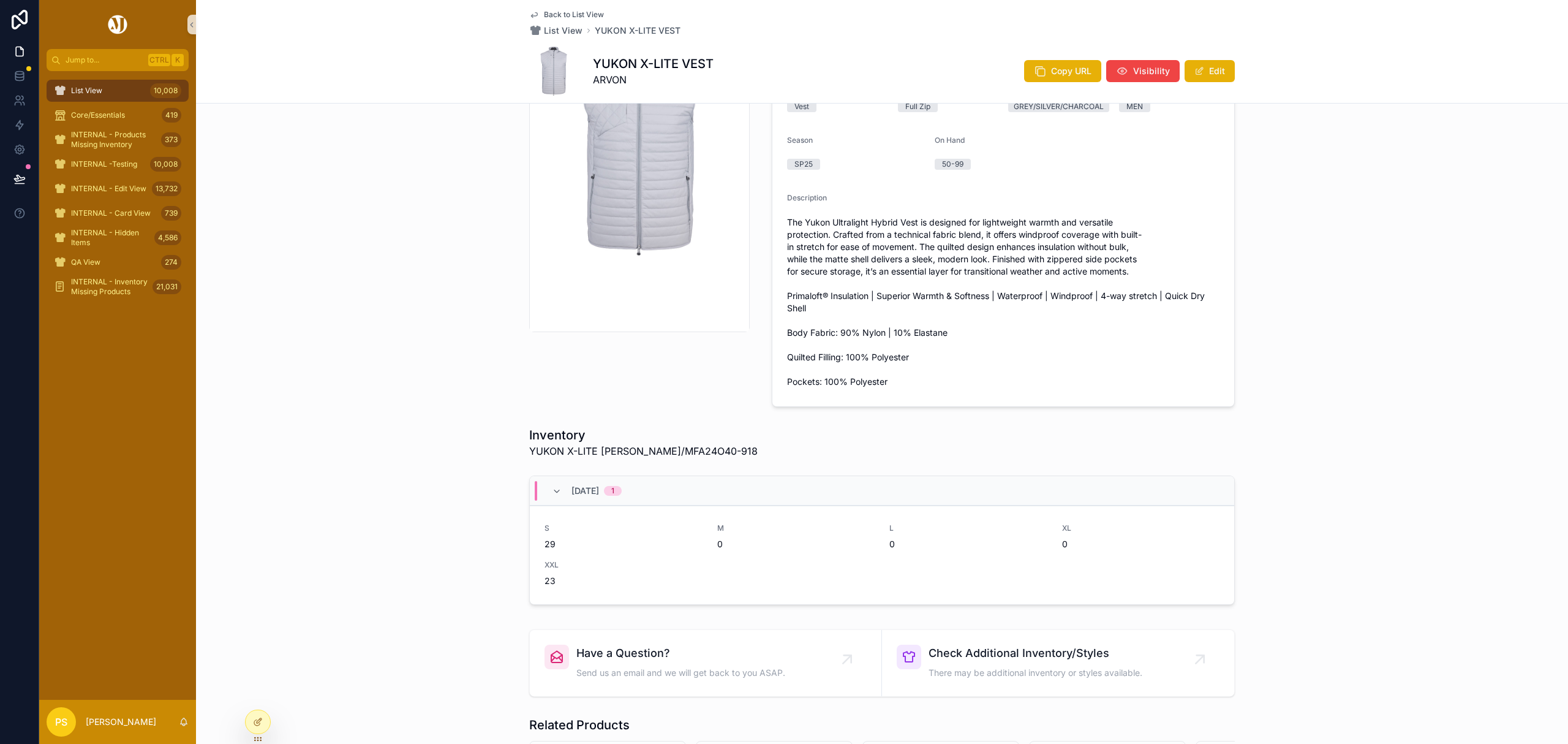
scroll to position [82, 0]
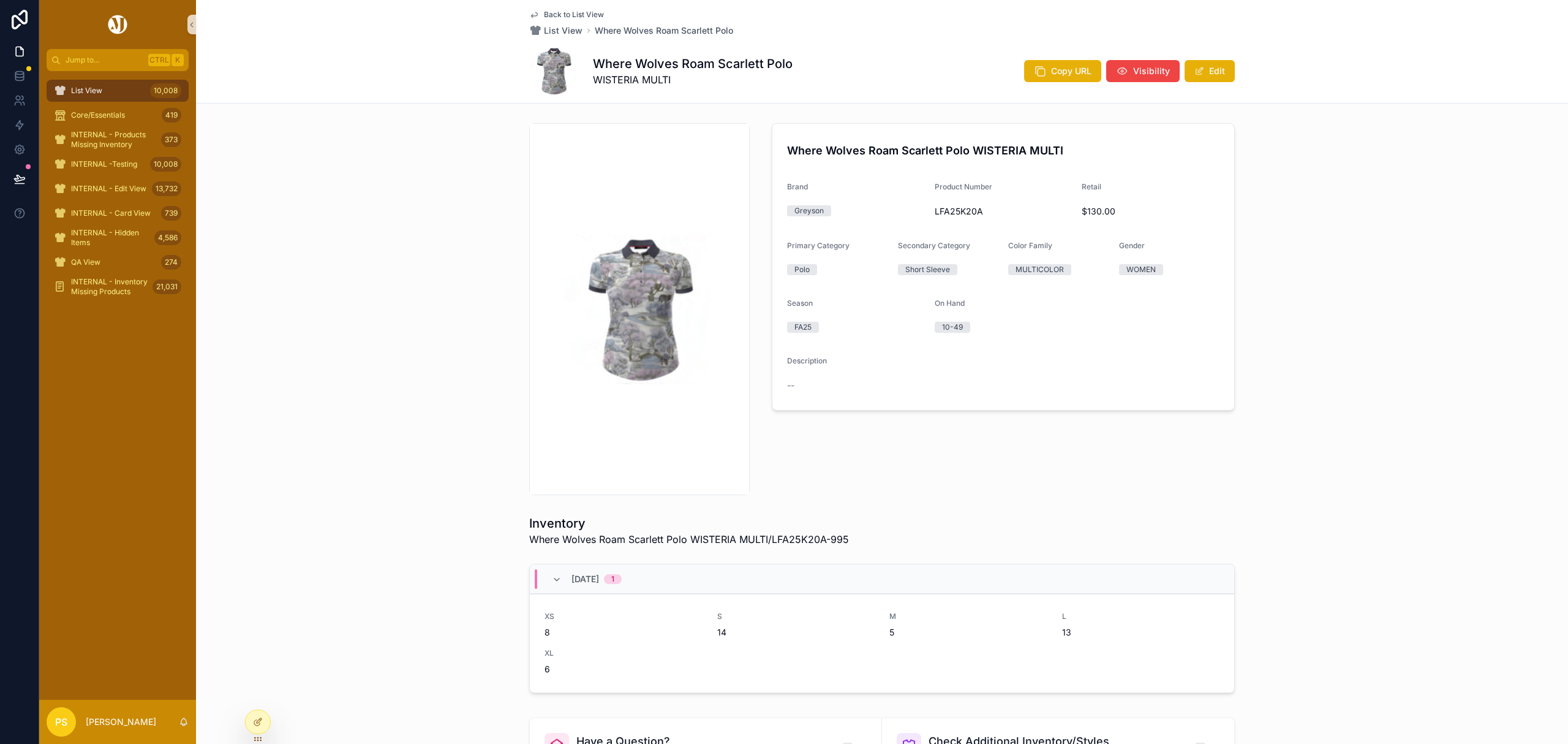
click at [108, 96] on div "List View 10,008" at bounding box center [117, 91] width 128 height 20
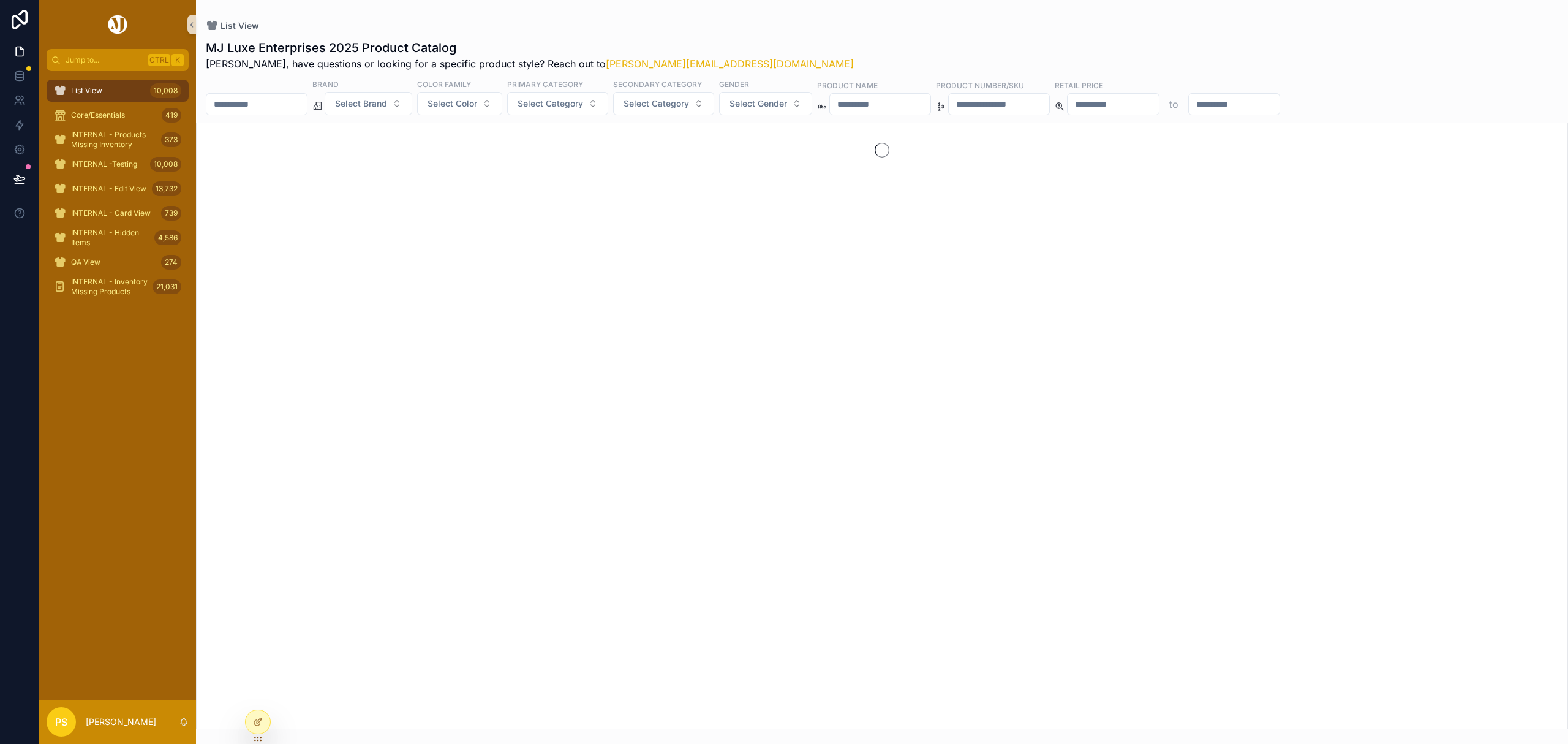
click at [274, 106] on input "scrollable content" at bounding box center [256, 104] width 100 height 17
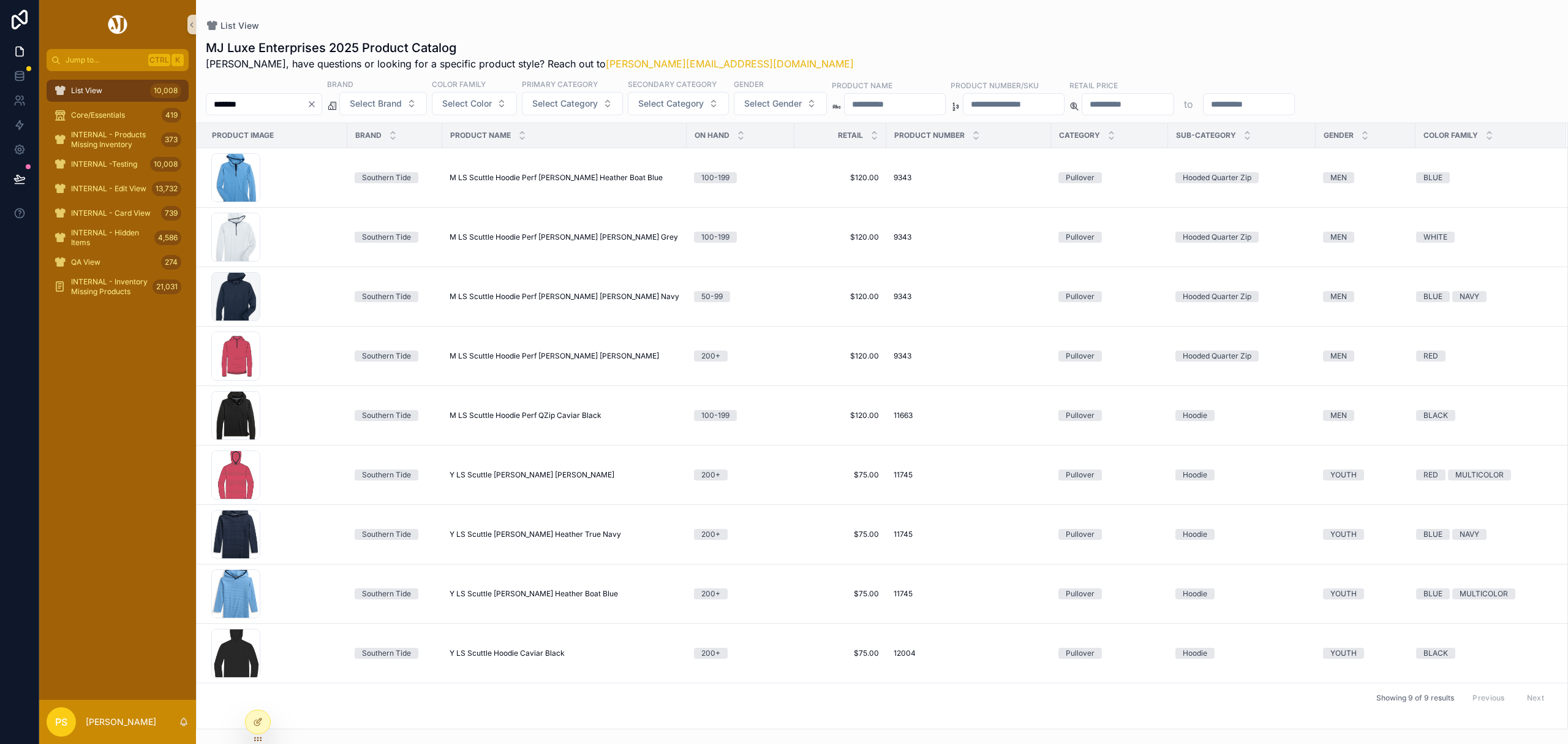
type input "*******"
click at [758, 33] on div "MJ Luxe Enterprises 2025 Product Catalog Philip, have questions or looking for …" at bounding box center [882, 380] width 1372 height 697
